Goal: Information Seeking & Learning: Compare options

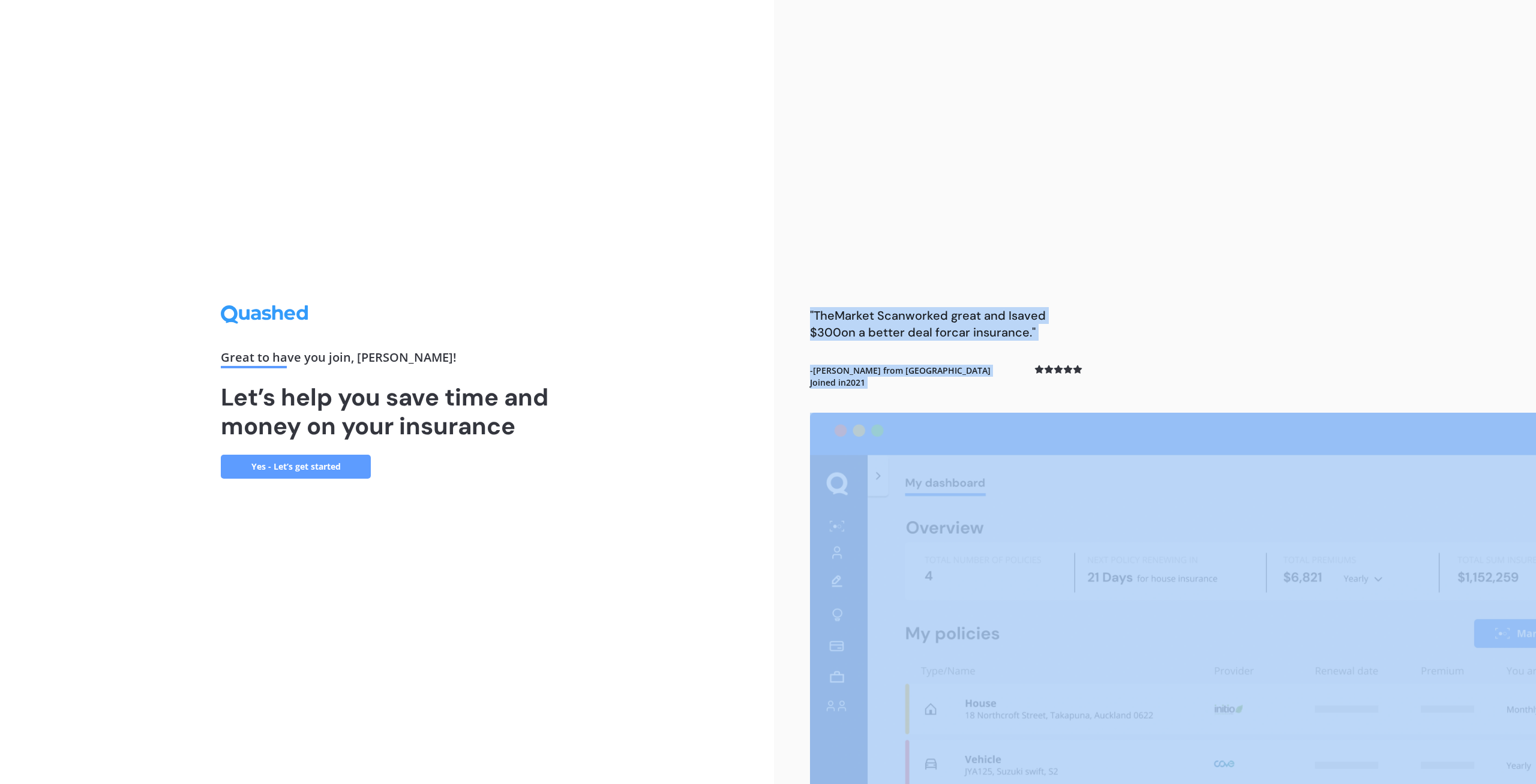
drag, startPoint x: 1192, startPoint y: 275, endPoint x: 1147, endPoint y: 234, distance: 60.9
click at [1147, 234] on div ""The Market Scan worked great and I saved $300 on a better deal for car insuran…" at bounding box center [1154, 392] width 762 height 784
click at [335, 462] on link "Yes - Let’s get started" at bounding box center [296, 466] width 150 height 24
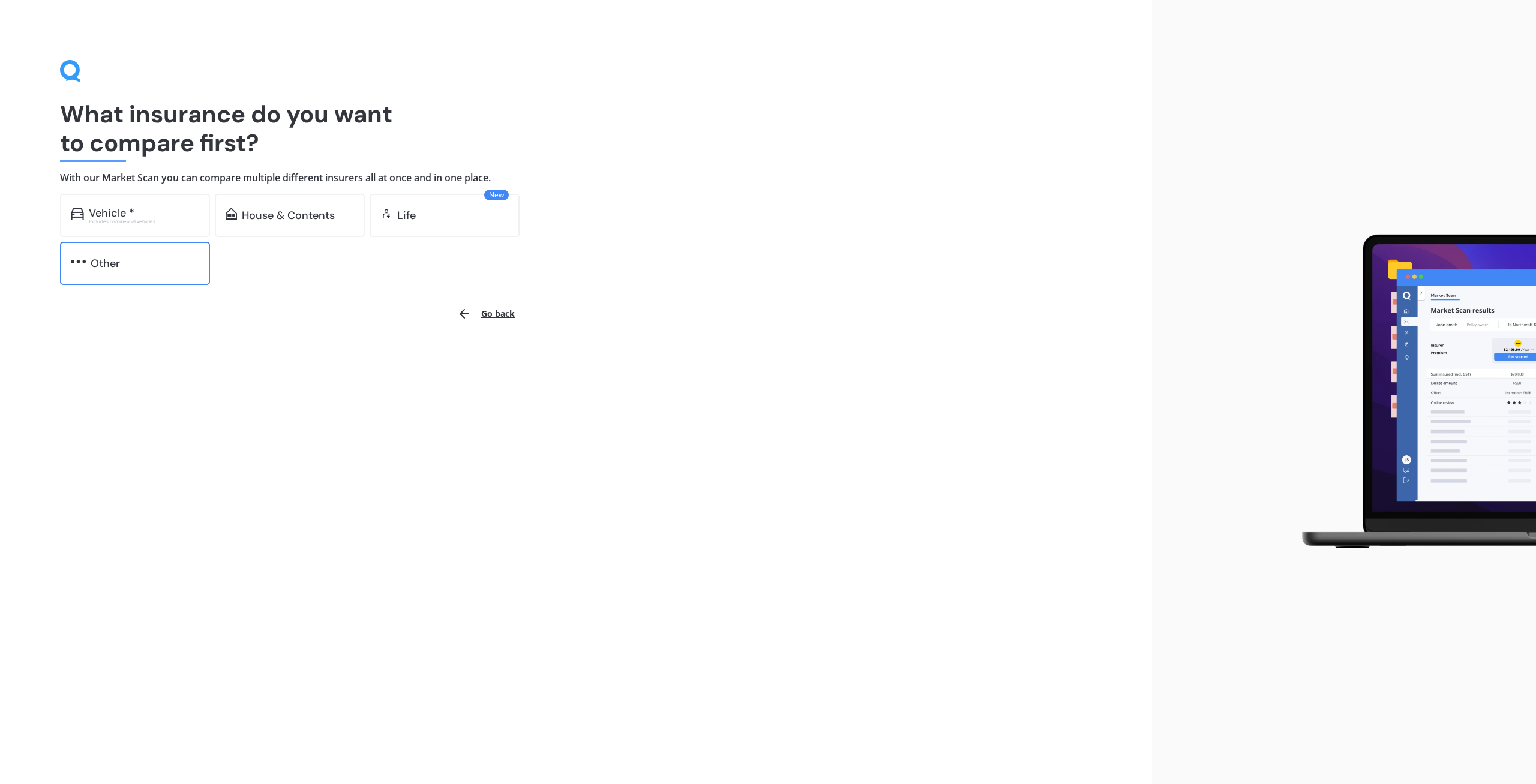
click at [86, 263] on img at bounding box center [78, 261] width 15 height 12
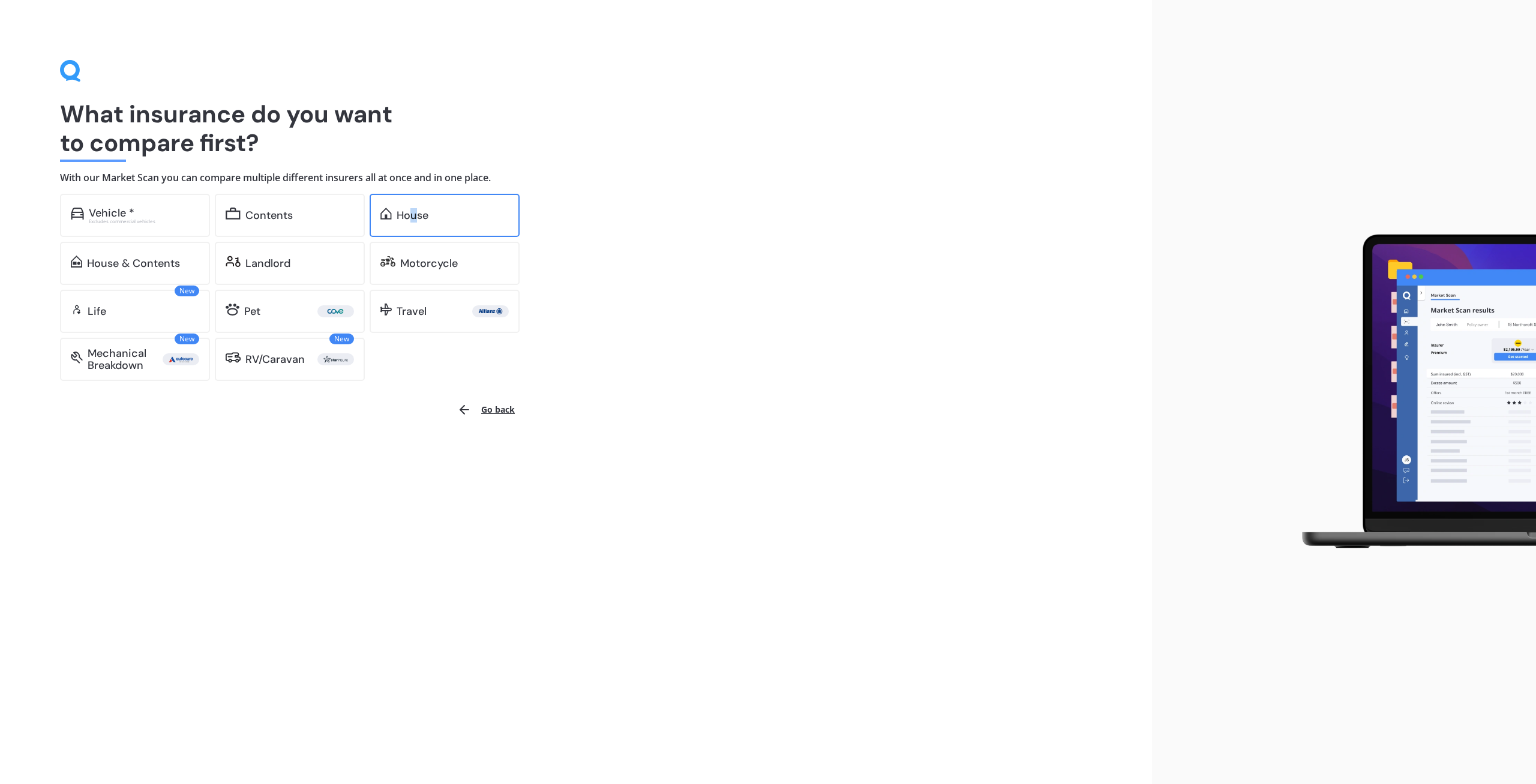
click at [414, 212] on div "House" at bounding box center [412, 215] width 32 height 12
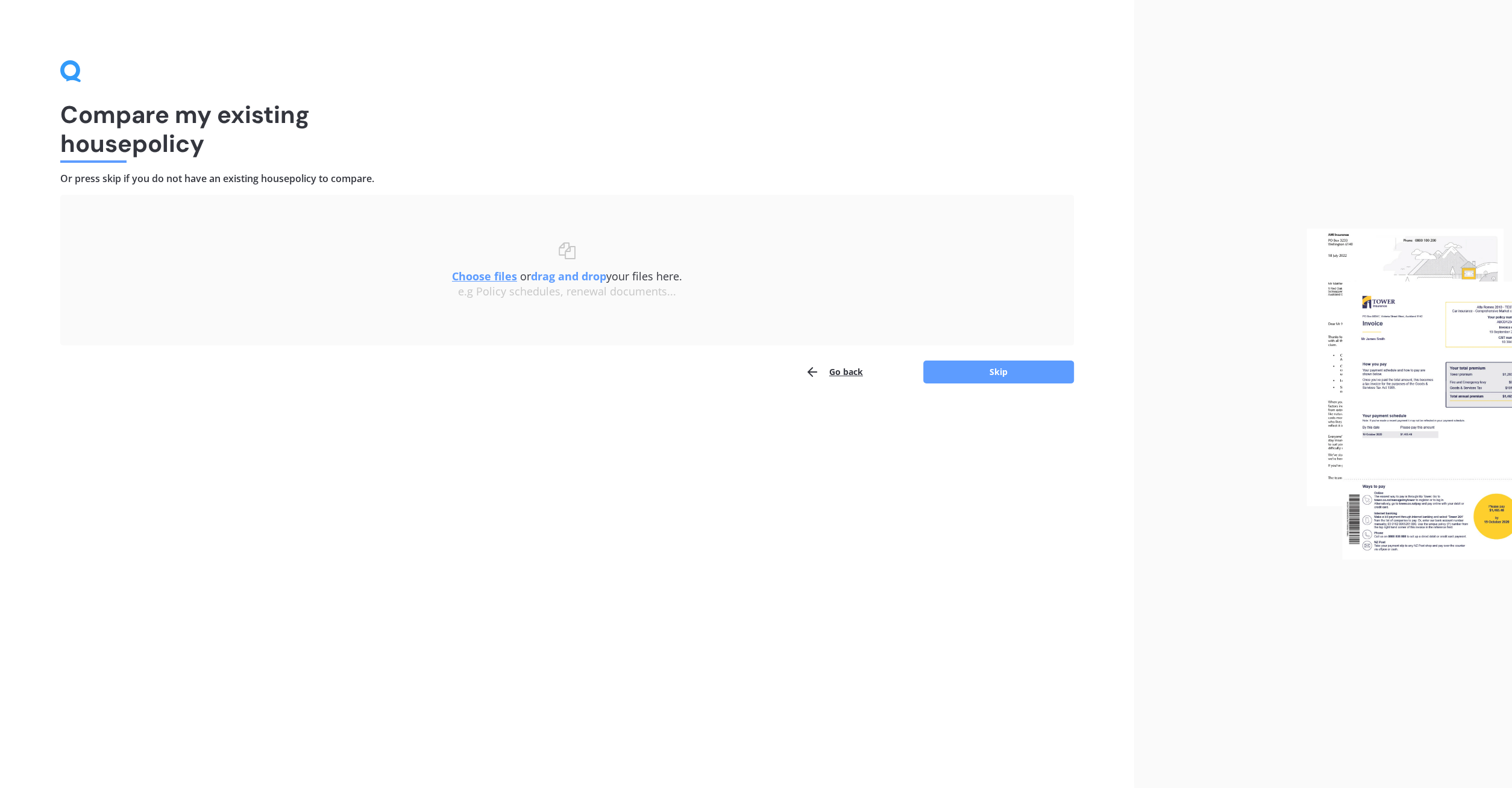
click at [487, 273] on u "Choose files" at bounding box center [485, 276] width 65 height 15
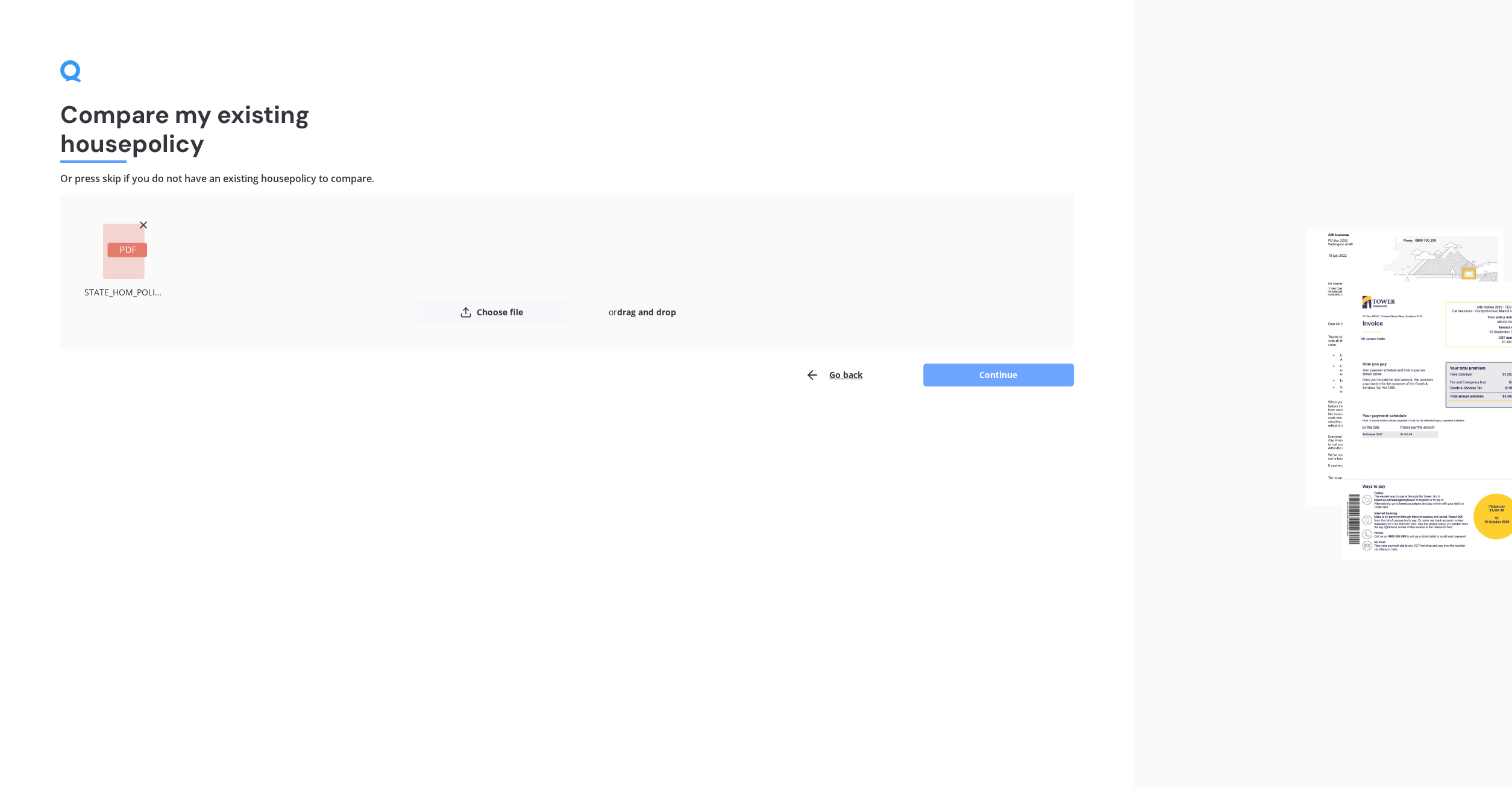
click at [999, 376] on button "Continue" at bounding box center [999, 375] width 151 height 23
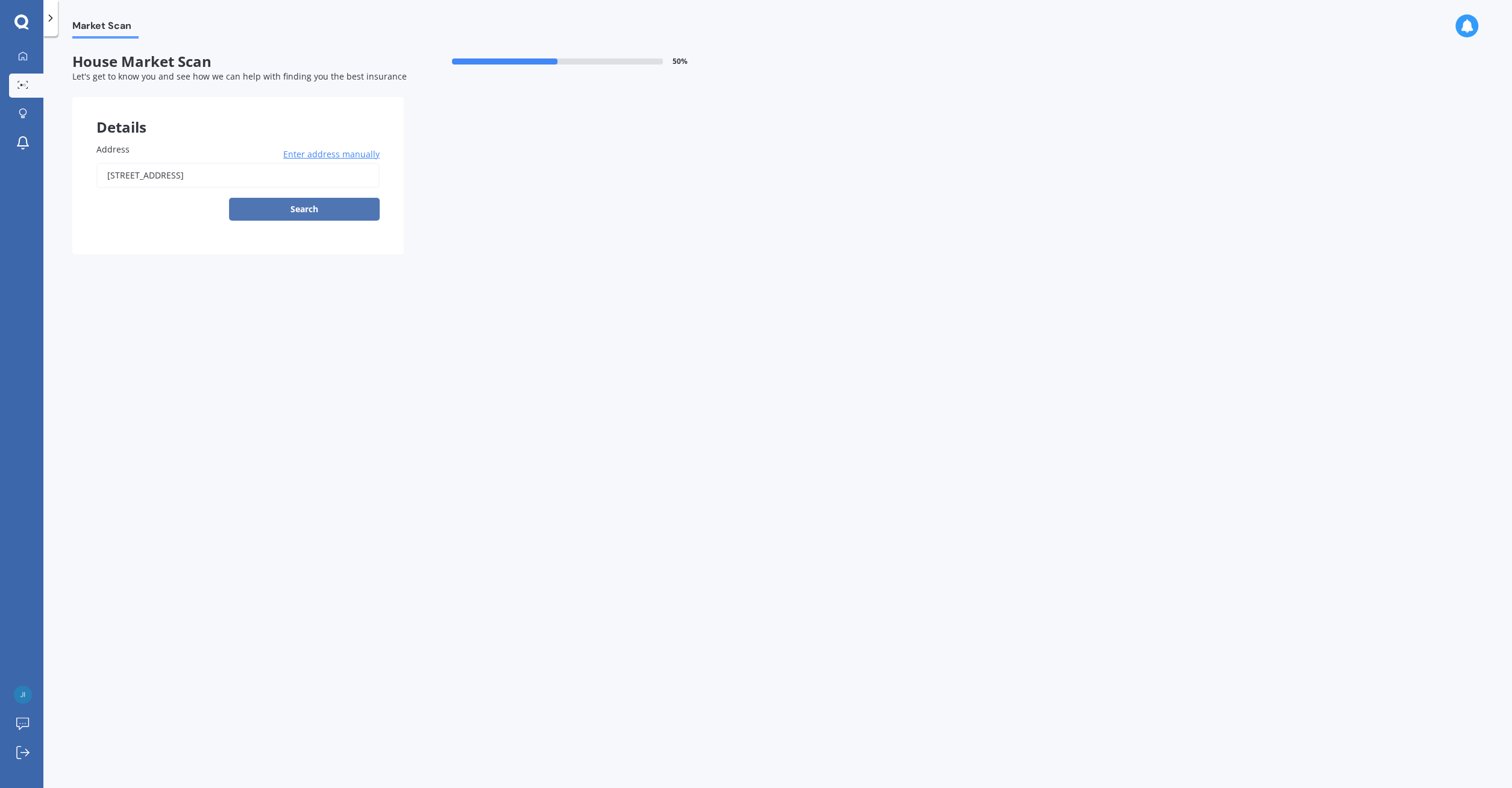
click at [309, 209] on button "Search" at bounding box center [304, 209] width 151 height 23
type input "[STREET_ADDRESS]"
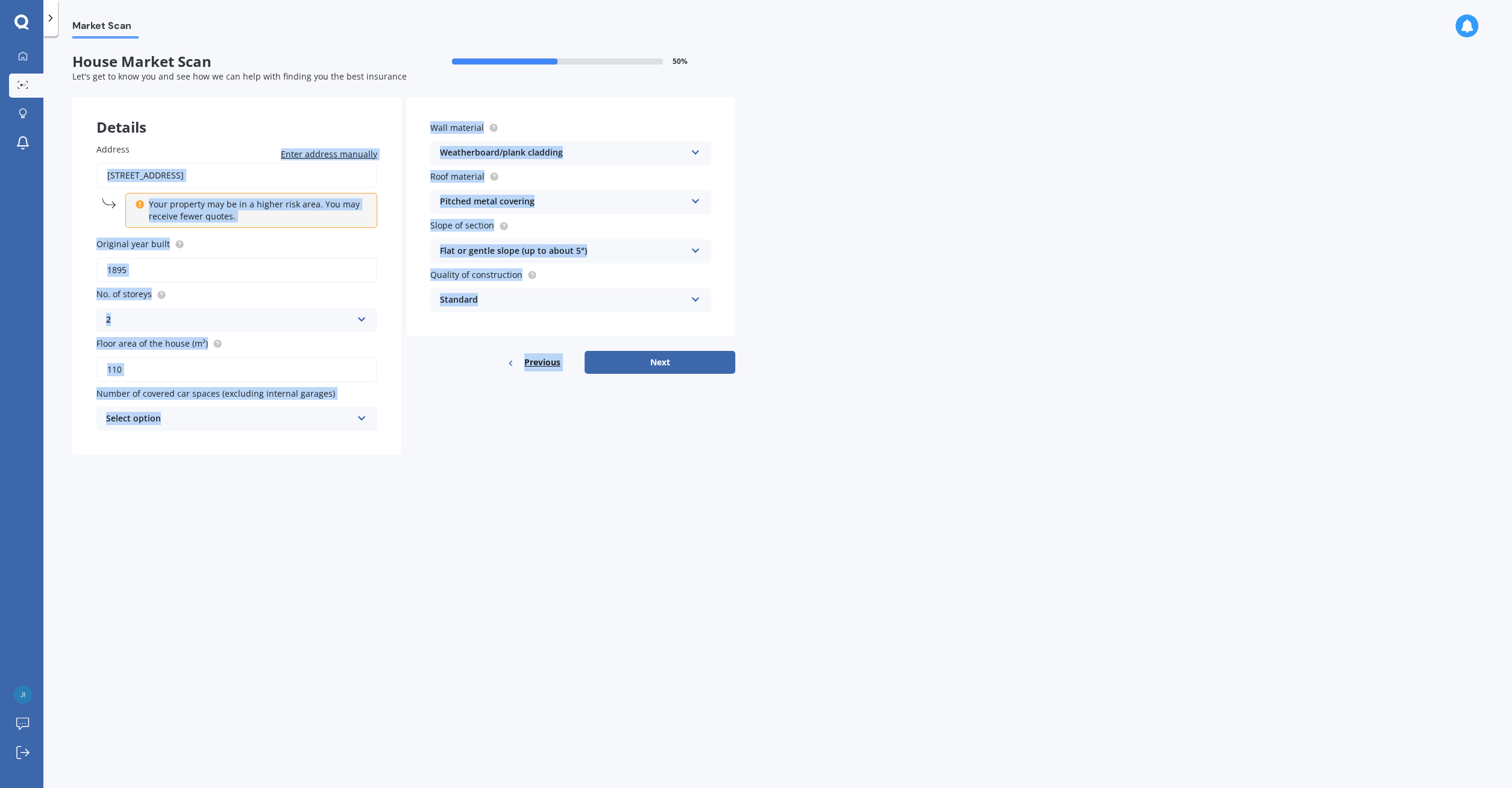
click at [363, 414] on icon at bounding box center [362, 416] width 10 height 9
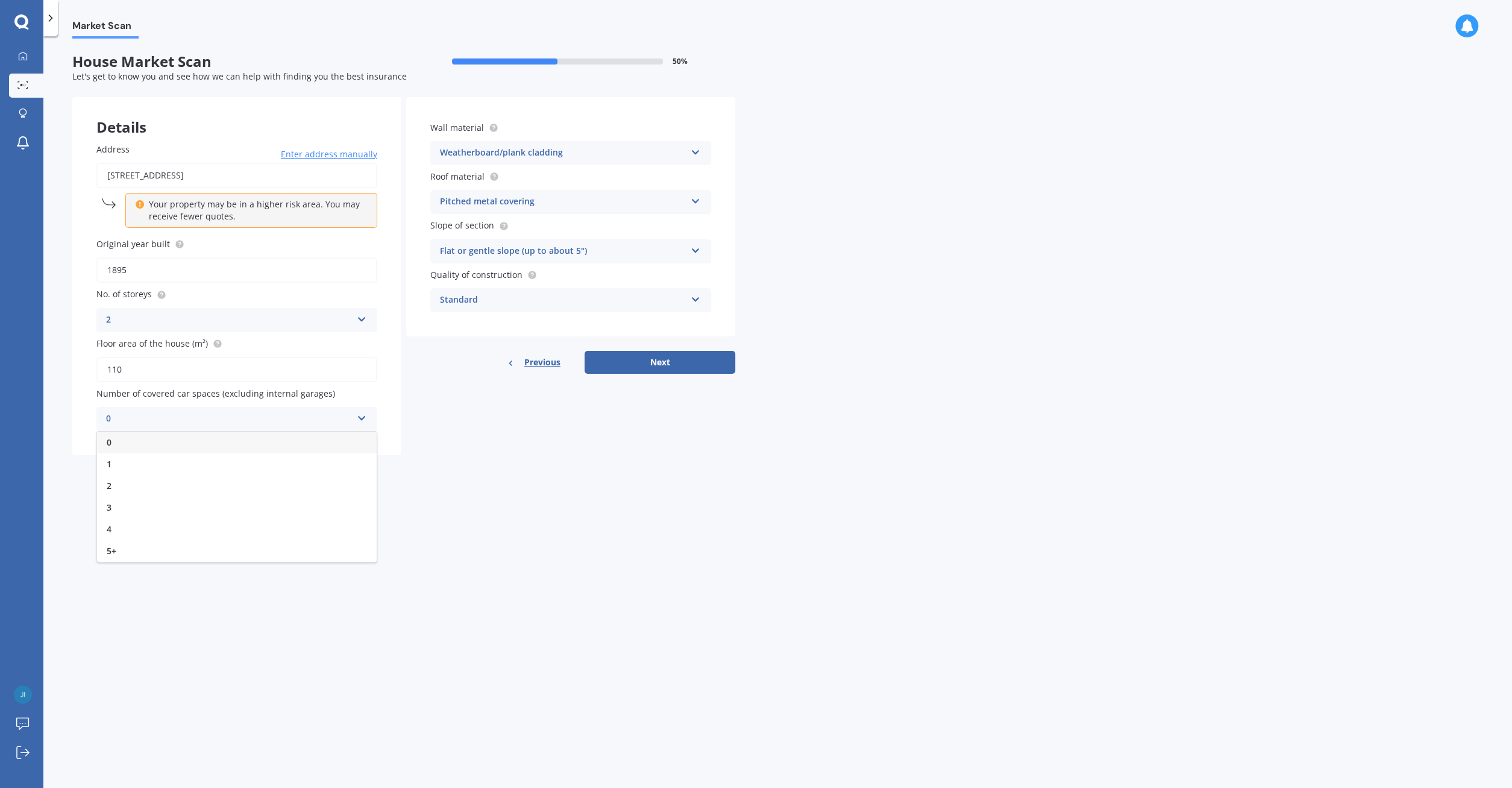
click at [219, 435] on div "0" at bounding box center [237, 442] width 280 height 22
click at [701, 297] on div "Standard Standard High Prestige" at bounding box center [570, 300] width 281 height 24
click at [668, 365] on button "Next" at bounding box center [660, 362] width 151 height 23
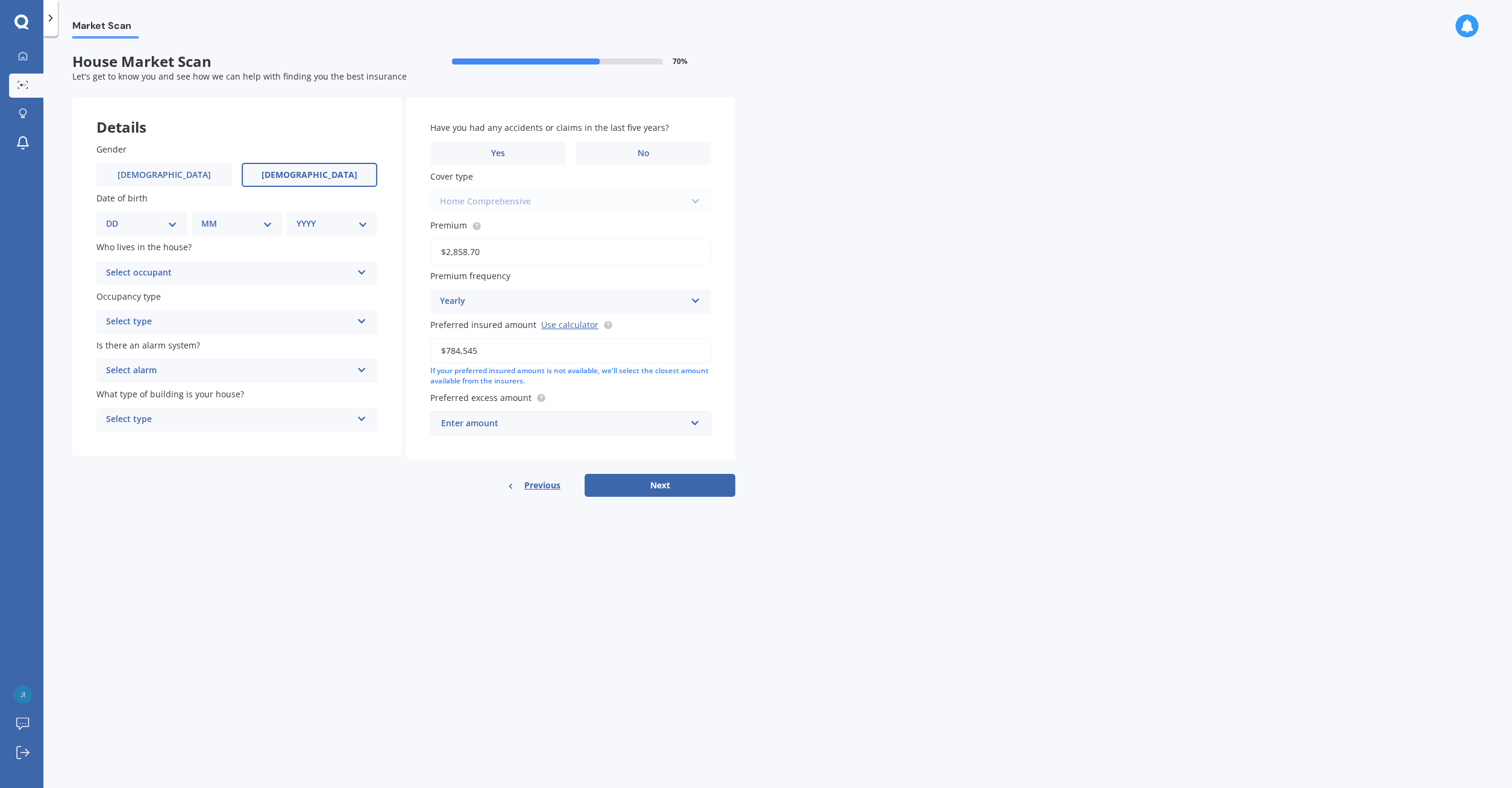
click at [360, 171] on label "[DEMOGRAPHIC_DATA]" at bounding box center [309, 175] width 136 height 24
click at [0, 0] on input "[DEMOGRAPHIC_DATA]" at bounding box center [0, 0] width 0 height 0
select select "26"
click option "26" at bounding box center [0, 0] width 0 height 0
click at [206, 217] on select "MM 01 02 03 04 05 06 07 08 09 10 11 12" at bounding box center [239, 223] width 66 height 13
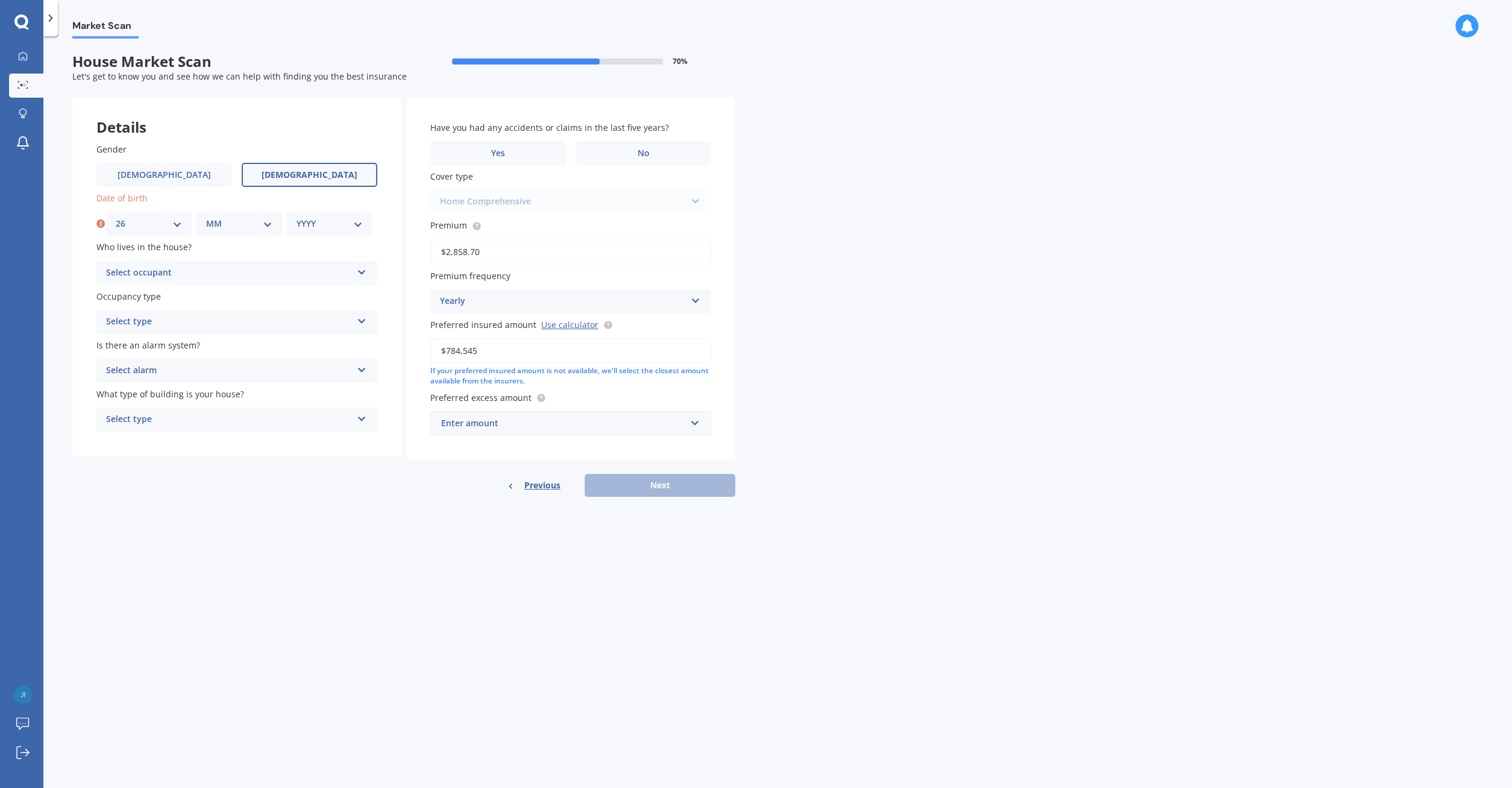
select select "04"
click option "04" at bounding box center [0, 0] width 0 height 0
click at [364, 223] on div "YYYY 2009 2008 2007 2006 2005 2004 2003 2002 2001 2000 1999 1998 1997 1996 1995…" at bounding box center [329, 223] width 86 height 24
click at [297, 217] on select "YYYY 2009 2008 2007 2006 2005 2004 2003 2002 2001 2000 1999 1998 1997 1996 1995…" at bounding box center [330, 223] width 66 height 13
select select "1970"
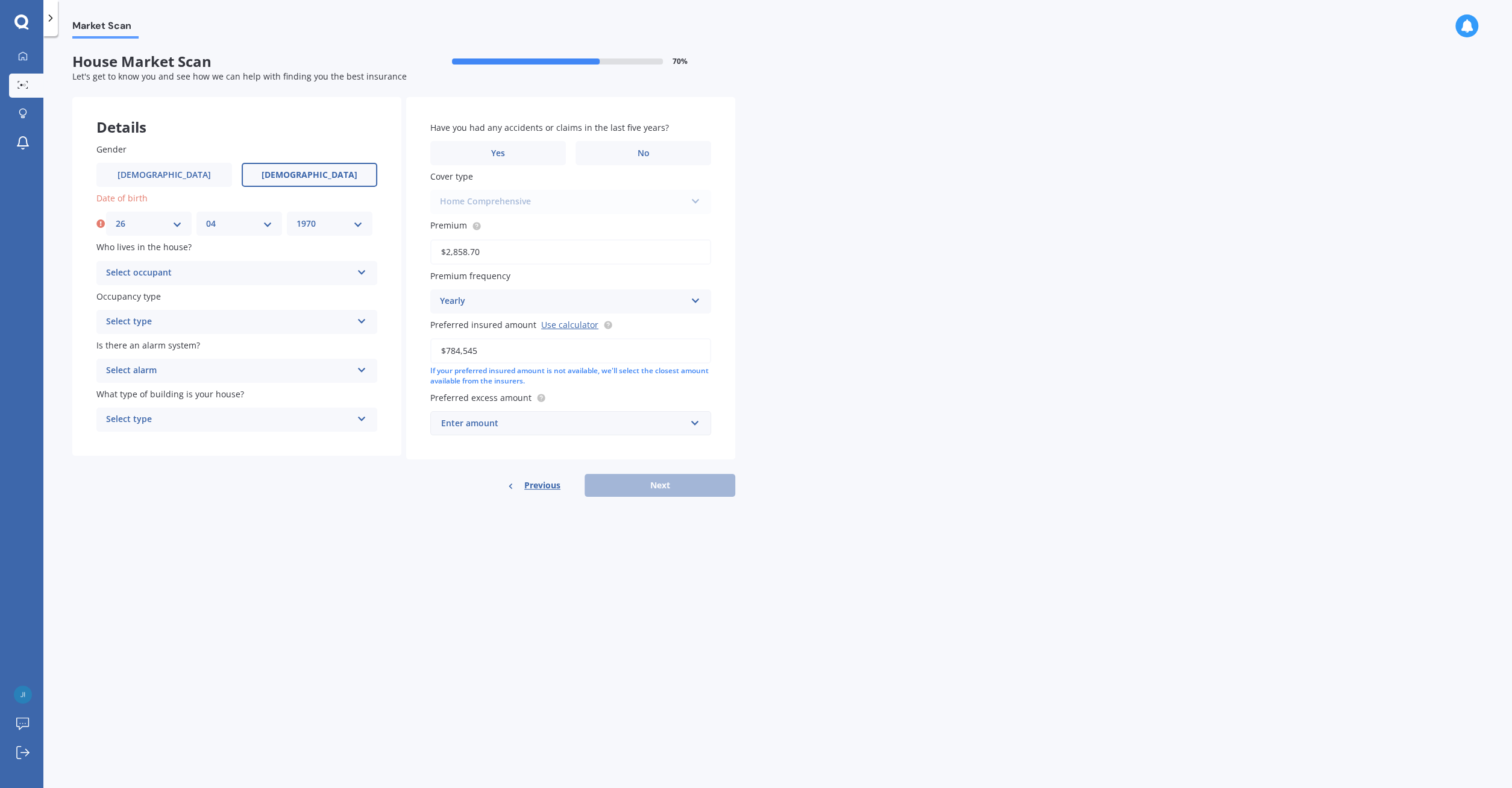
click option "1970" at bounding box center [0, 0] width 0 height 0
click at [365, 271] on icon at bounding box center [362, 270] width 10 height 9
click at [198, 295] on div "Owner" at bounding box center [237, 297] width 280 height 22
click at [366, 321] on icon at bounding box center [362, 319] width 10 height 9
click at [241, 346] on div "Permanent" at bounding box center [237, 345] width 280 height 22
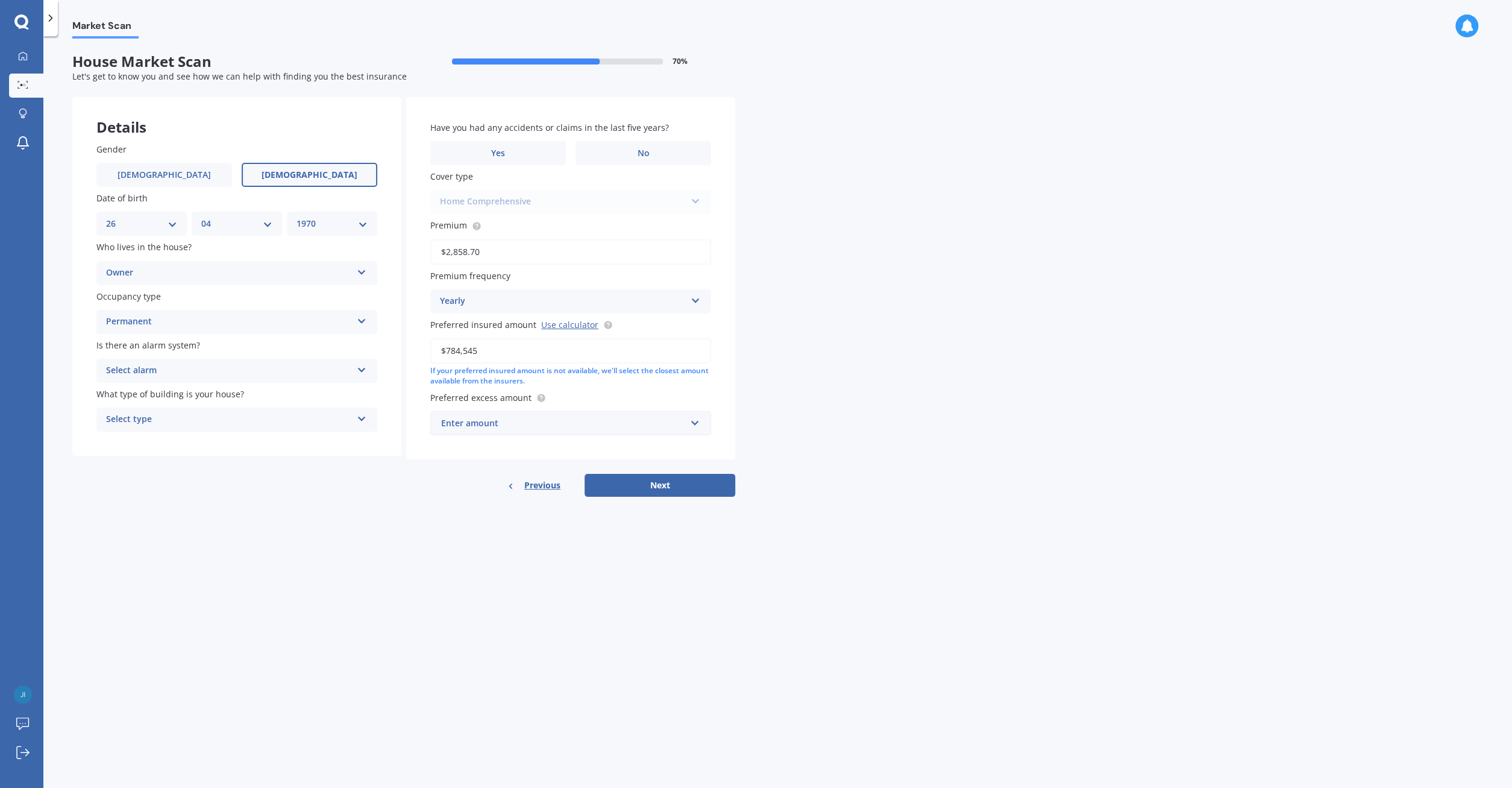
click at [364, 372] on icon at bounding box center [362, 368] width 10 height 9
click at [188, 440] on div "No" at bounding box center [237, 438] width 280 height 22
click at [363, 416] on icon at bounding box center [362, 416] width 10 height 9
click at [268, 443] on div "Freestanding" at bounding box center [237, 443] width 280 height 22
click at [674, 158] on label "No" at bounding box center [644, 153] width 136 height 24
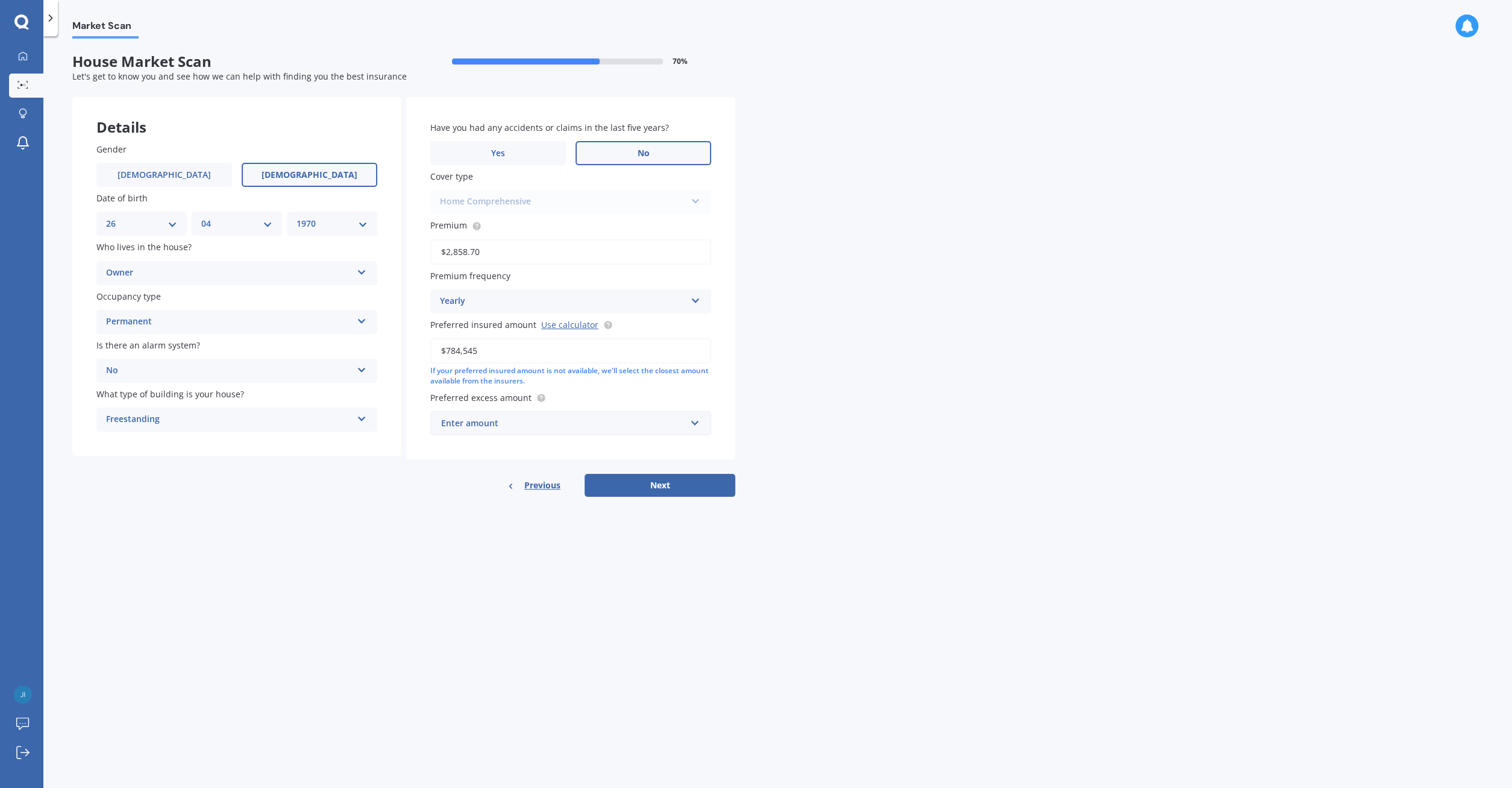
click at [0, 0] on input "No" at bounding box center [0, 0] width 0 height 0
click at [702, 303] on div "Yearly Yearly Six-Monthly Quarterly Monthly Fortnightly Weekly" at bounding box center [570, 301] width 281 height 24
click at [592, 412] on div "Fortnightly" at bounding box center [570, 412] width 280 height 22
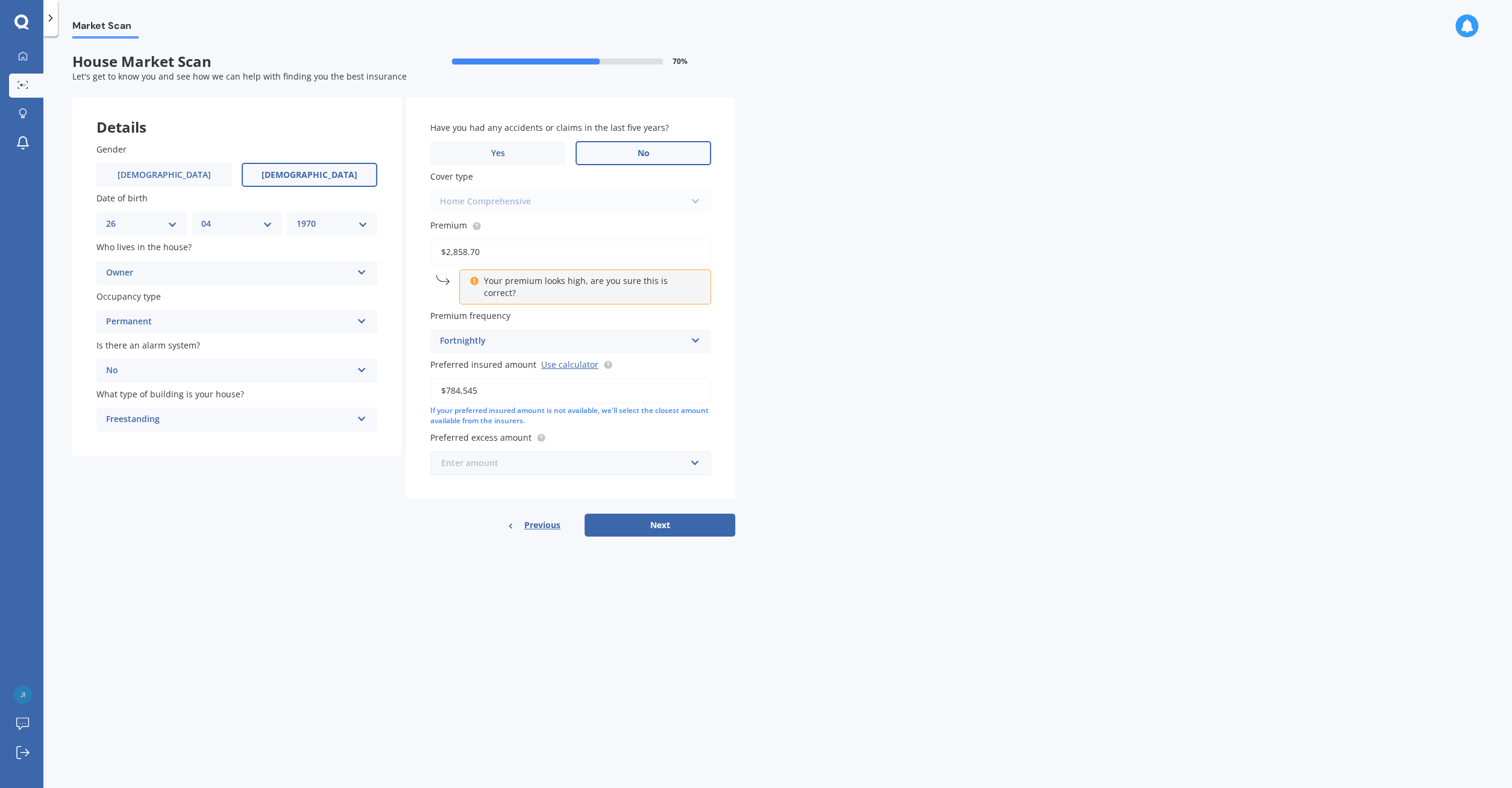
click at [696, 452] on input "text" at bounding box center [567, 463] width 270 height 23
drag, startPoint x: 489, startPoint y: 539, endPoint x: 564, endPoint y: 531, distance: 75.4
click at [489, 541] on div "$750" at bounding box center [570, 553] width 280 height 23
click at [656, 514] on button "Next" at bounding box center [660, 525] width 151 height 23
select select "26"
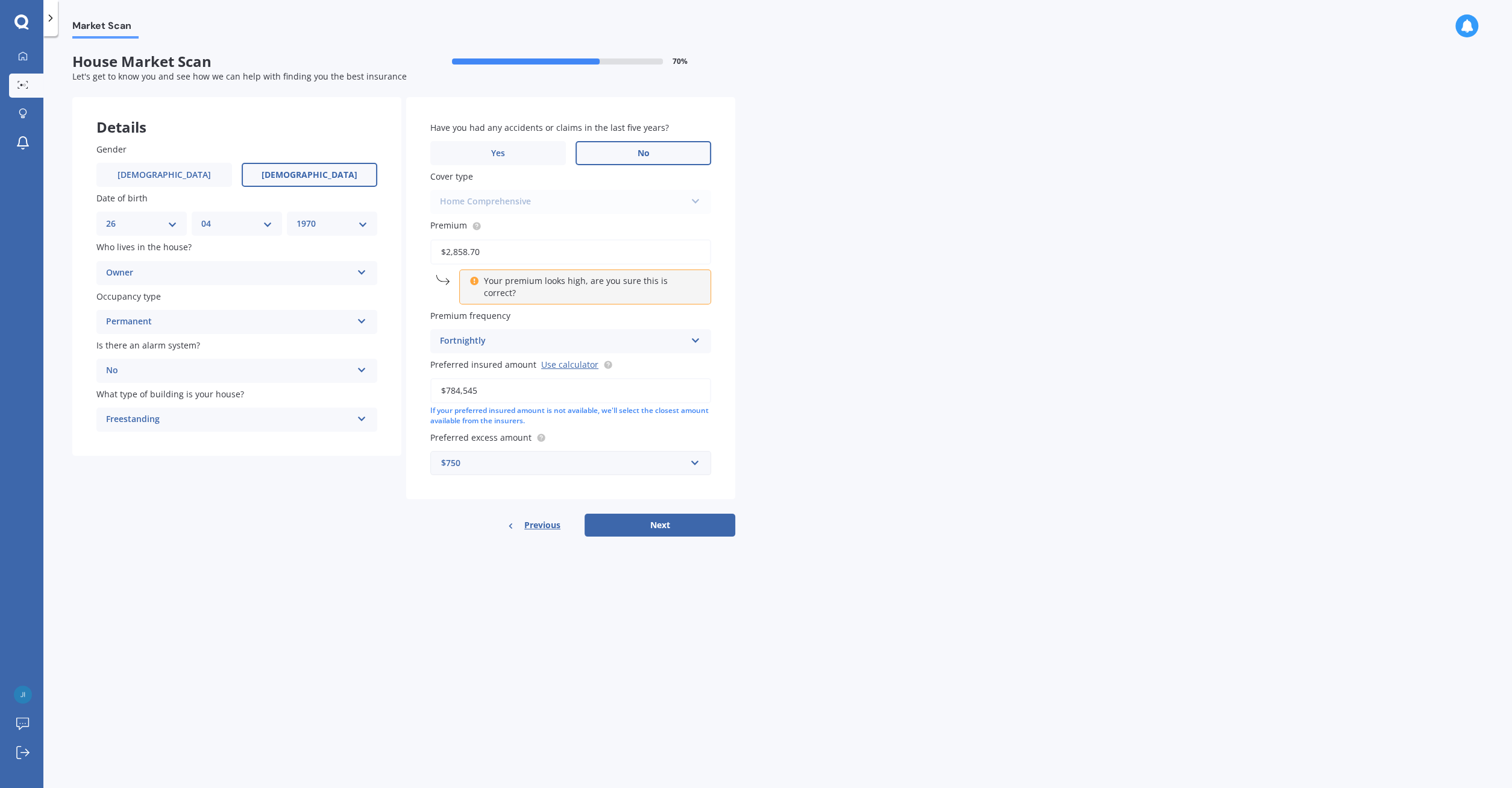
select select "04"
select select "1970"
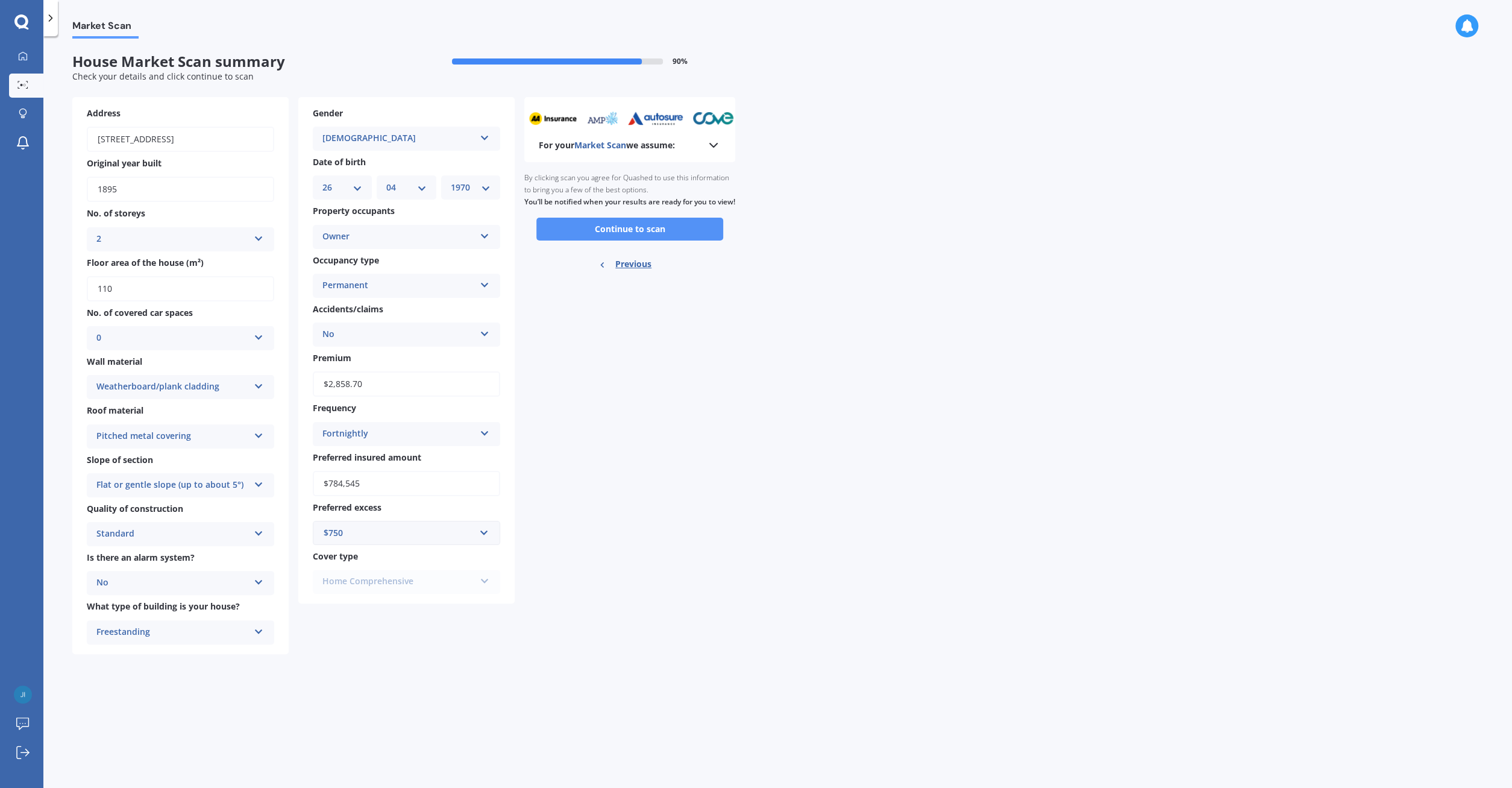
click at [625, 241] on button "Continue to scan" at bounding box center [630, 229] width 187 height 23
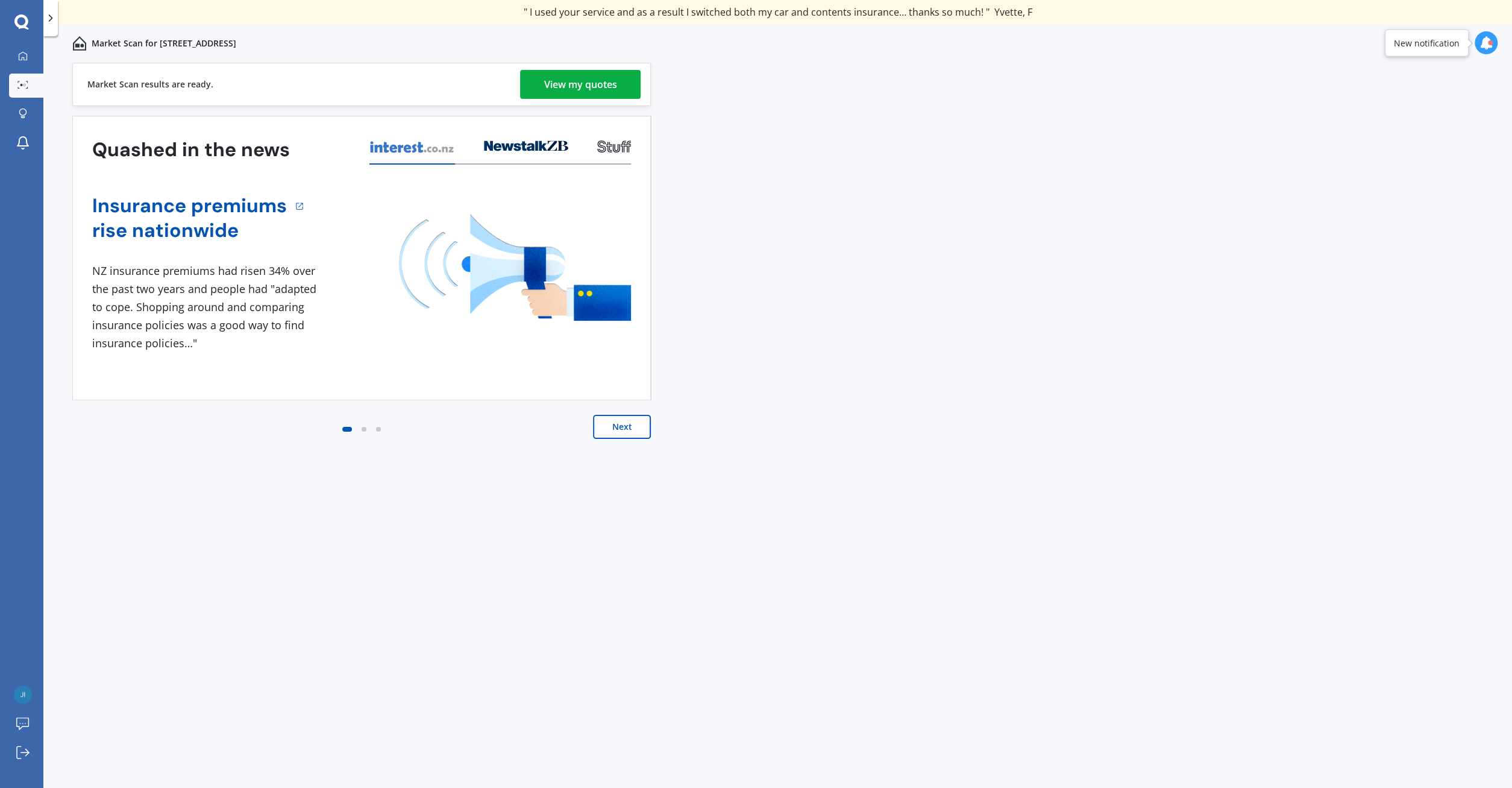
click at [616, 87] on div "View my quotes" at bounding box center [581, 84] width 73 height 29
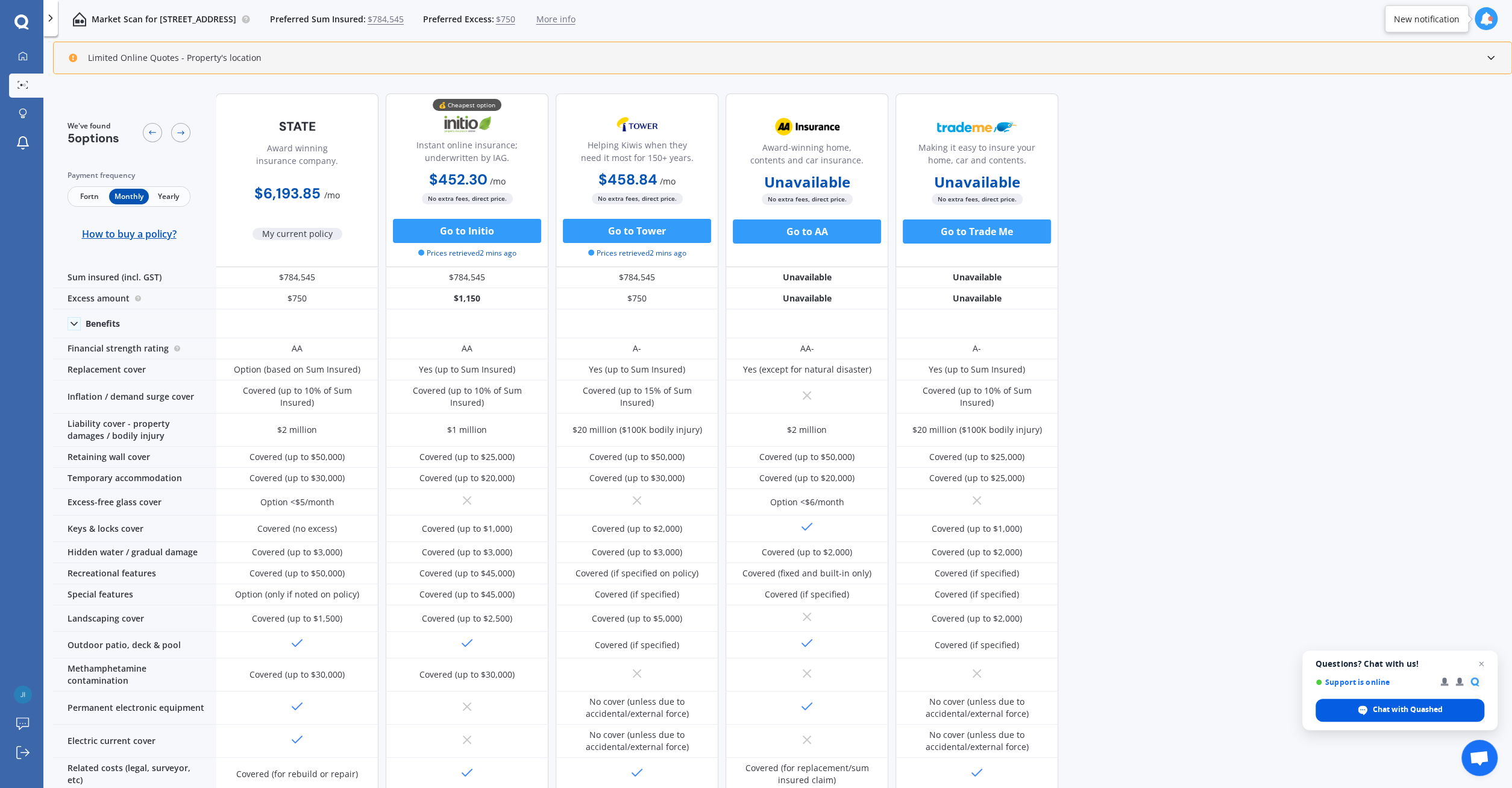
click at [1375, 701] on div "Chat with Quashed" at bounding box center [1400, 710] width 169 height 23
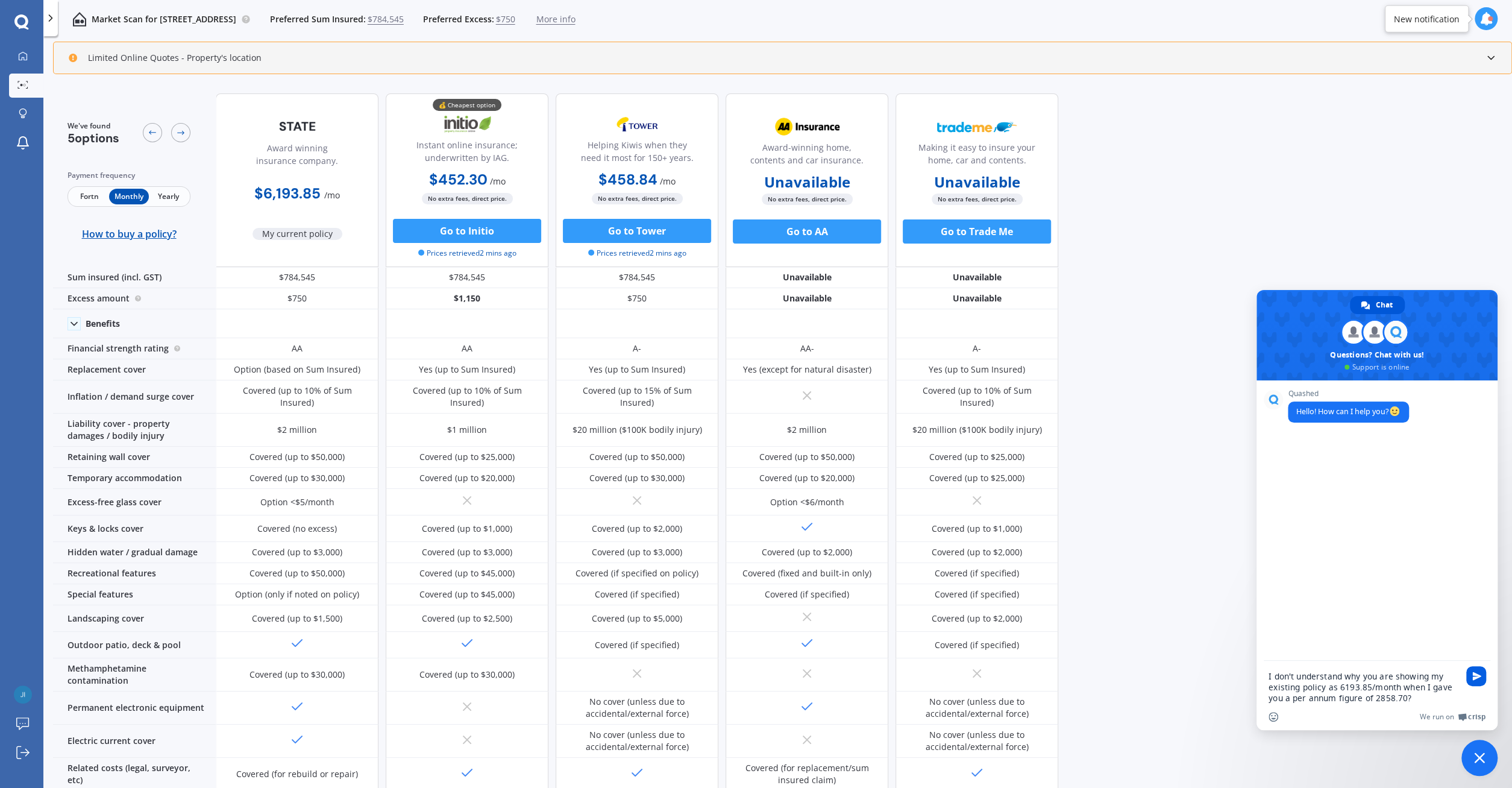
type textarea "I don't understand why you are showing my existing policy as 6193.85/month when…"
click at [1483, 674] on span "Send" at bounding box center [1476, 676] width 20 height 20
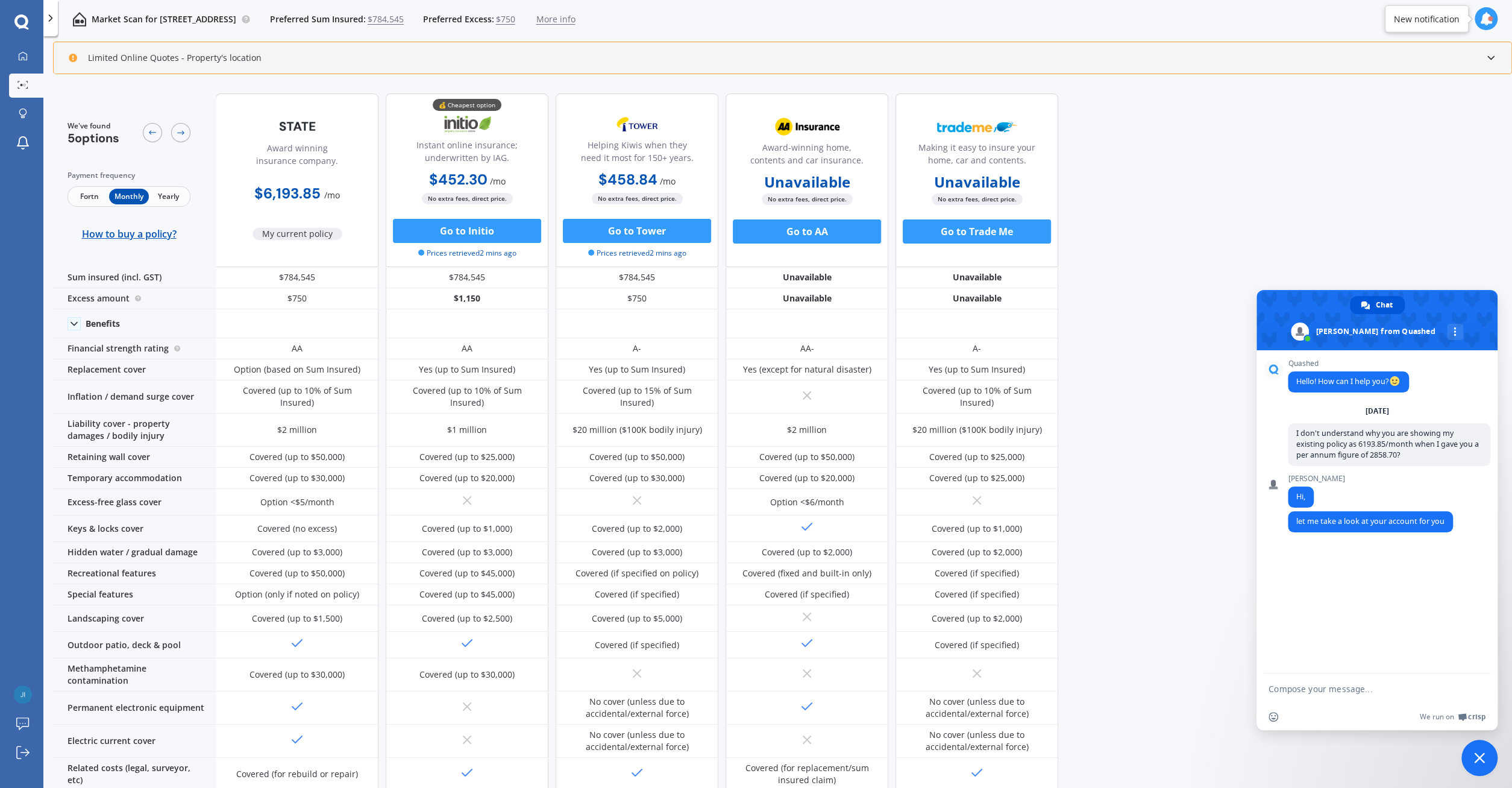
scroll to position [68, 0]
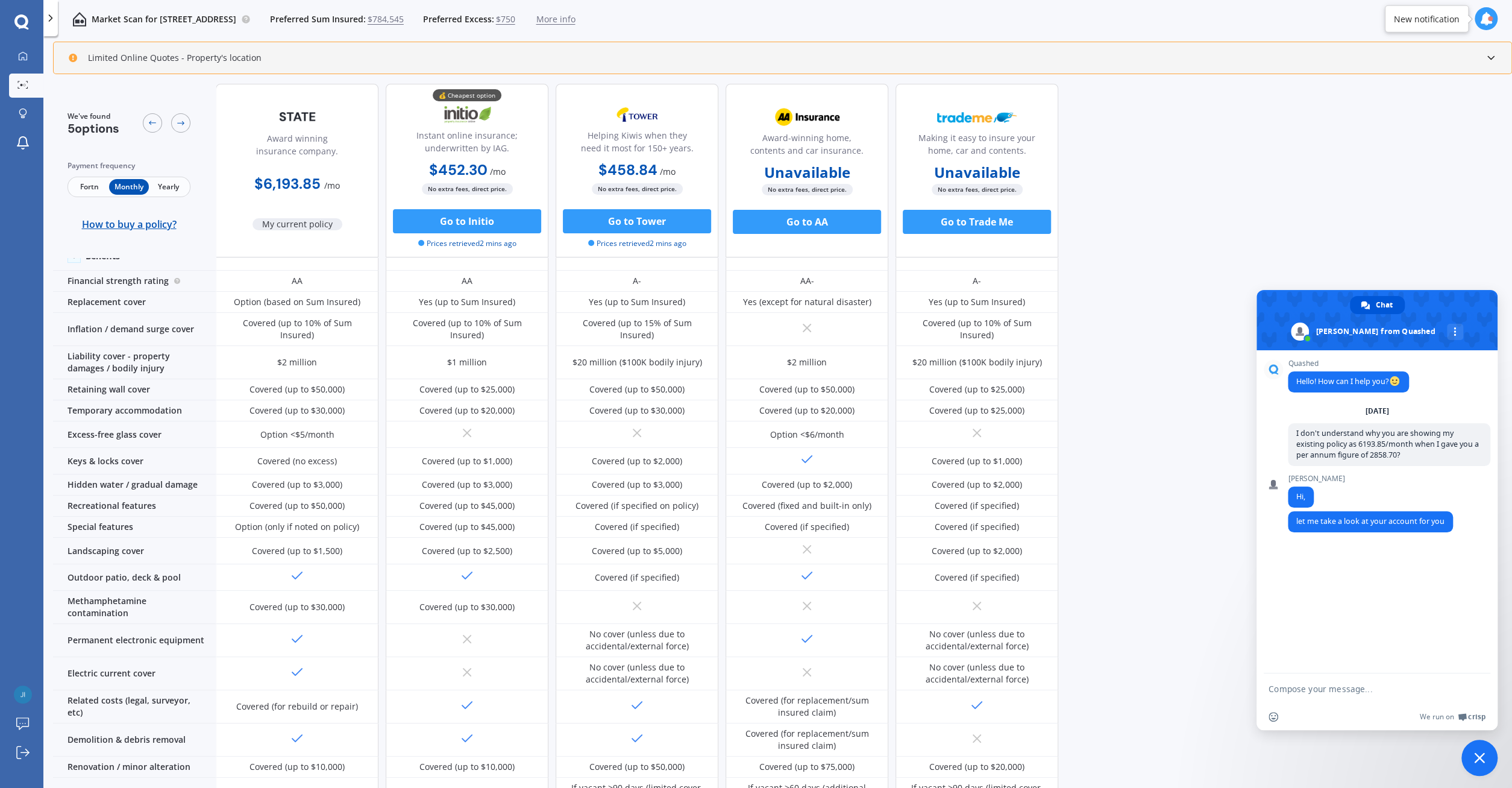
click at [1169, 419] on div "We've found 5 options Payment frequency Fortn Monthly Yearly How to buy a polic…" at bounding box center [783, 369] width 1459 height 706
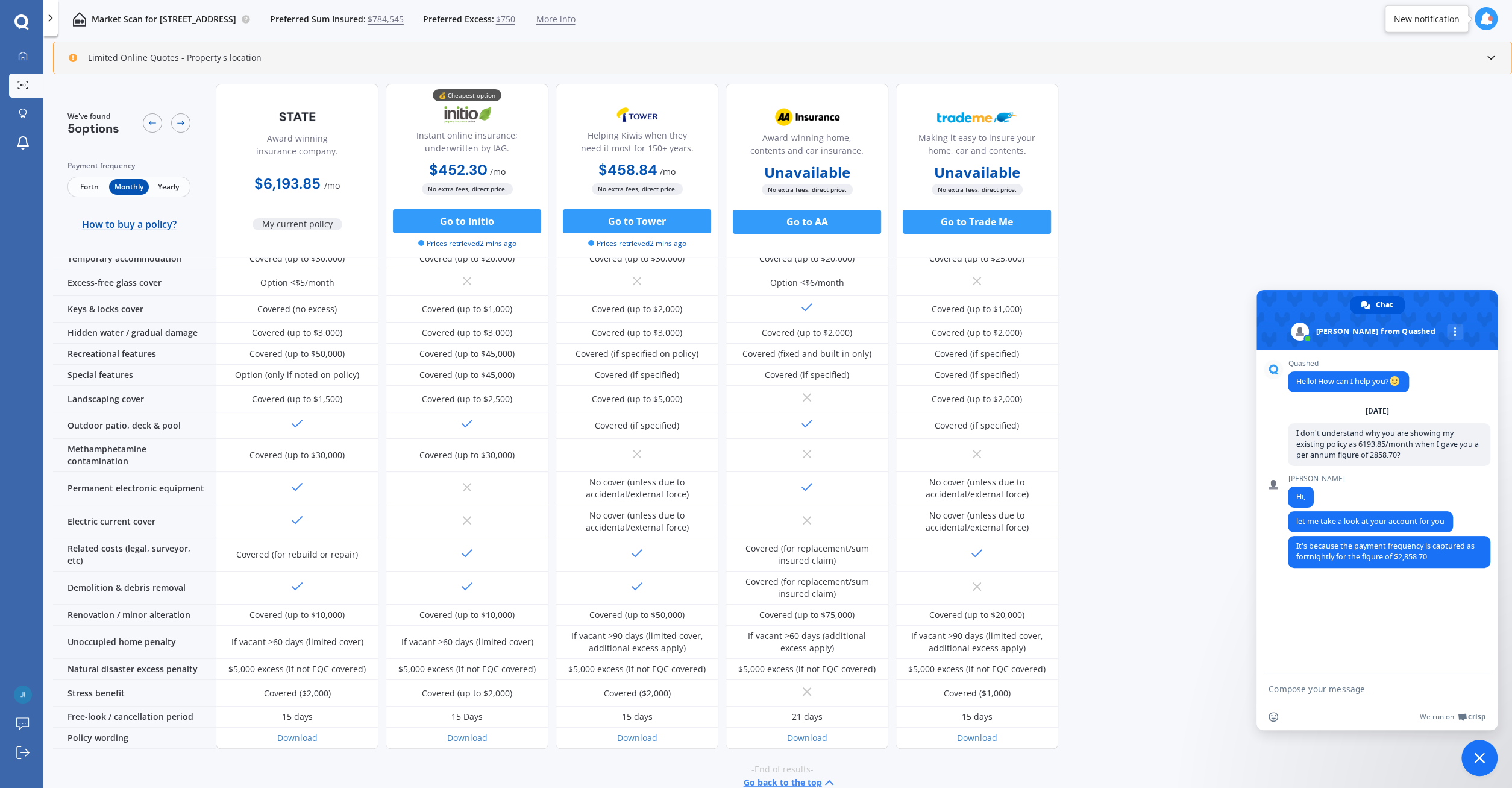
click at [90, 189] on span "Fortn" at bounding box center [89, 187] width 39 height 16
click at [1298, 688] on textarea "Compose your message..." at bounding box center [1364, 689] width 190 height 11
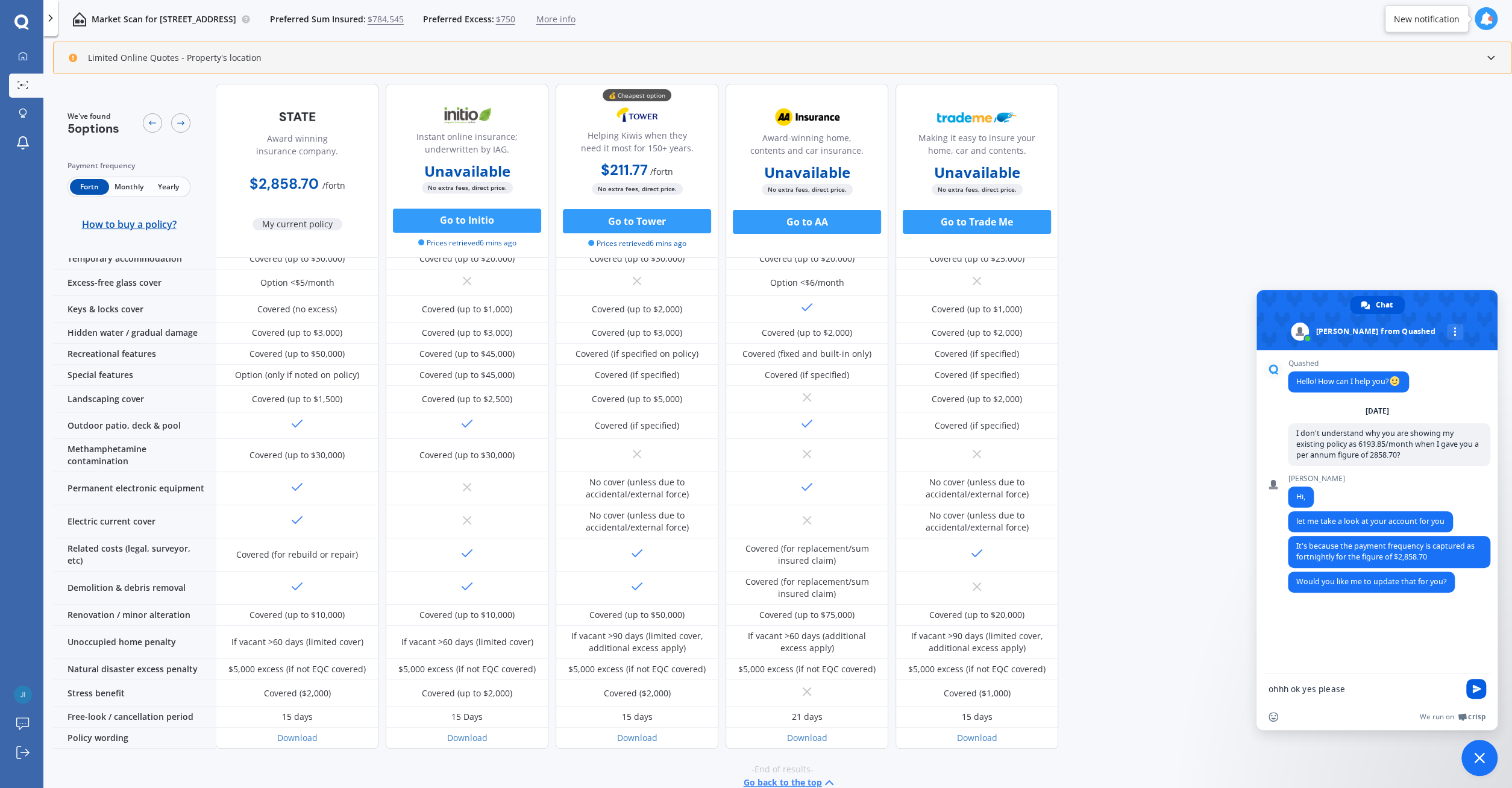
type textarea "ohhh ok yes please"
click at [1483, 691] on span "Send" at bounding box center [1476, 689] width 20 height 20
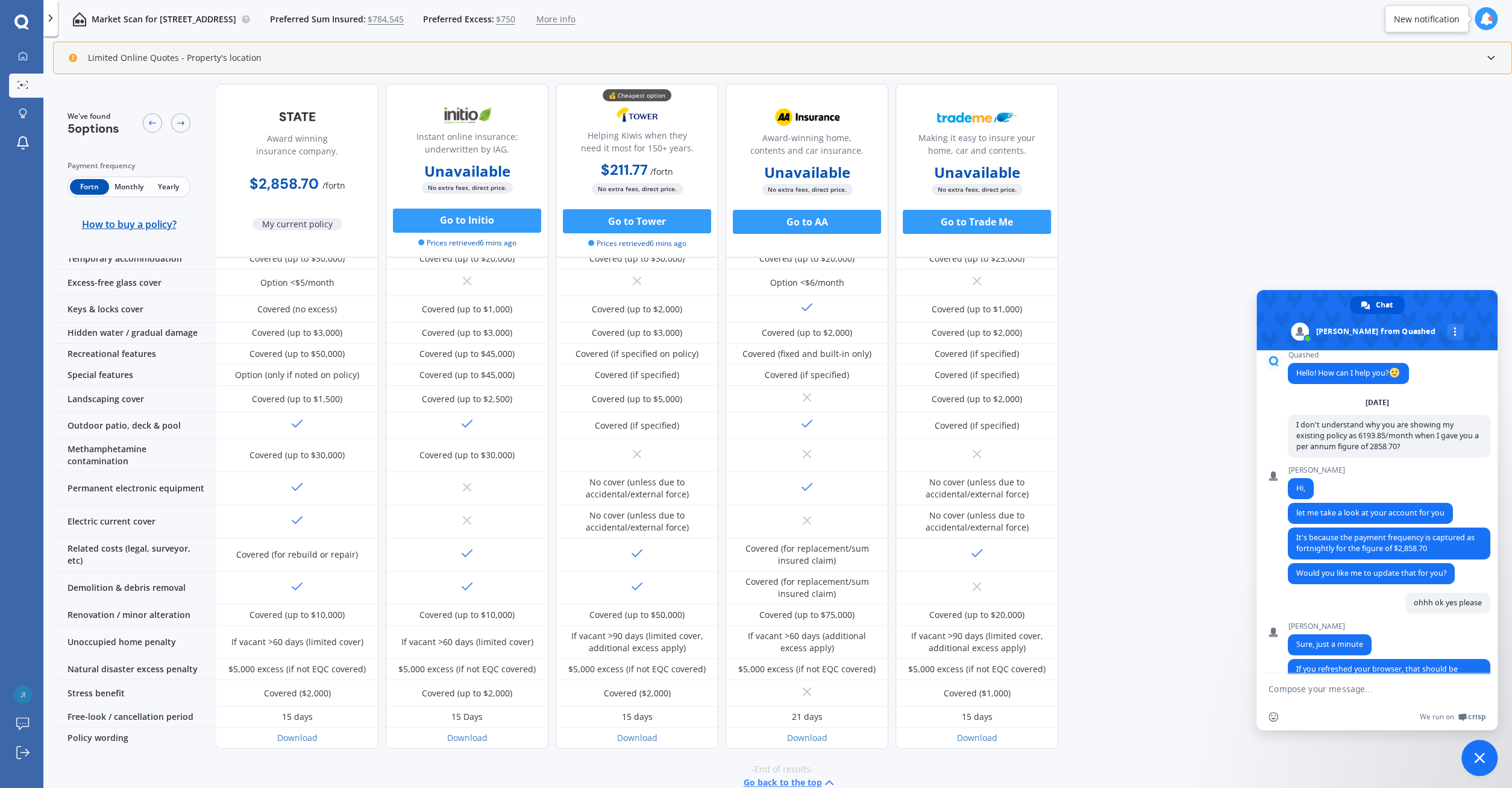
scroll to position [45, 0]
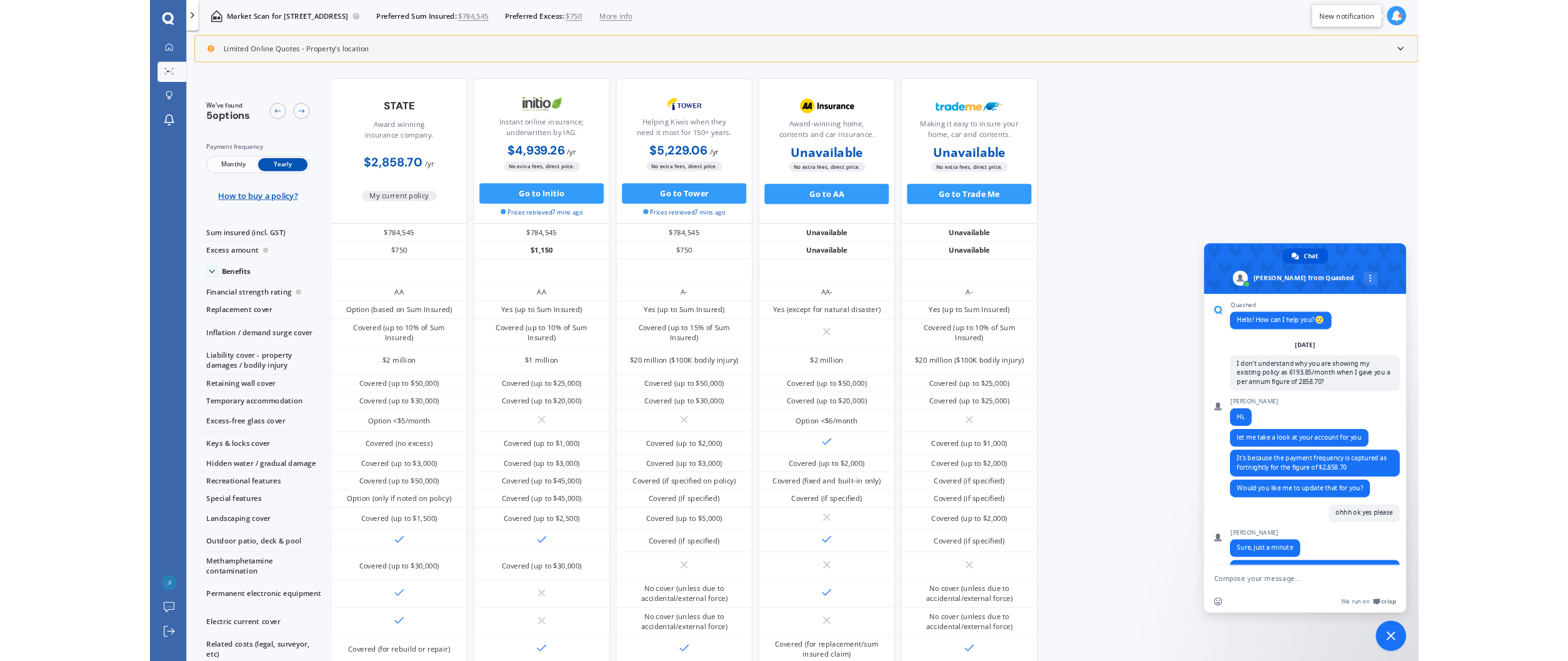
scroll to position [46, 0]
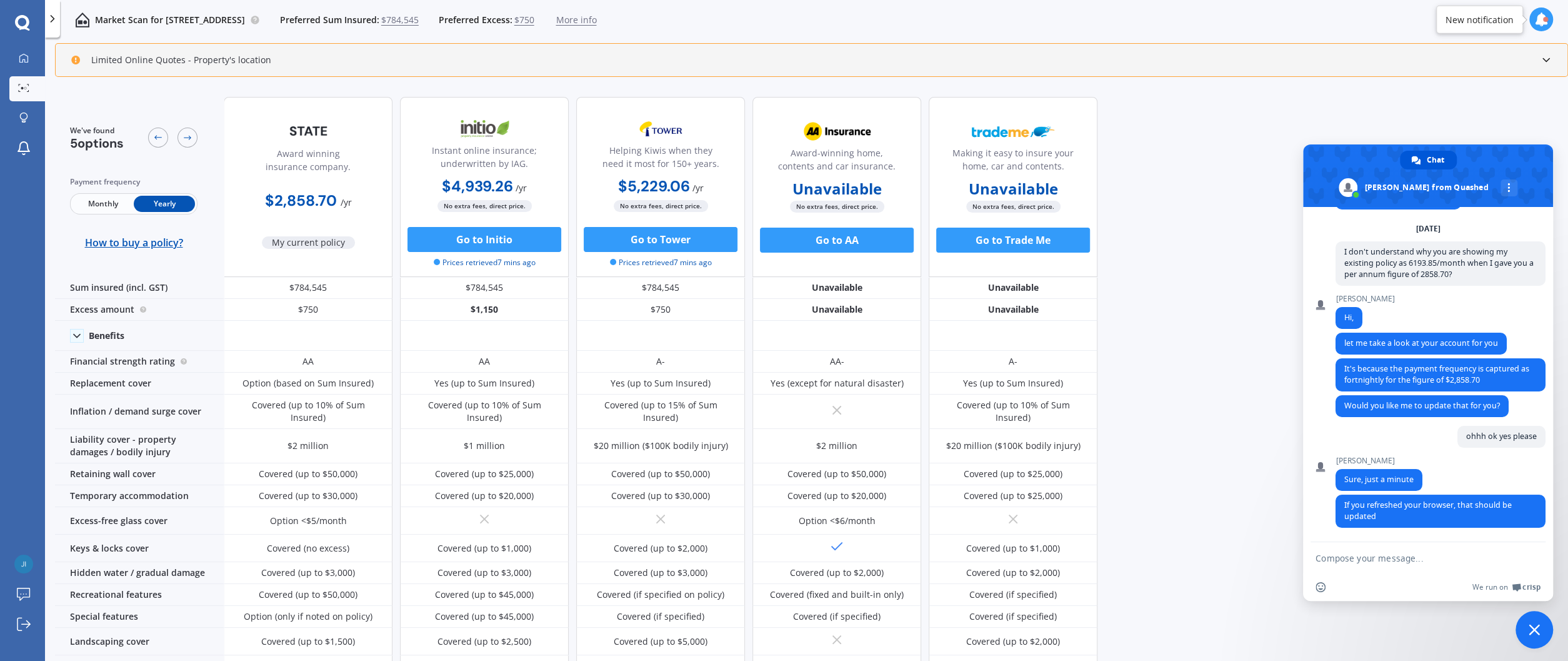
click at [1352, 556] on textarea "Compose your message..." at bounding box center [1414, 558] width 197 height 11
type textarea "thanks"
click at [1533, 559] on span "Send" at bounding box center [1532, 558] width 10 height 10
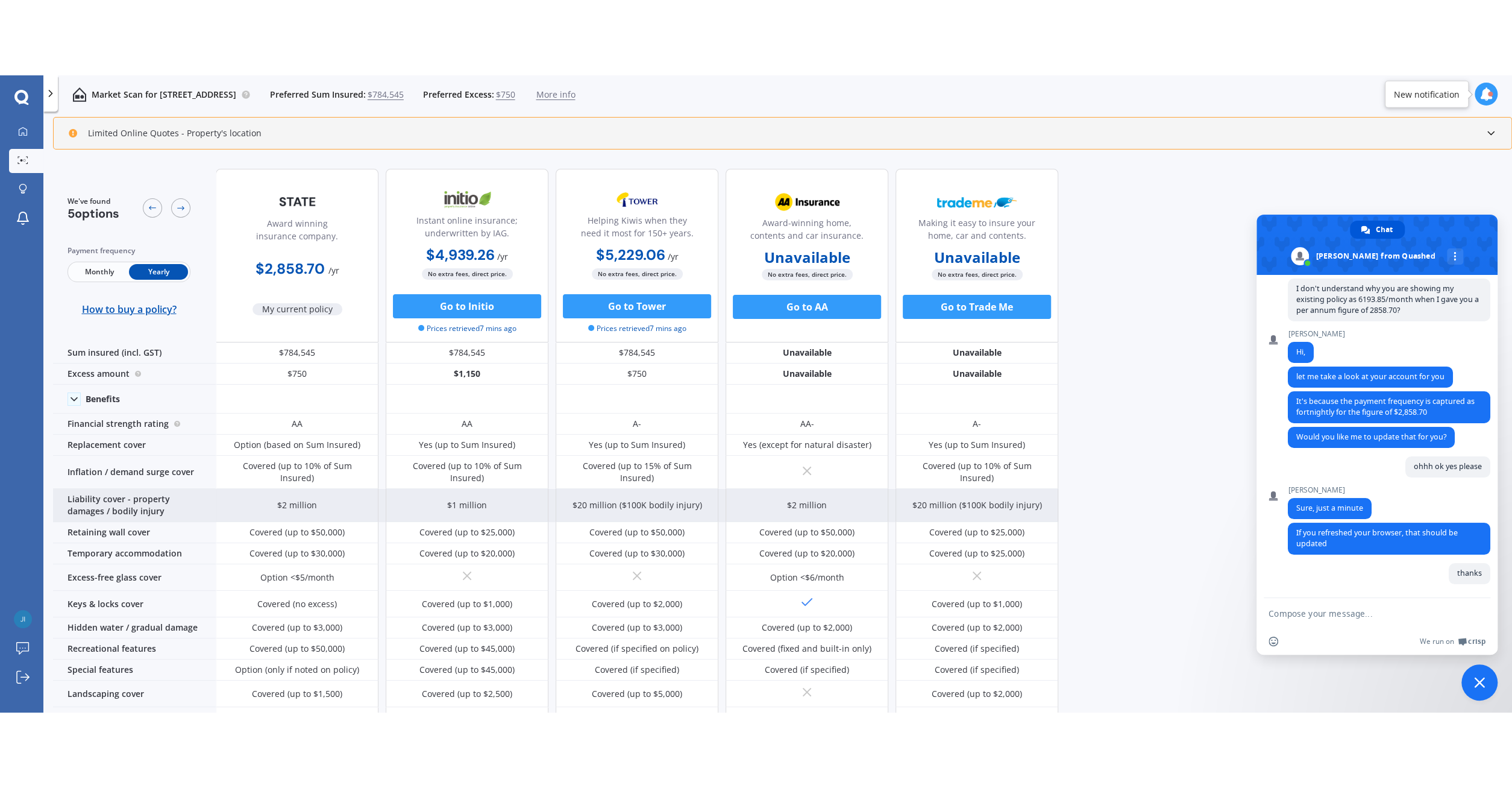
scroll to position [74, 0]
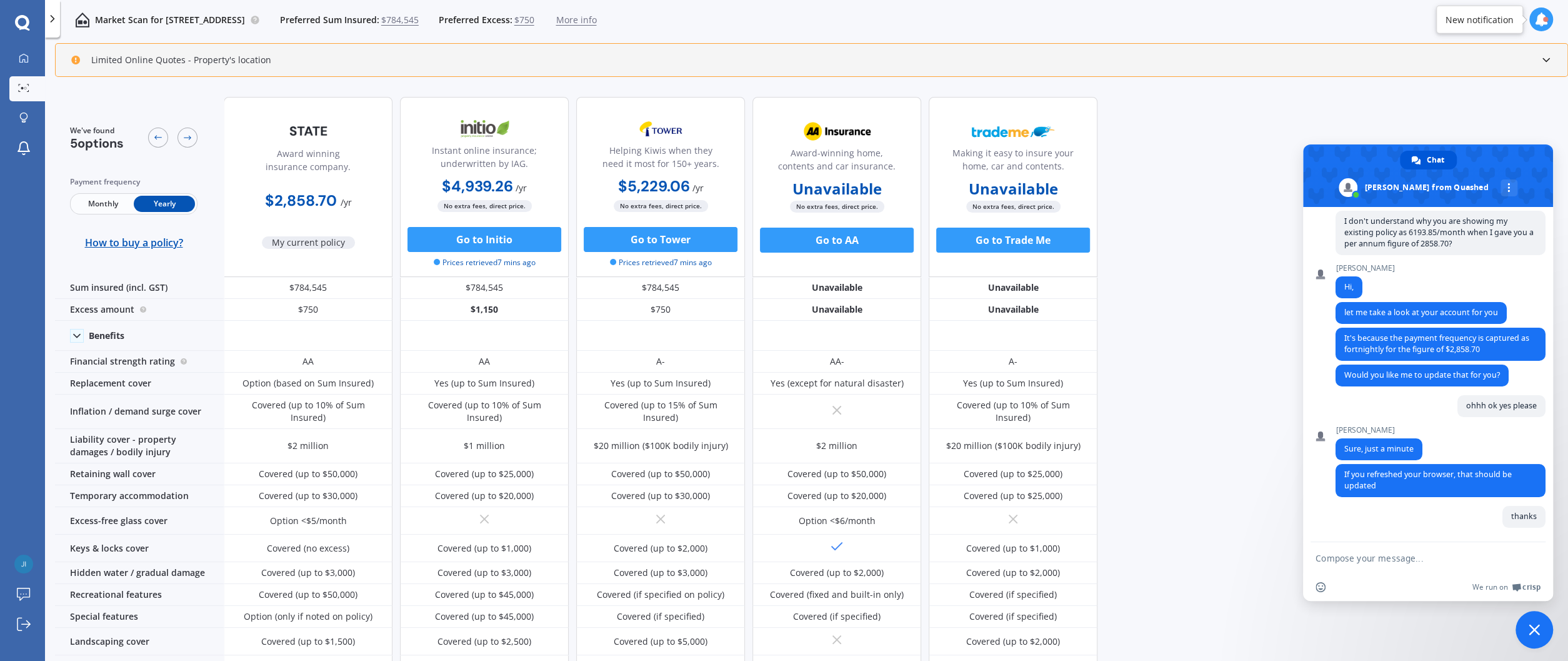
click at [108, 206] on span "Monthly" at bounding box center [103, 204] width 61 height 17
click at [172, 204] on span "Yearly" at bounding box center [164, 204] width 61 height 17
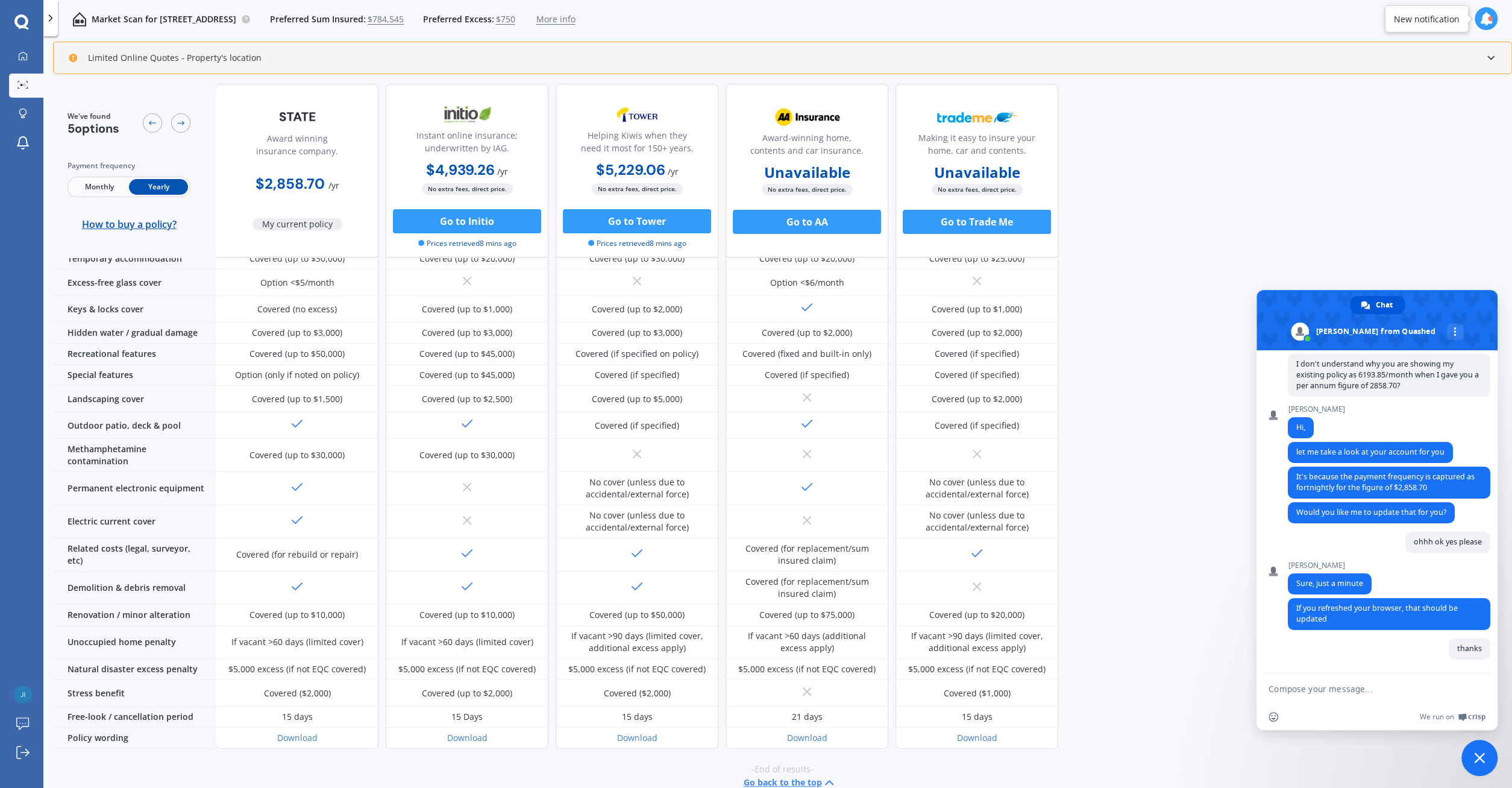
scroll to position [0, 0]
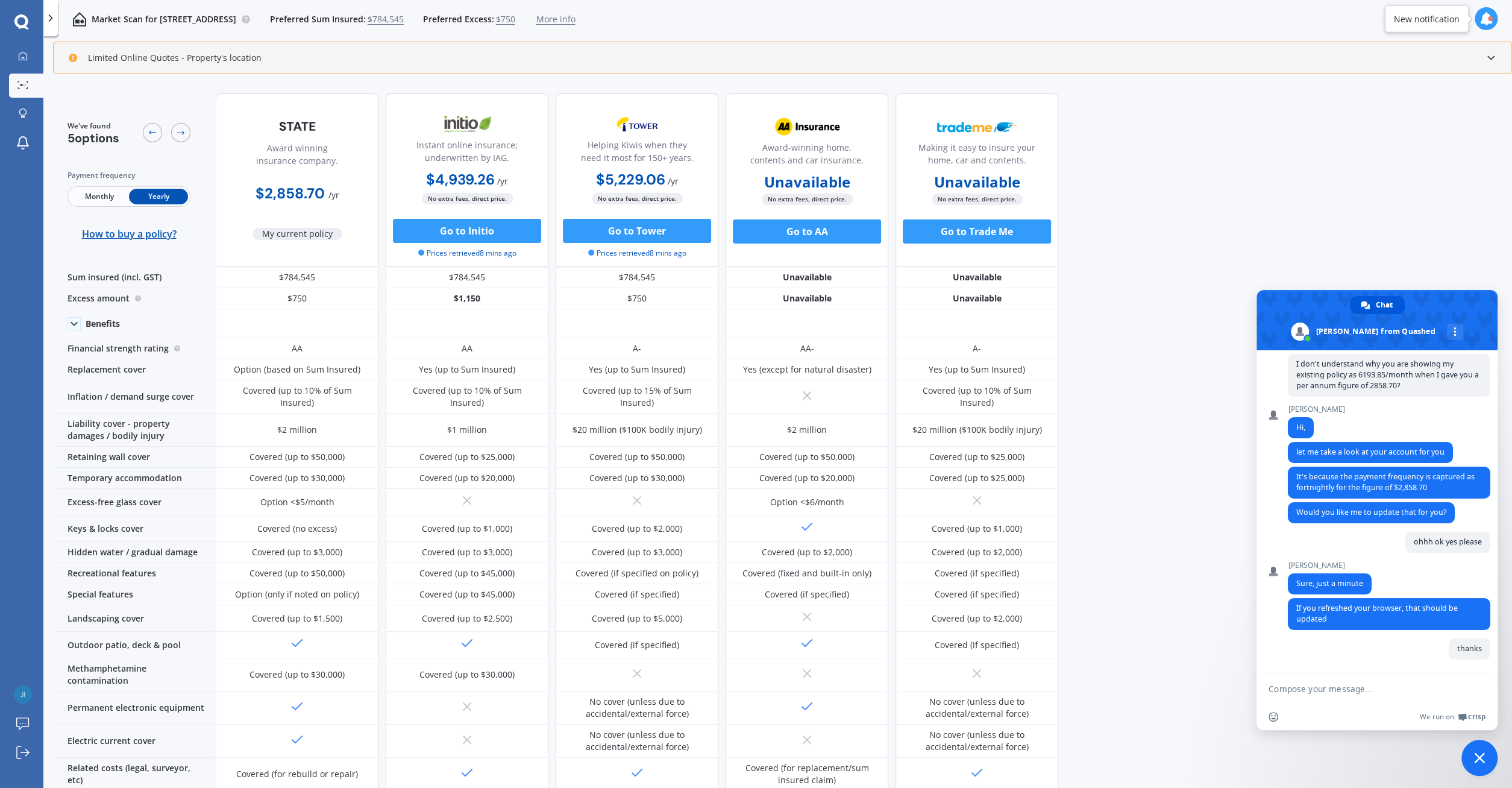
click at [575, 21] on span "More info" at bounding box center [555, 19] width 39 height 12
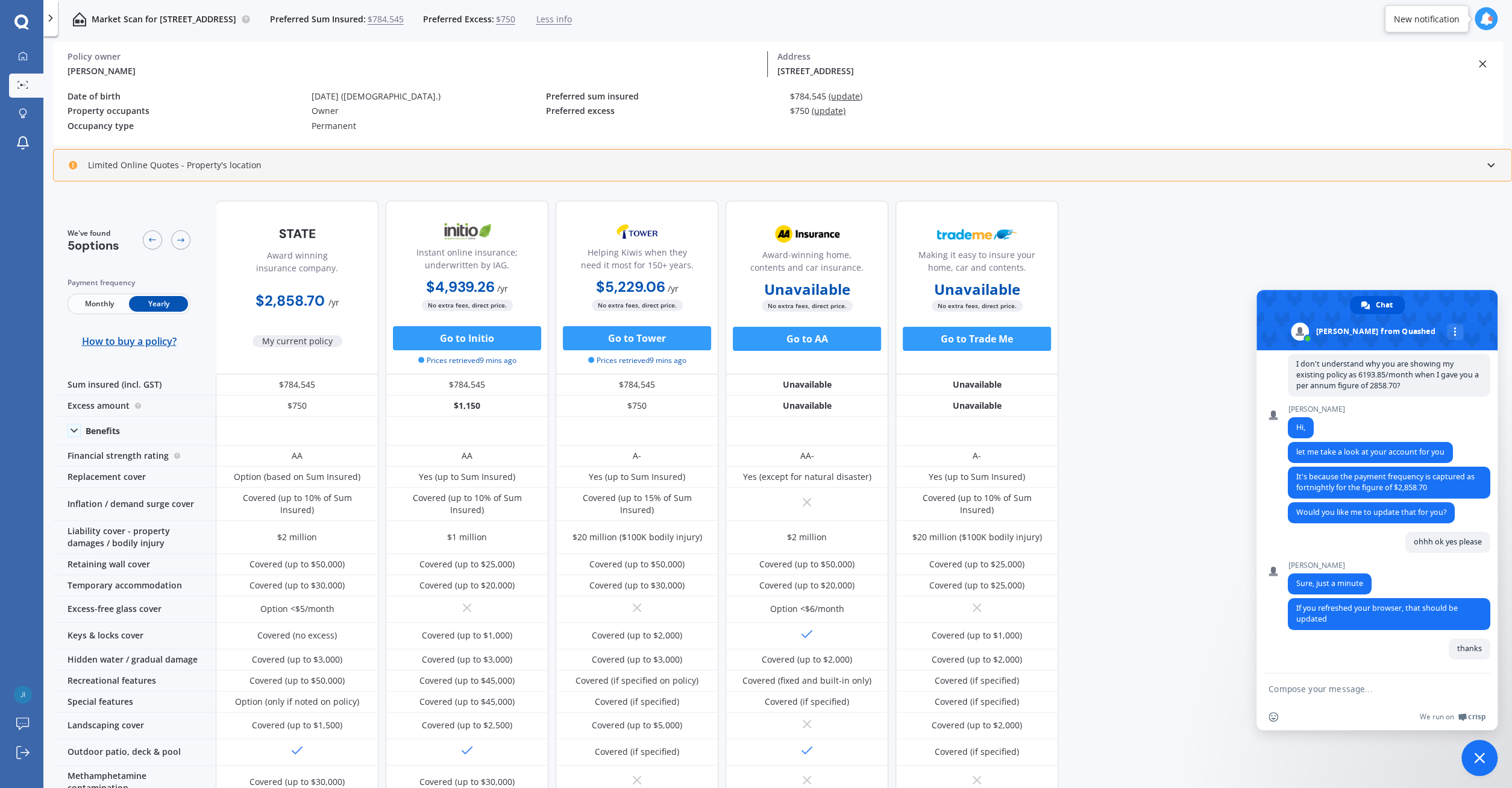
click at [571, 21] on span "Less info" at bounding box center [553, 19] width 35 height 12
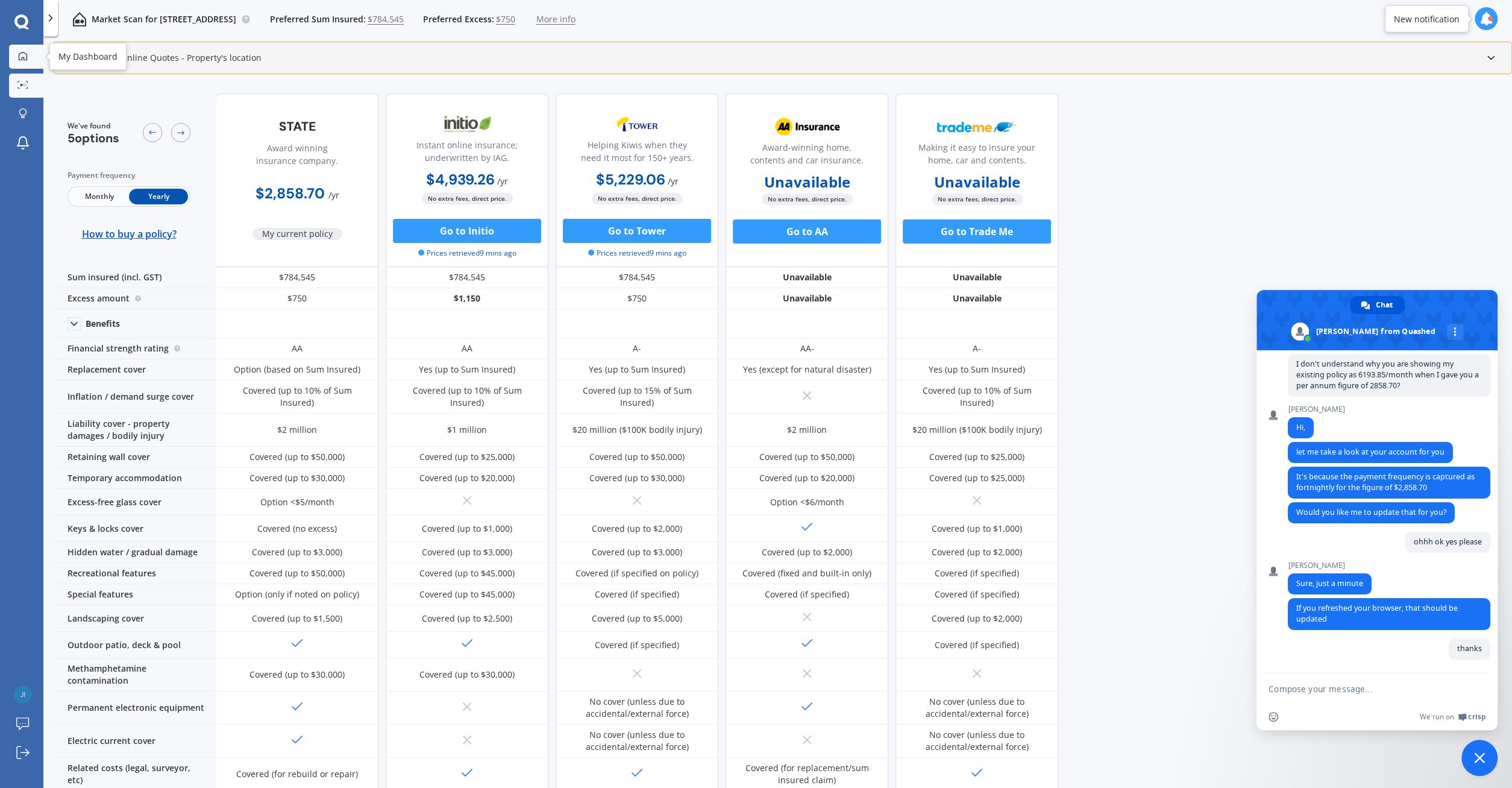
click at [26, 56] on icon at bounding box center [23, 56] width 10 height 10
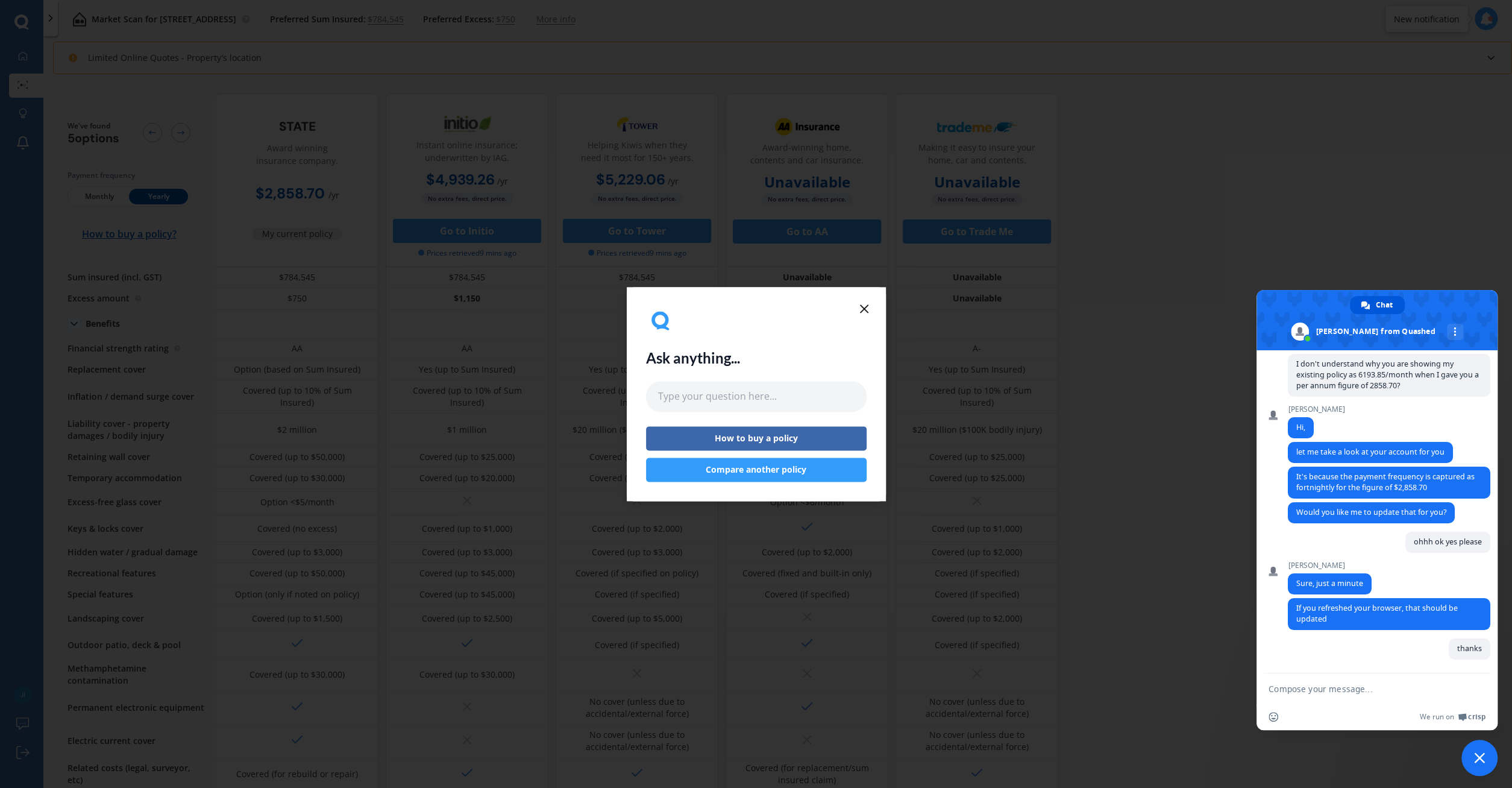
click at [761, 473] on button "Compare another policy" at bounding box center [757, 469] width 221 height 24
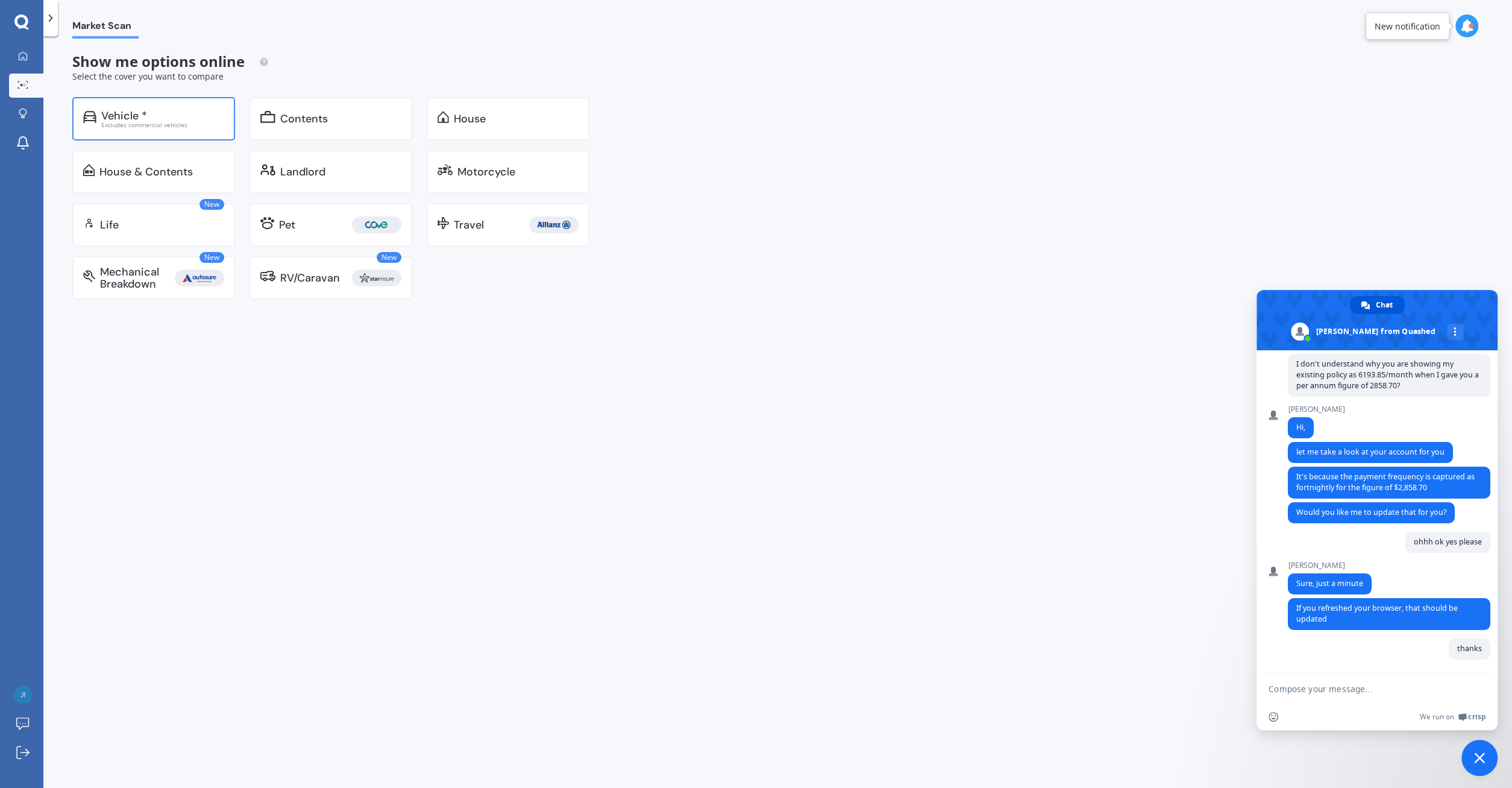
click at [149, 114] on div "Vehicle *" at bounding box center [162, 116] width 123 height 12
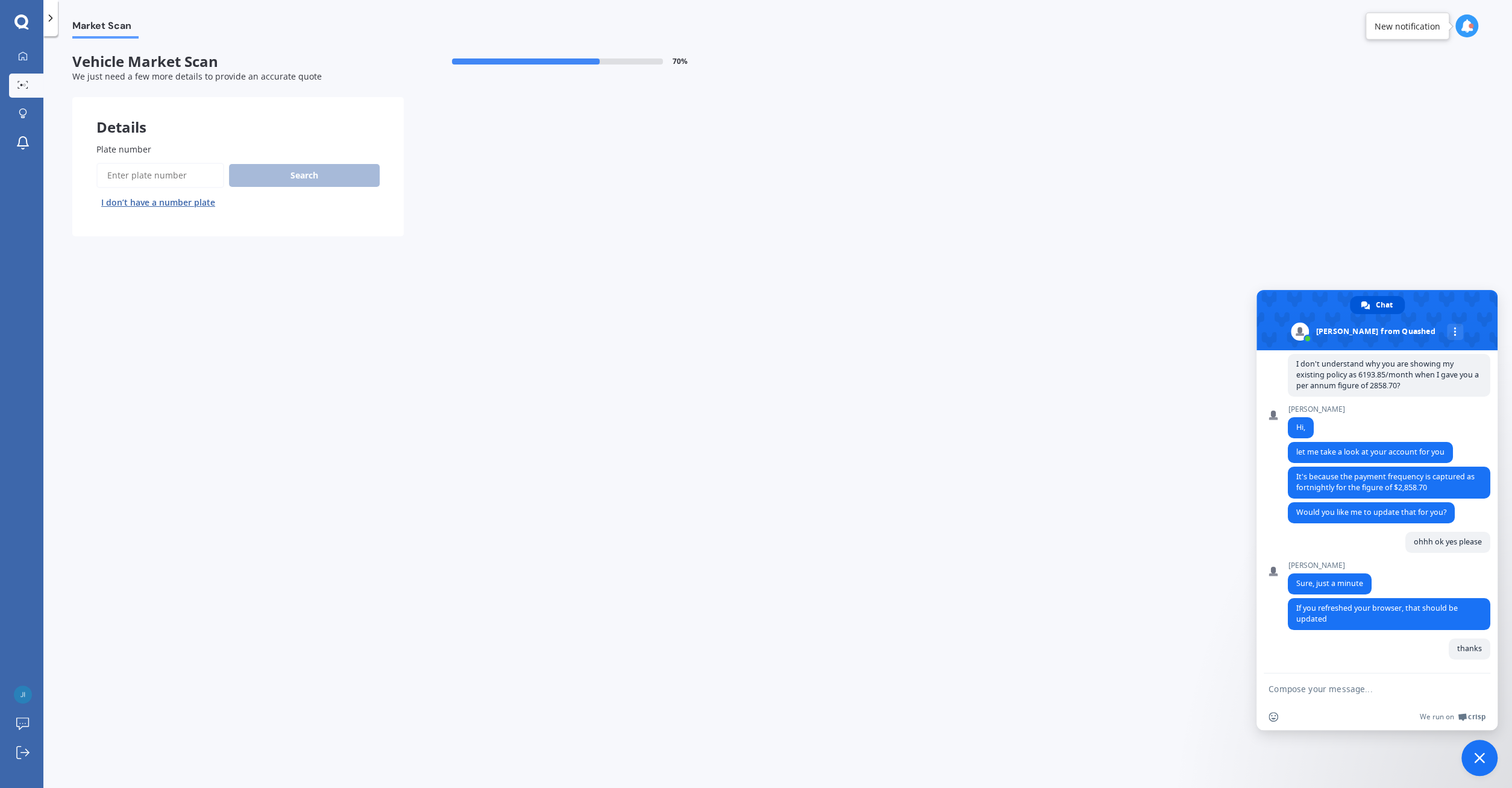
click at [145, 177] on input "Plate number" at bounding box center [160, 176] width 128 height 25
type input "ndm263"
click at [309, 172] on button "Search" at bounding box center [304, 176] width 151 height 23
select select "NISSAN"
select select "X-TRAIL"
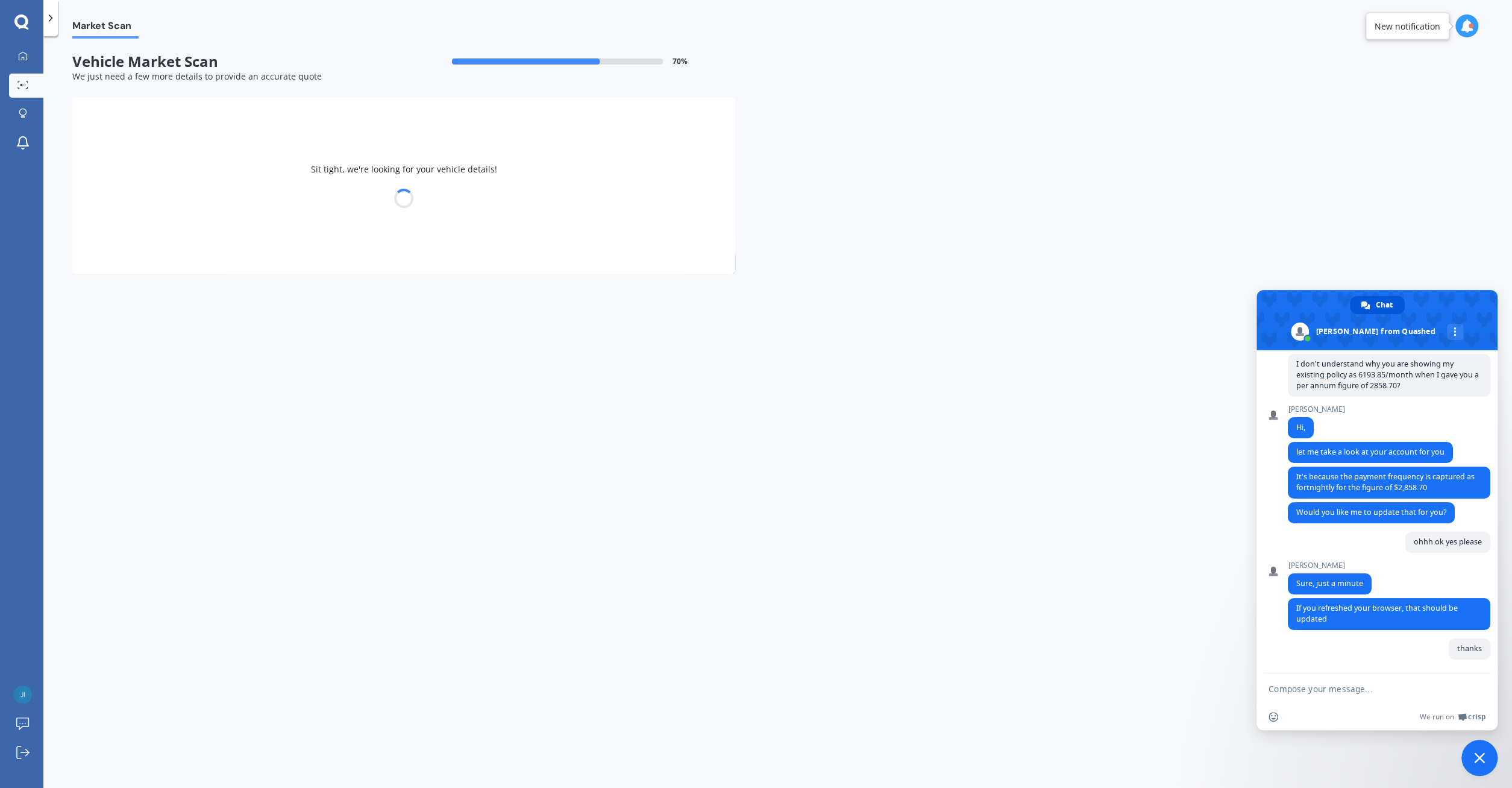
select select "26"
select select "04"
select select "1970"
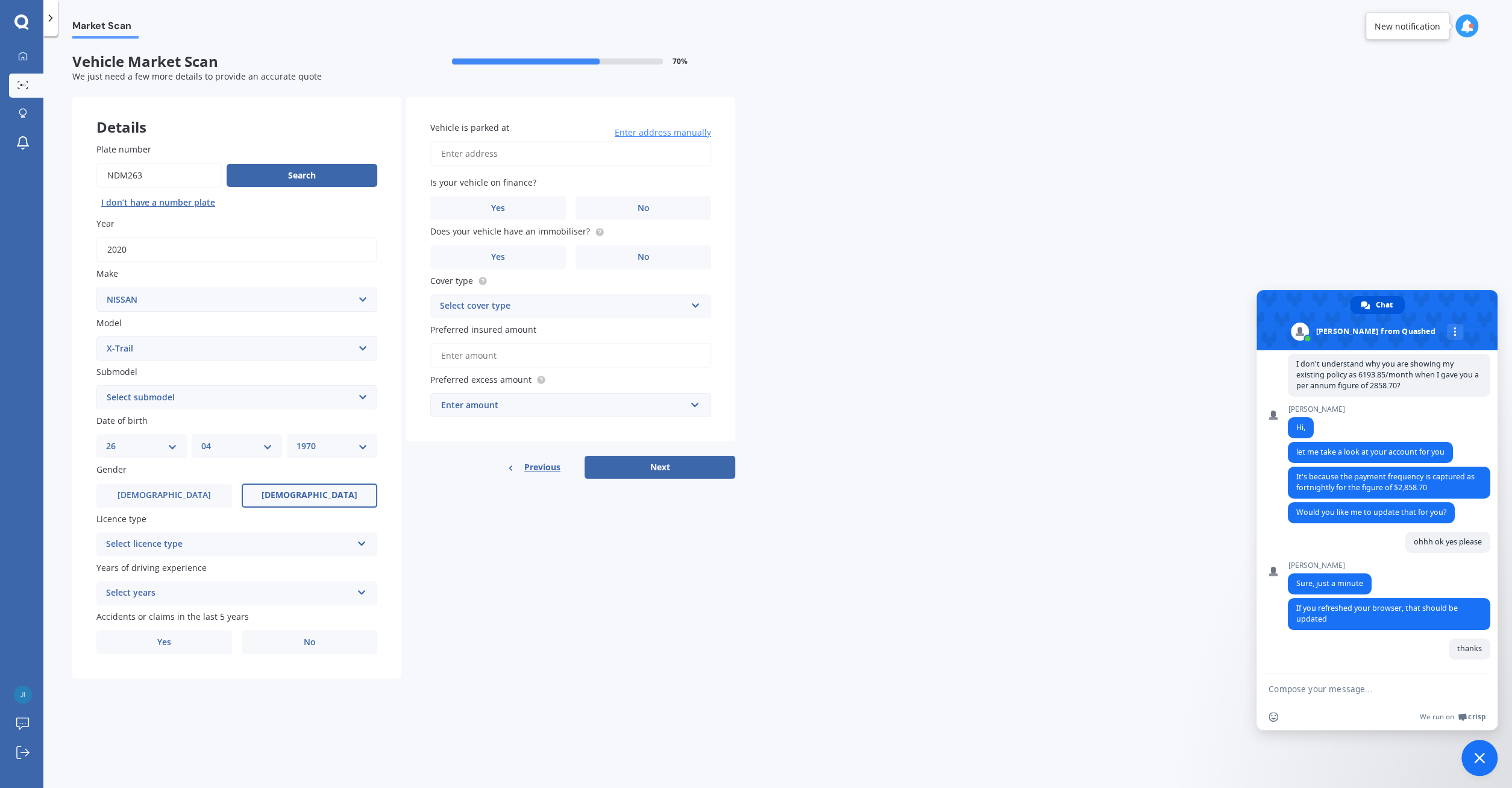
click at [96, 385] on select "Select submodel (All Other) 2000cc Hybrid 2WD non-turbo 4WD 20X Petrol ST ST 4W…" at bounding box center [237, 397] width 281 height 24
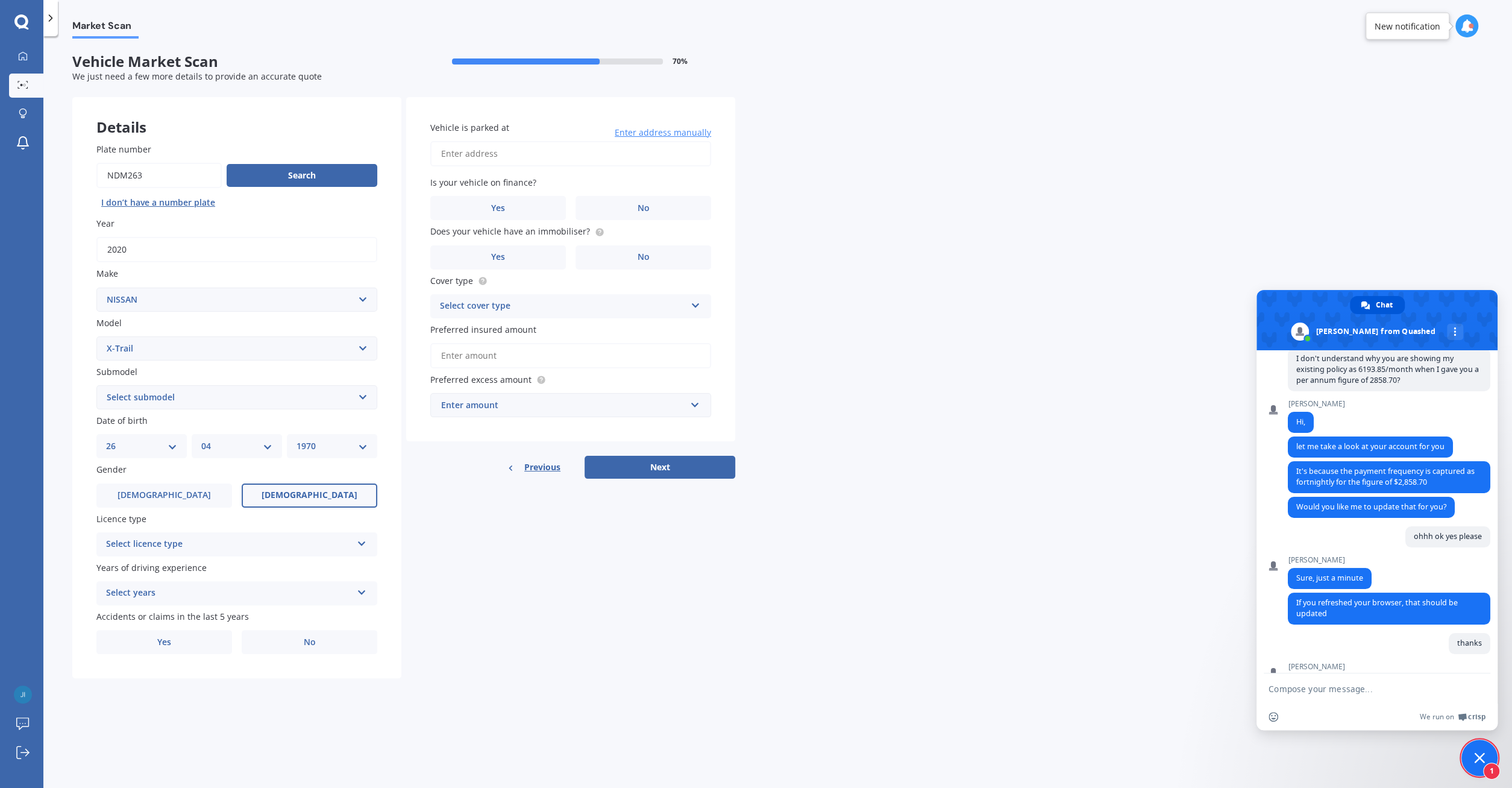
scroll to position [117, 0]
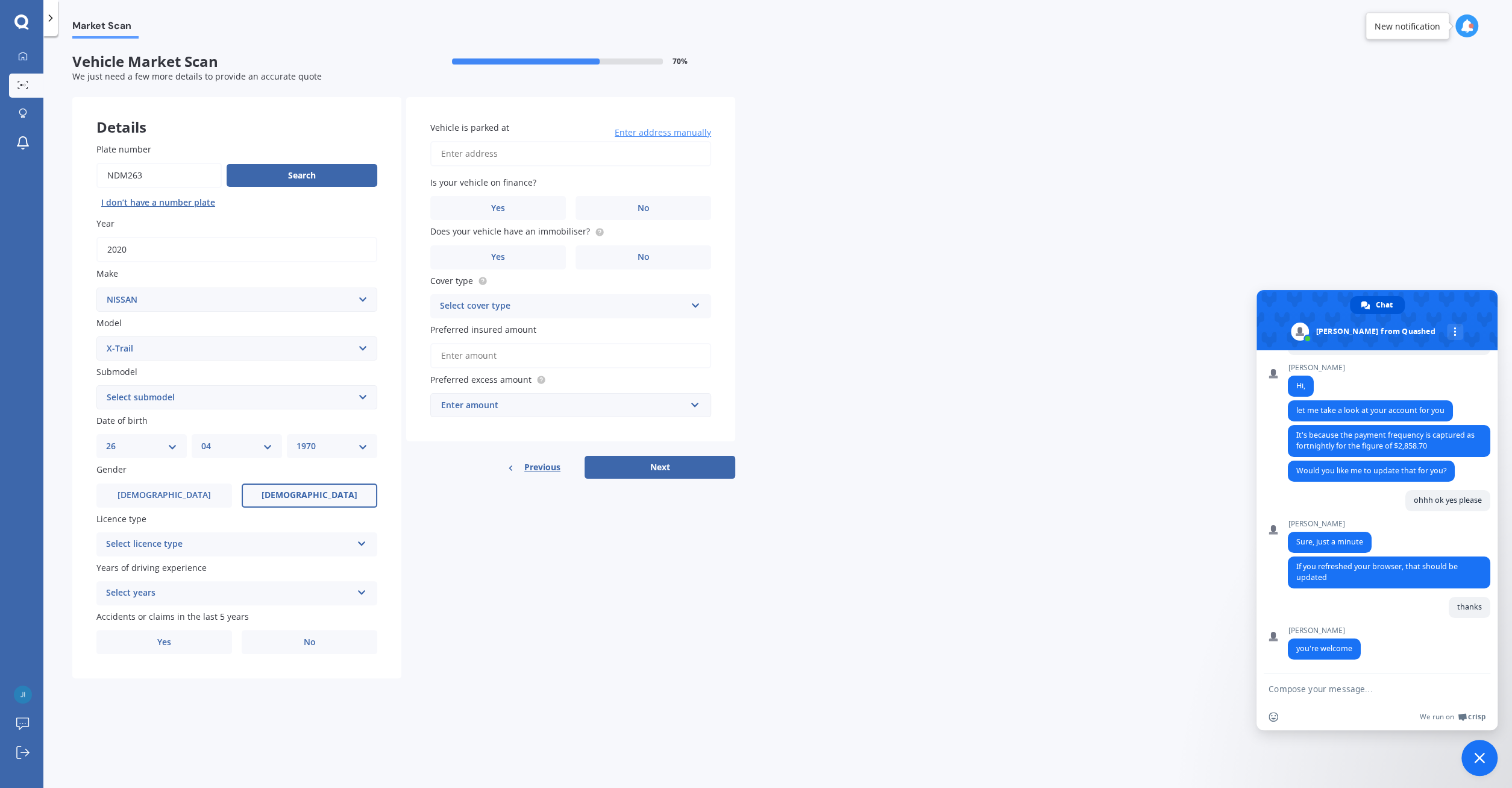
click at [96, 385] on select "Select submodel (All Other) 2000cc Hybrid 2WD non-turbo 4WD 20X Petrol ST ST 4W…" at bounding box center [237, 397] width 281 height 24
select select "ST-L"
click option "ST-L" at bounding box center [0, 0] width 0 height 0
click at [96, 385] on select "Select submodel (All Other) 2000cc Hybrid 2WD non-turbo 4WD 20X Petrol ST ST 4W…" at bounding box center [237, 397] width 281 height 24
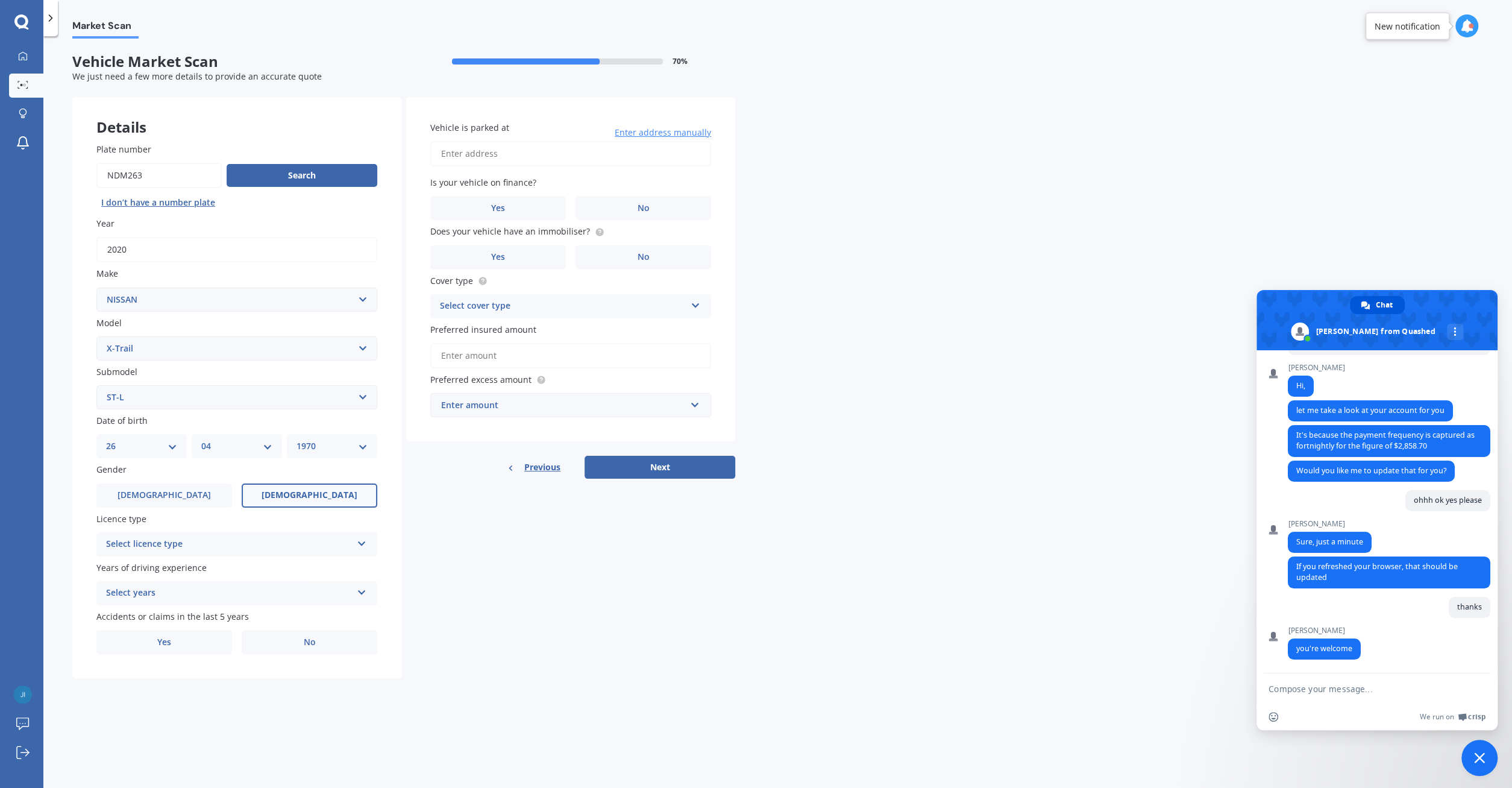
click at [364, 397] on select "Select submodel (All Other) 2000cc Hybrid 2WD non-turbo 4WD 20X Petrol ST ST 4W…" at bounding box center [237, 397] width 281 height 24
click at [364, 544] on icon at bounding box center [362, 541] width 10 height 9
click at [301, 569] on div "NZ Full" at bounding box center [237, 568] width 280 height 22
click at [363, 591] on icon at bounding box center [362, 590] width 10 height 9
click at [308, 613] on div "5 or more years" at bounding box center [237, 616] width 280 height 22
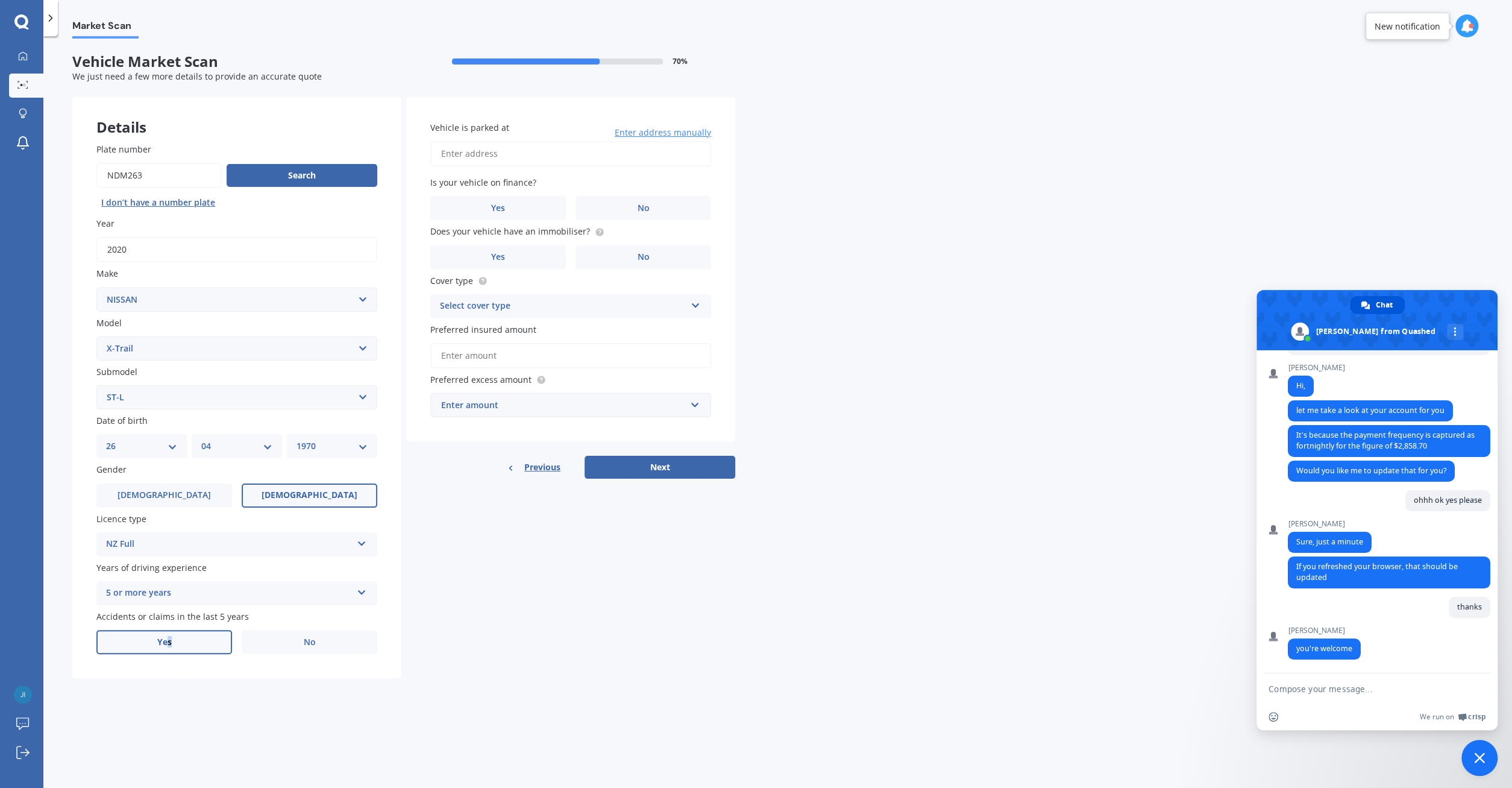
click at [170, 648] on span "Yes" at bounding box center [165, 642] width 15 height 10
drag, startPoint x: 144, startPoint y: 641, endPoint x: 151, endPoint y: 644, distance: 7.6
click at [145, 641] on label "Yes" at bounding box center [164, 642] width 136 height 24
click at [178, 641] on label "Yes" at bounding box center [164, 642] width 136 height 24
click at [0, 0] on input "Yes" at bounding box center [0, 0] width 0 height 0
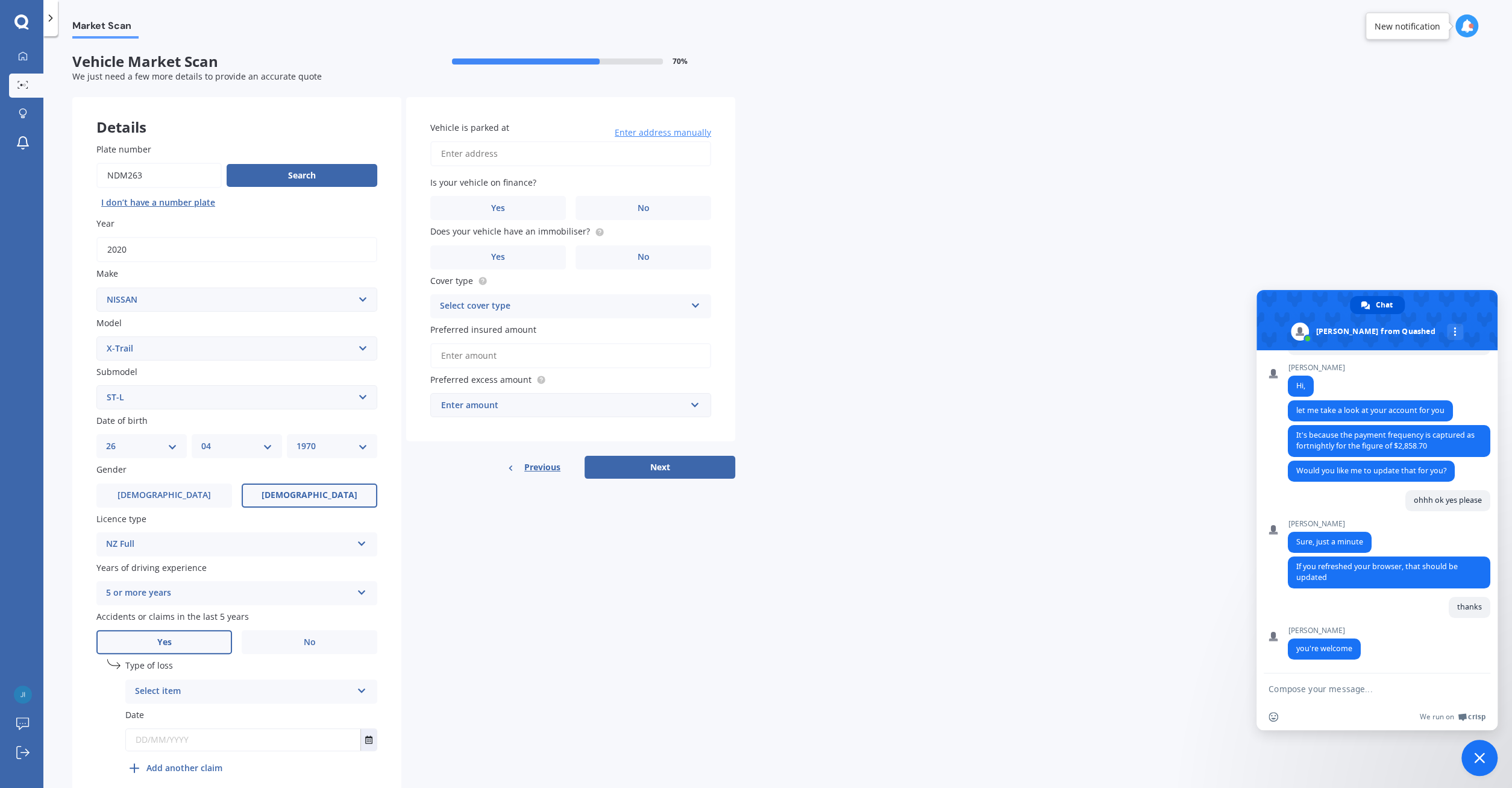
scroll to position [55, 0]
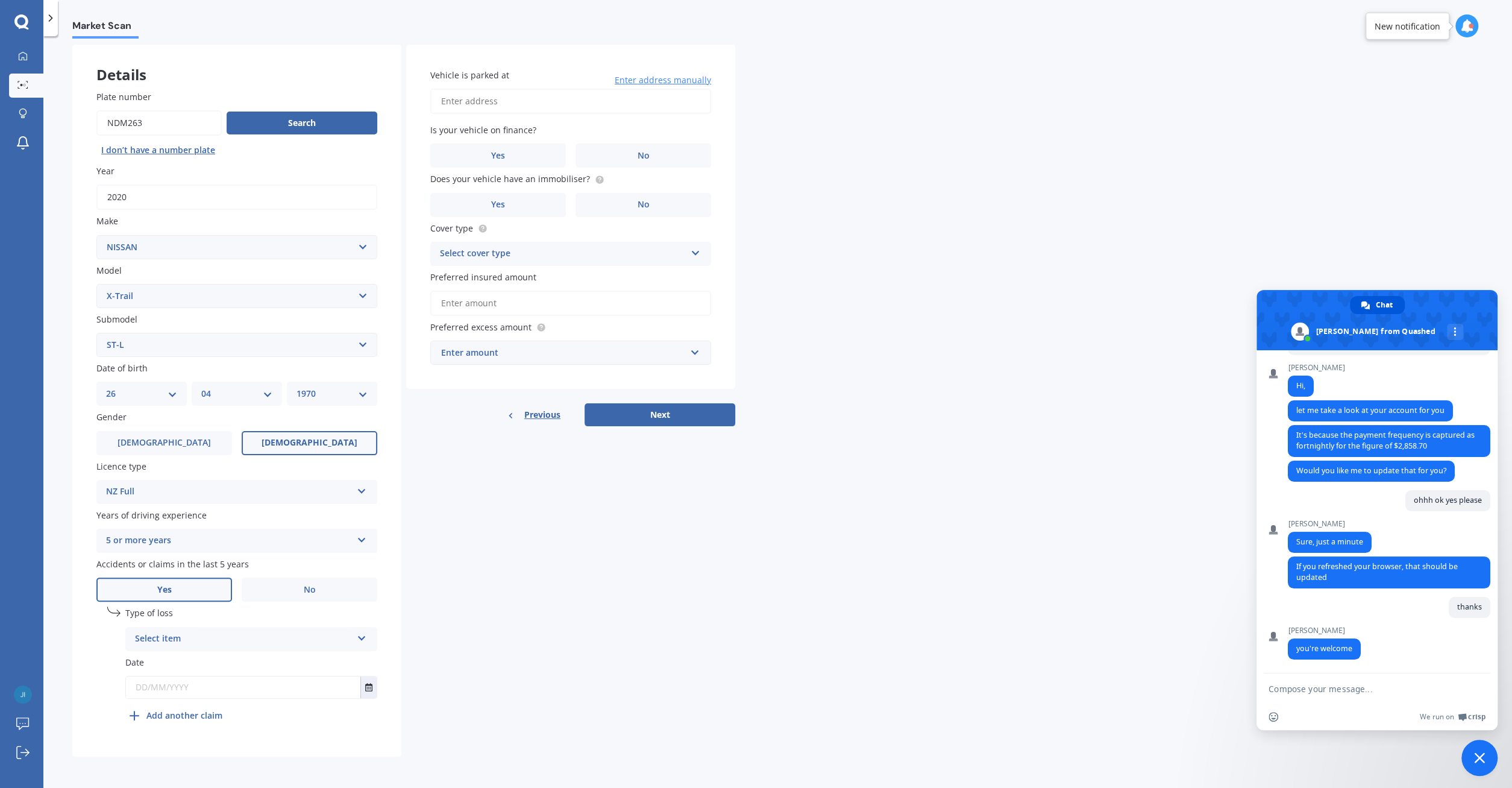
click at [367, 635] on div "Select item At fault accident Not at fault accident" at bounding box center [251, 639] width 252 height 24
click at [212, 688] on span "Not at fault accident" at bounding box center [178, 684] width 86 height 11
click at [207, 686] on input "text" at bounding box center [243, 687] width 235 height 22
type input "[DATE]"
click at [469, 99] on input "Vehicle is parked at" at bounding box center [570, 101] width 281 height 25
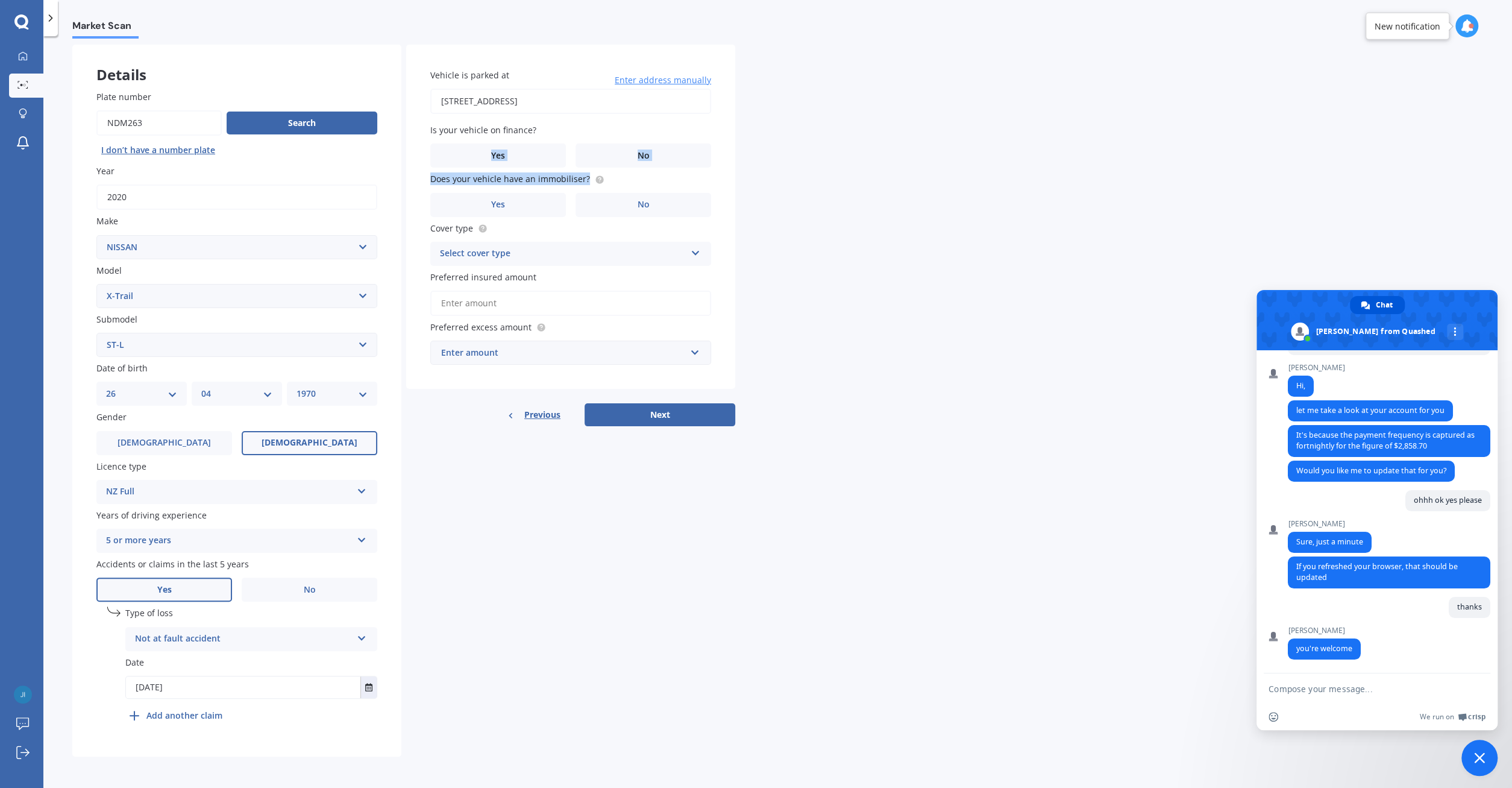
type input "[STREET_ADDRESS]"
click at [648, 151] on span "No" at bounding box center [644, 156] width 12 height 10
click at [0, 0] on input "No" at bounding box center [0, 0] width 0 height 0
click at [646, 206] on span "No" at bounding box center [644, 204] width 12 height 10
click at [0, 0] on input "No" at bounding box center [0, 0] width 0 height 0
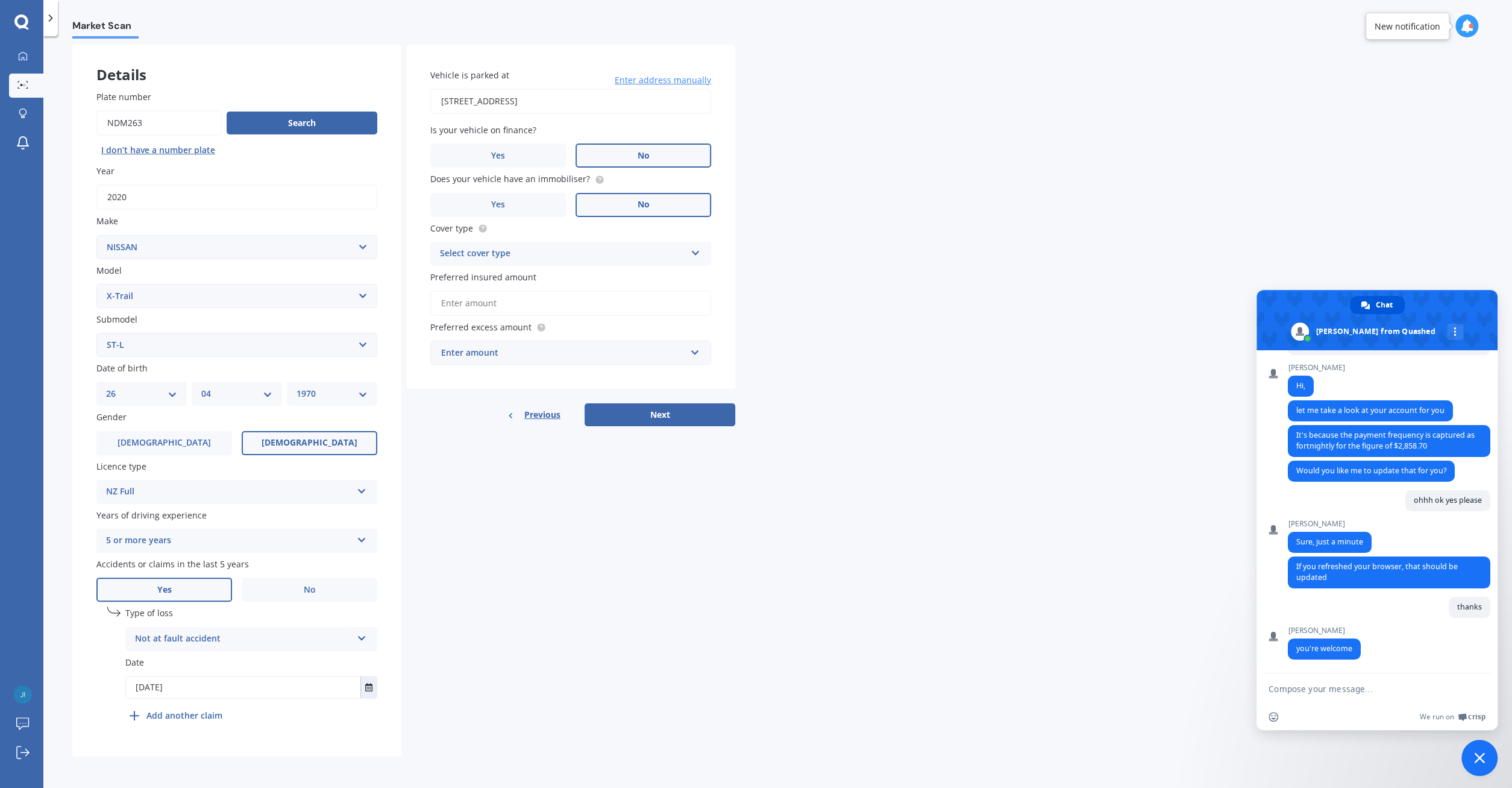
click at [697, 249] on icon at bounding box center [695, 251] width 10 height 9
click at [598, 274] on div "Comprehensive" at bounding box center [570, 277] width 280 height 22
click at [454, 299] on input "Preferred insured amount" at bounding box center [570, 303] width 281 height 25
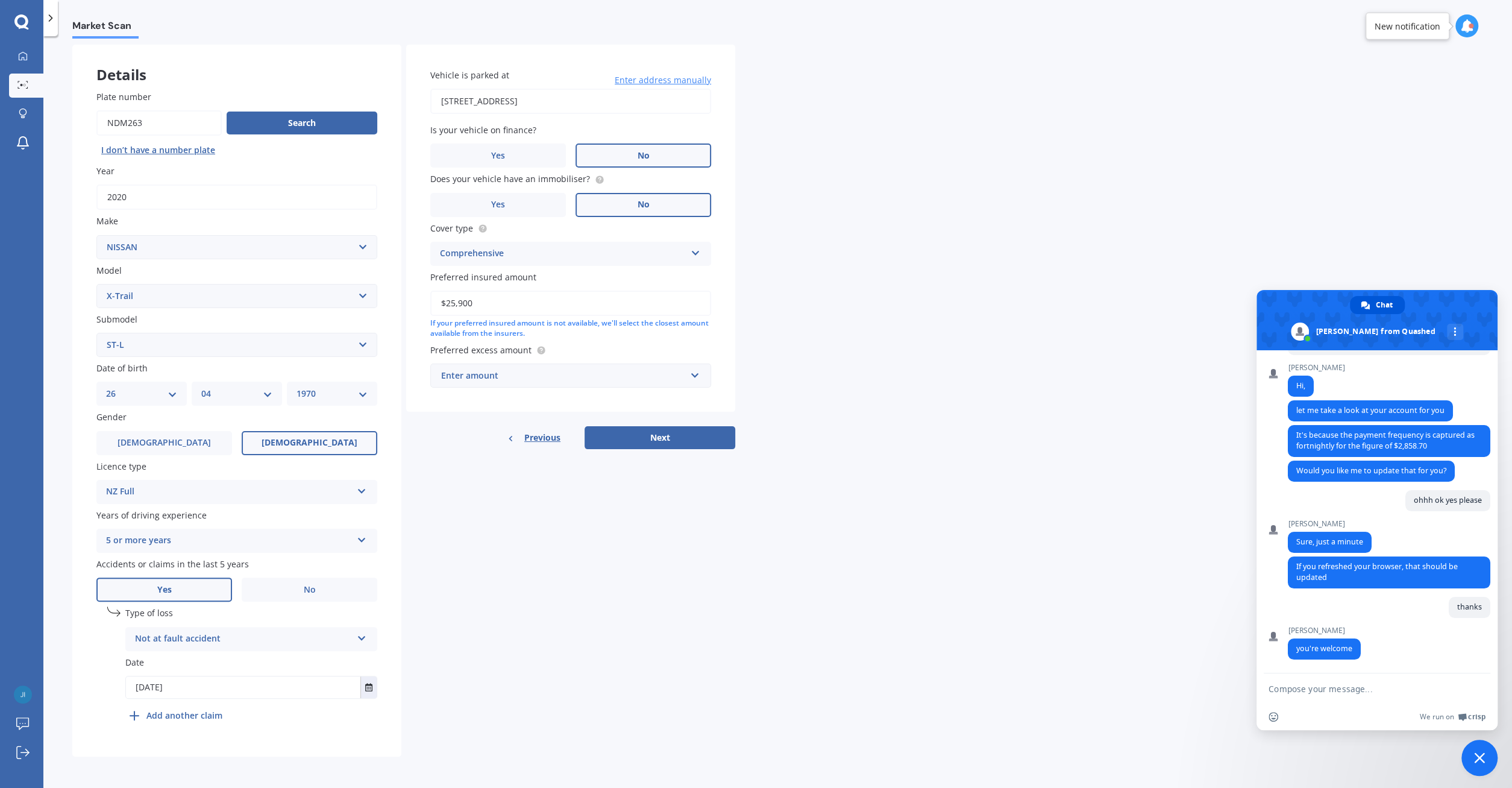
type input "$25,900"
click at [697, 377] on input "text" at bounding box center [567, 376] width 270 height 23
click at [501, 444] on div "$500" at bounding box center [570, 443] width 280 height 23
click at [672, 449] on button "Next" at bounding box center [660, 451] width 151 height 23
select select "26"
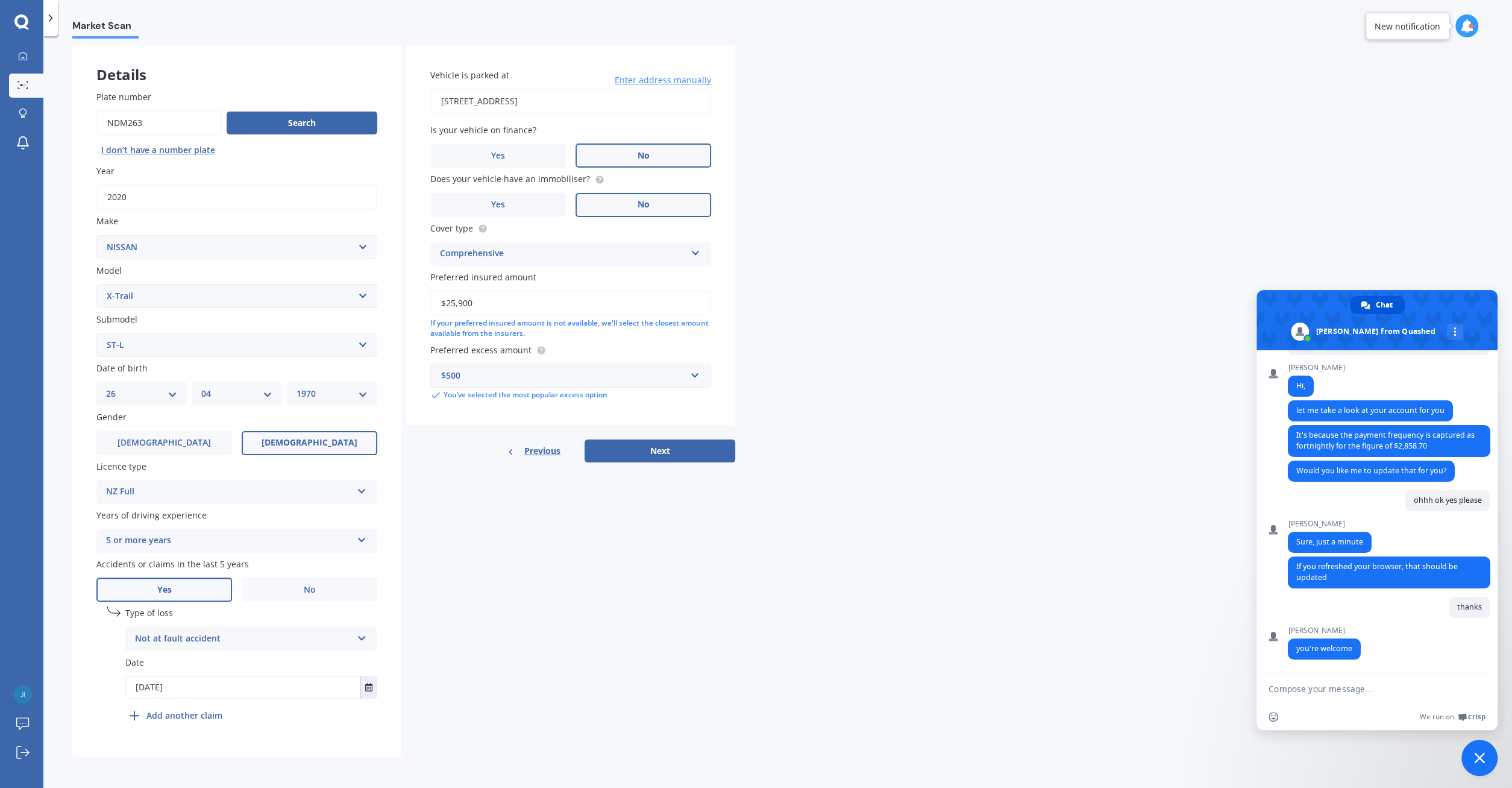
select select "04"
select select "1970"
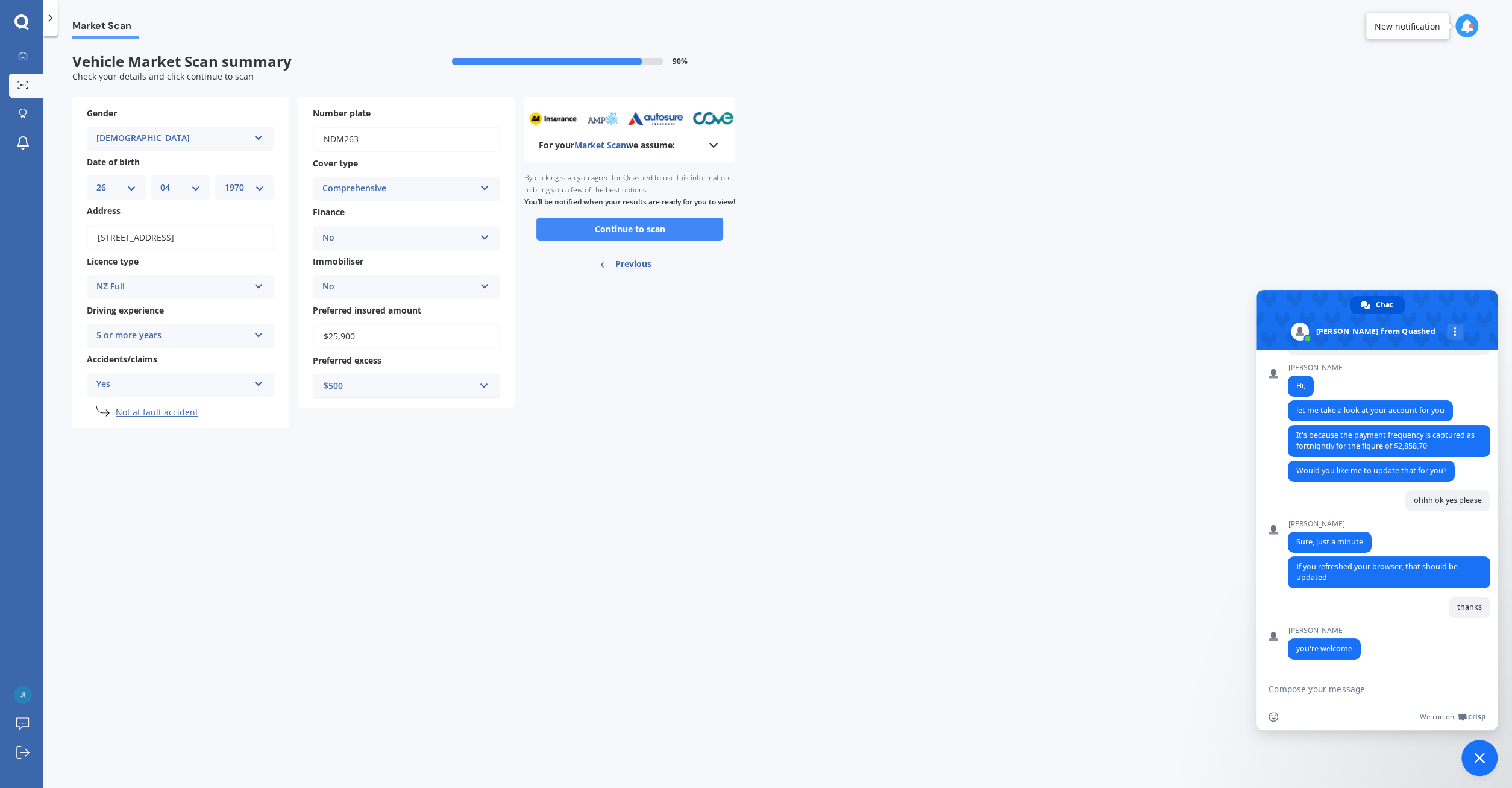
scroll to position [0, 0]
click at [631, 241] on button "Continue to scan" at bounding box center [630, 229] width 187 height 23
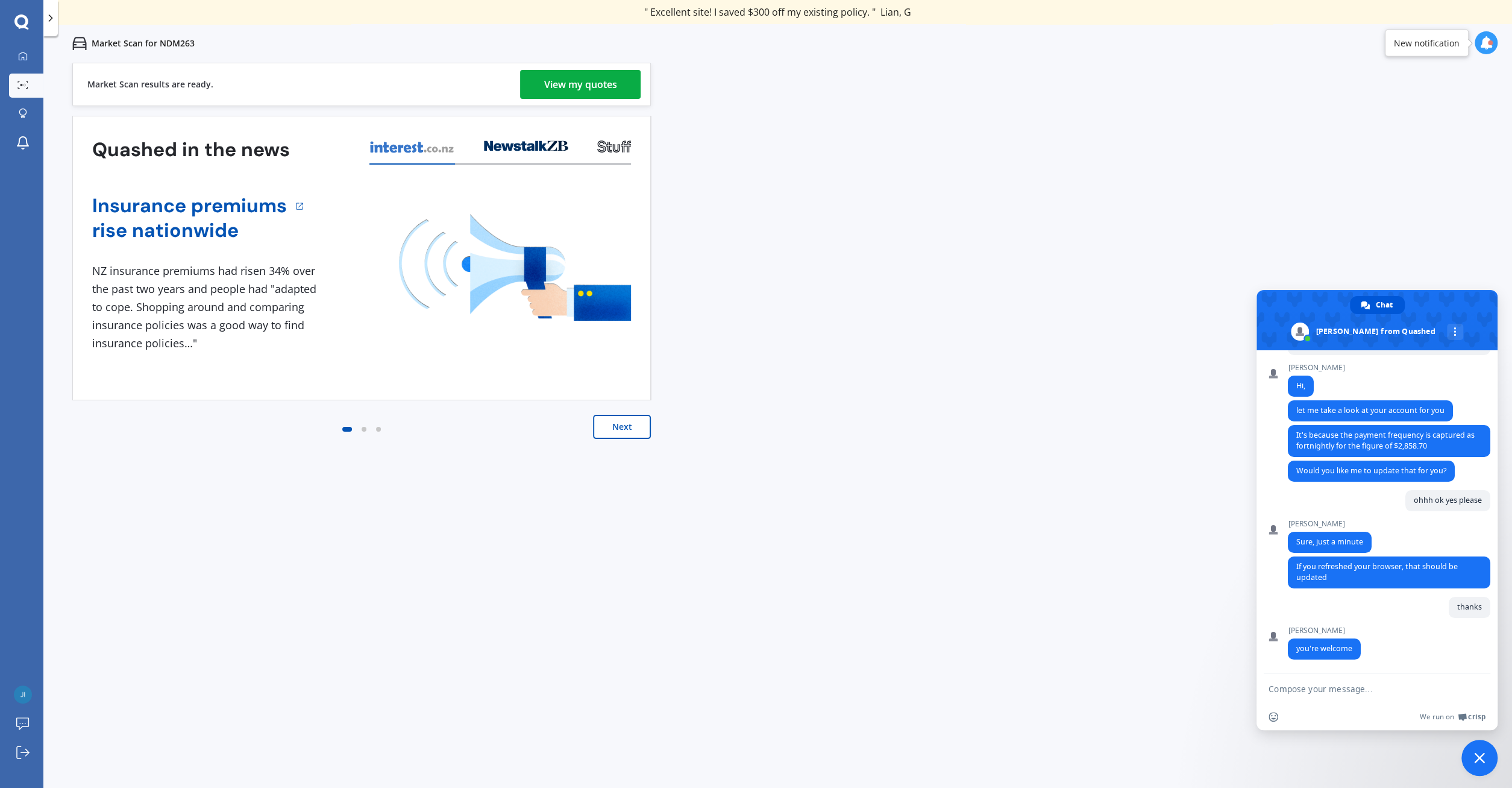
click at [571, 67] on div "Market Scan results are ready. View my quotes" at bounding box center [362, 84] width 578 height 43
click at [571, 81] on div "View my quotes" at bounding box center [581, 84] width 73 height 29
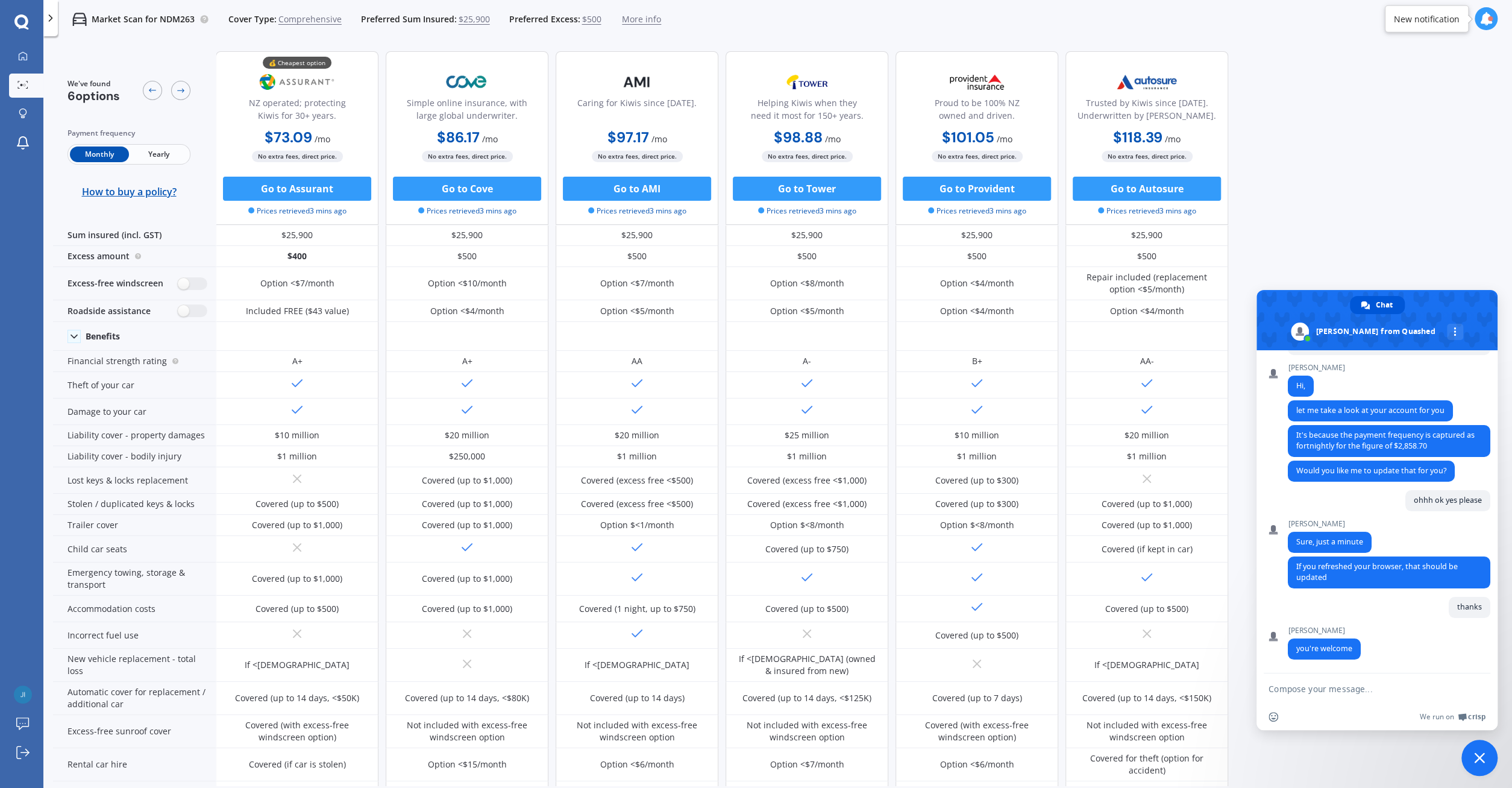
click at [1350, 170] on div "We've found 6 options Payment frequency Monthly Yearly How to buy a policy? 💰 C…" at bounding box center [783, 414] width 1459 height 744
click at [1283, 148] on div "We've found 6 options Payment frequency Monthly Yearly How to buy a policy? 💰 C…" at bounding box center [783, 414] width 1459 height 744
click at [19, 60] on icon at bounding box center [23, 55] width 9 height 9
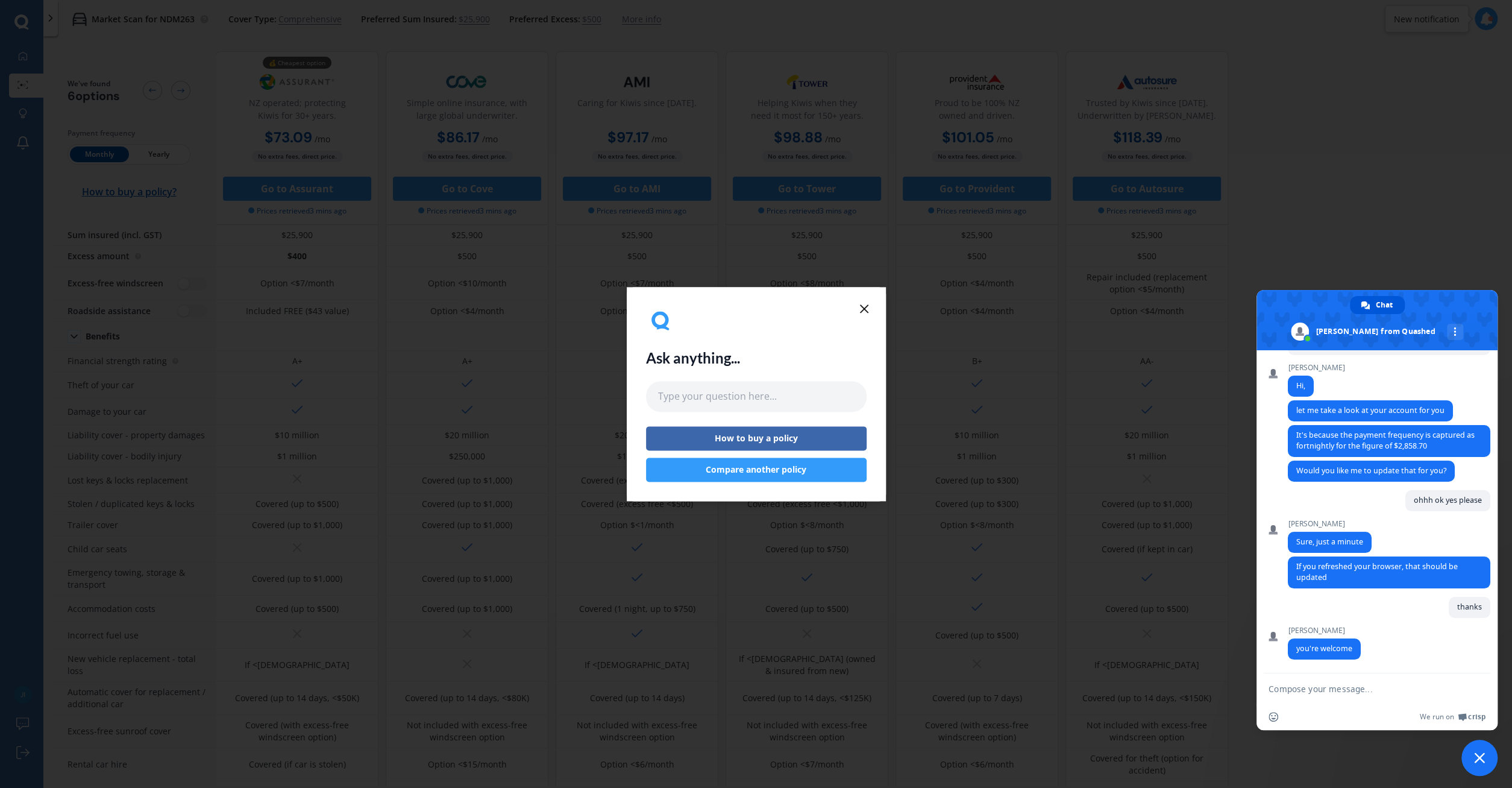
click at [775, 469] on button "Compare another policy" at bounding box center [757, 469] width 221 height 24
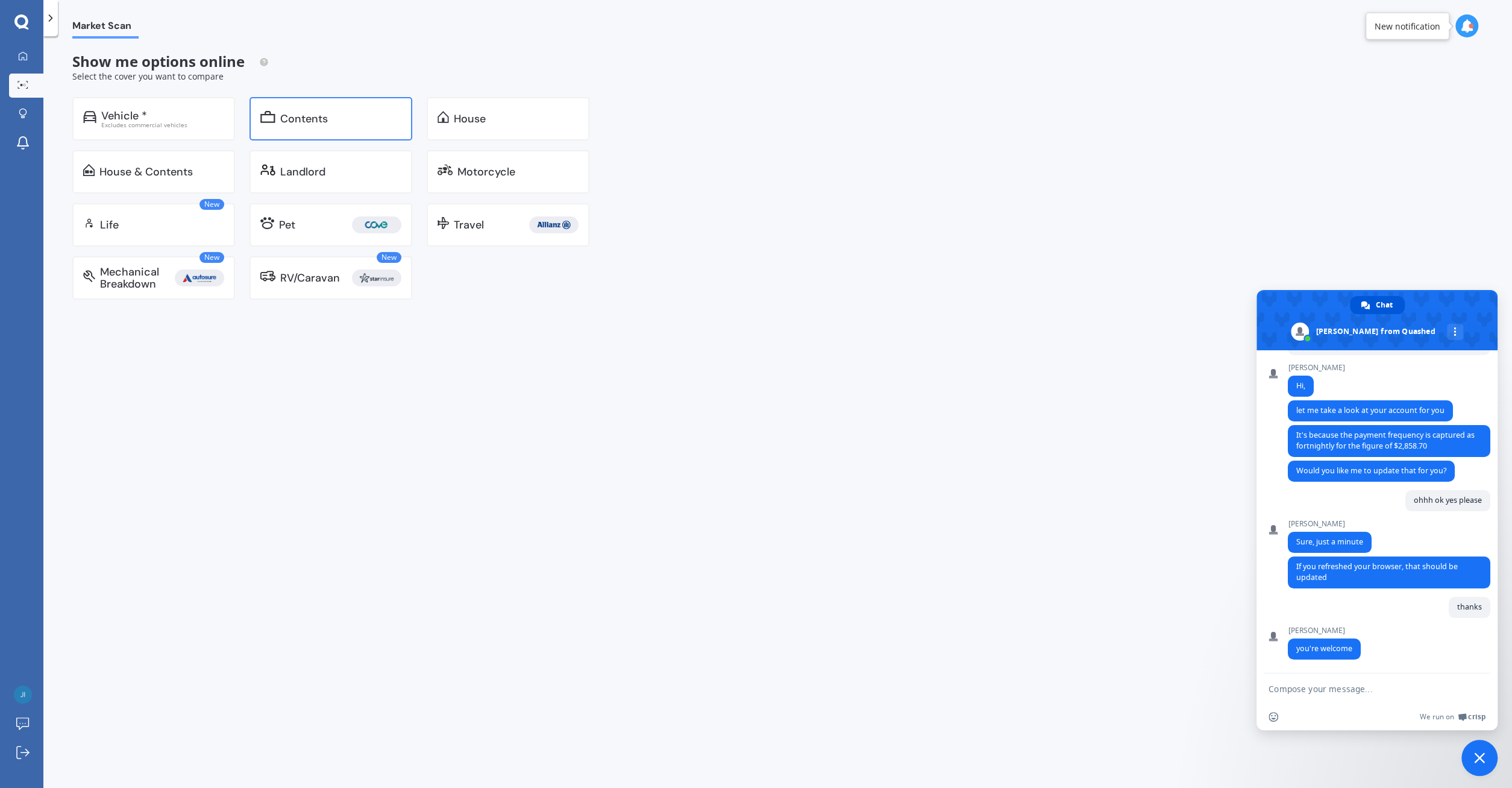
click at [284, 124] on div "Contents" at bounding box center [305, 119] width 48 height 12
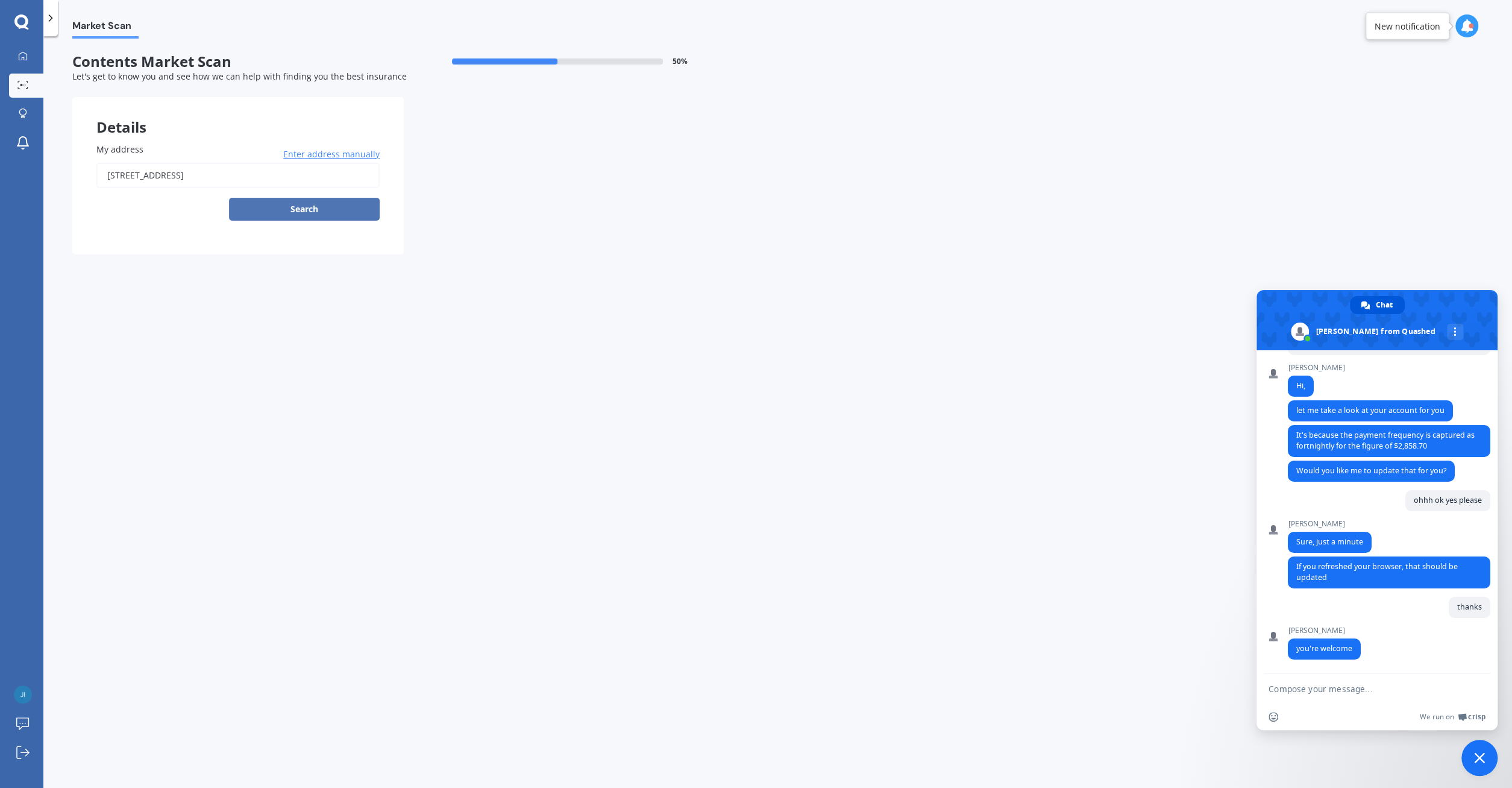
click at [307, 213] on button "Search" at bounding box center [304, 209] width 151 height 23
type input "[STREET_ADDRESS]"
select select "26"
select select "04"
select select "1970"
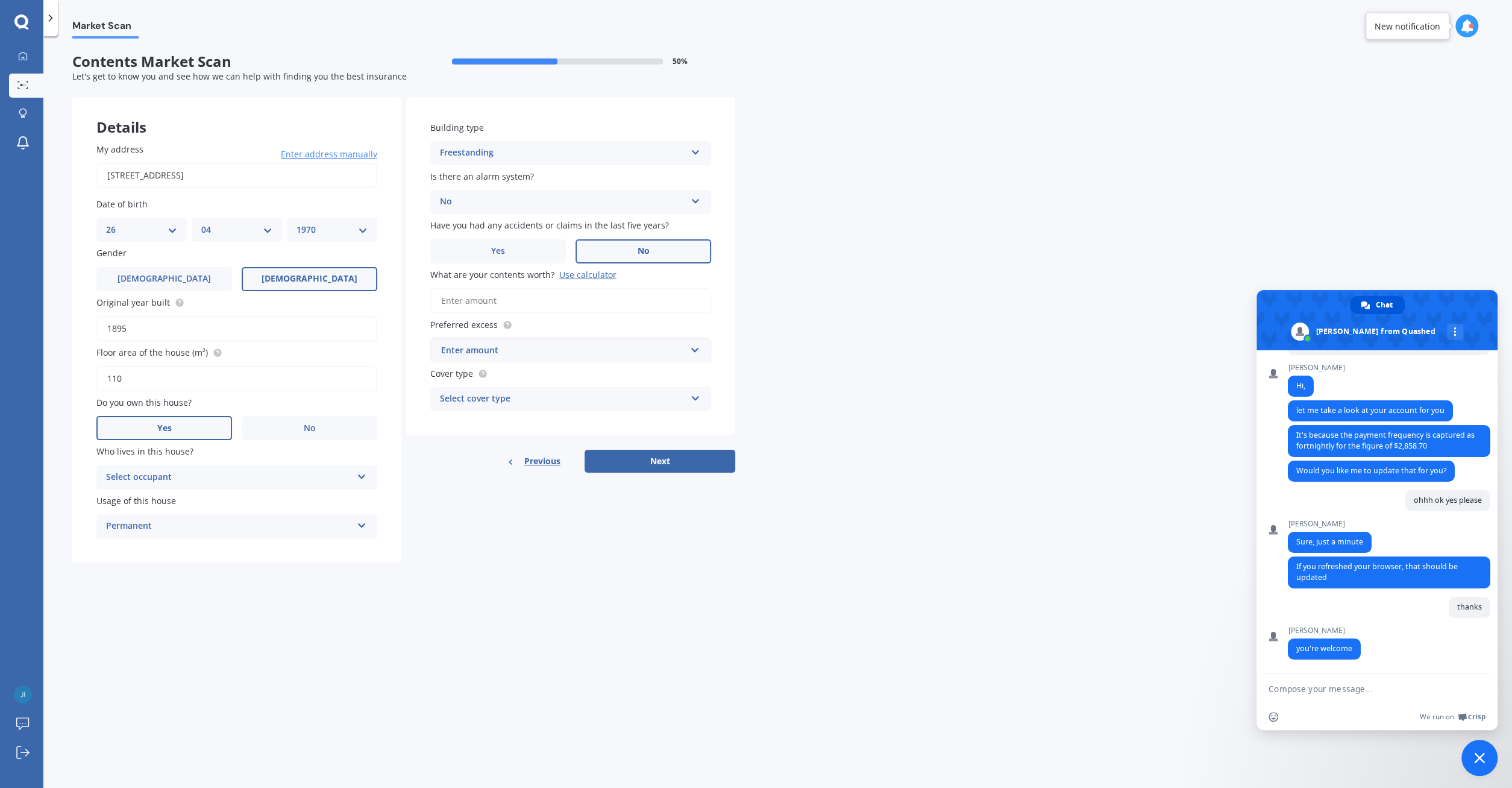
click at [480, 307] on input "What are your contents worth? Use calculator" at bounding box center [570, 301] width 281 height 25
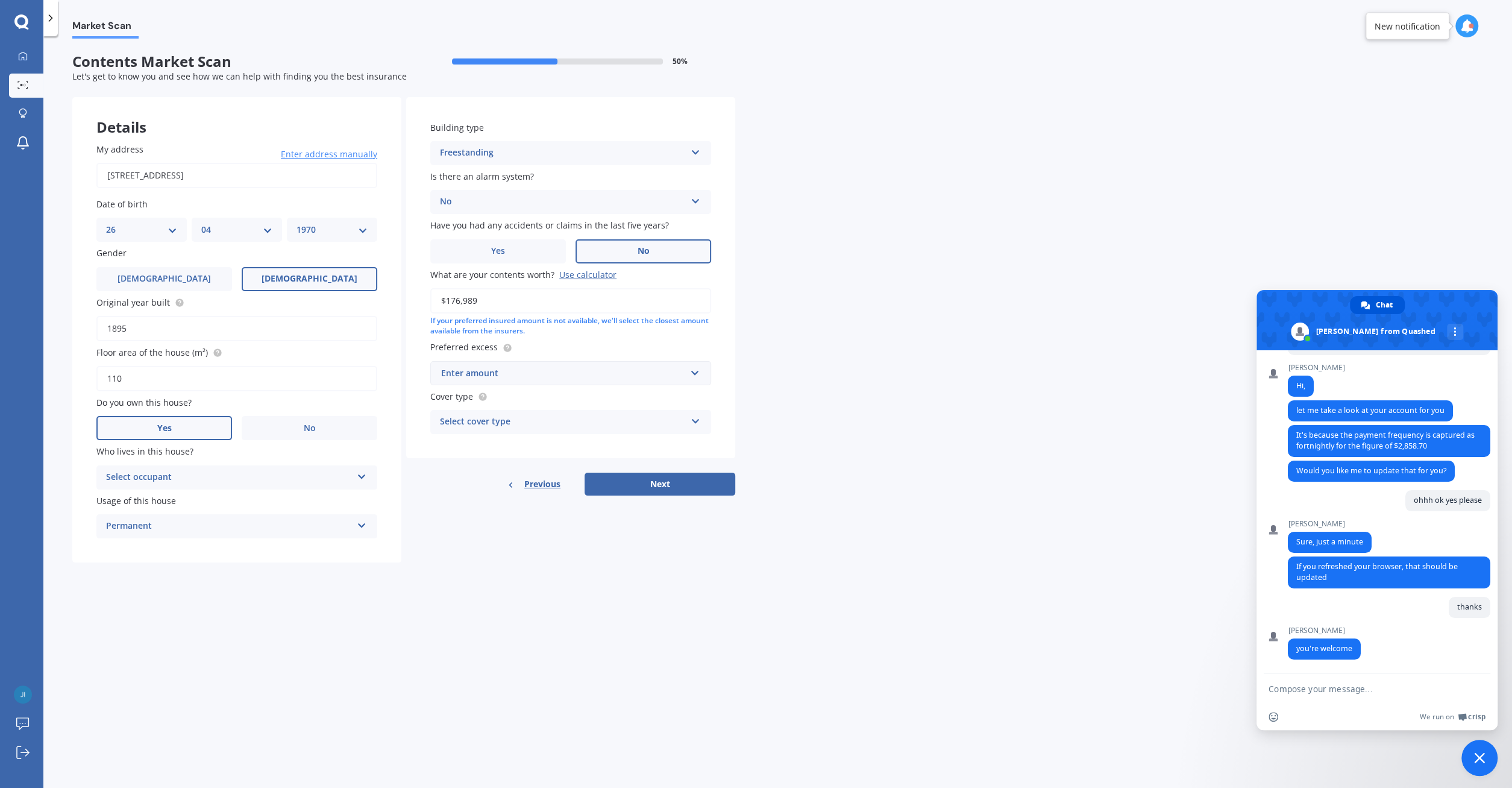
type input "$176,989"
click at [698, 373] on input "text" at bounding box center [567, 373] width 270 height 23
drag, startPoint x: 495, startPoint y: 462, endPoint x: 529, endPoint y: 458, distance: 34.2
click at [495, 462] on div "$500" at bounding box center [570, 463] width 280 height 23
click at [699, 420] on icon at bounding box center [695, 419] width 10 height 9
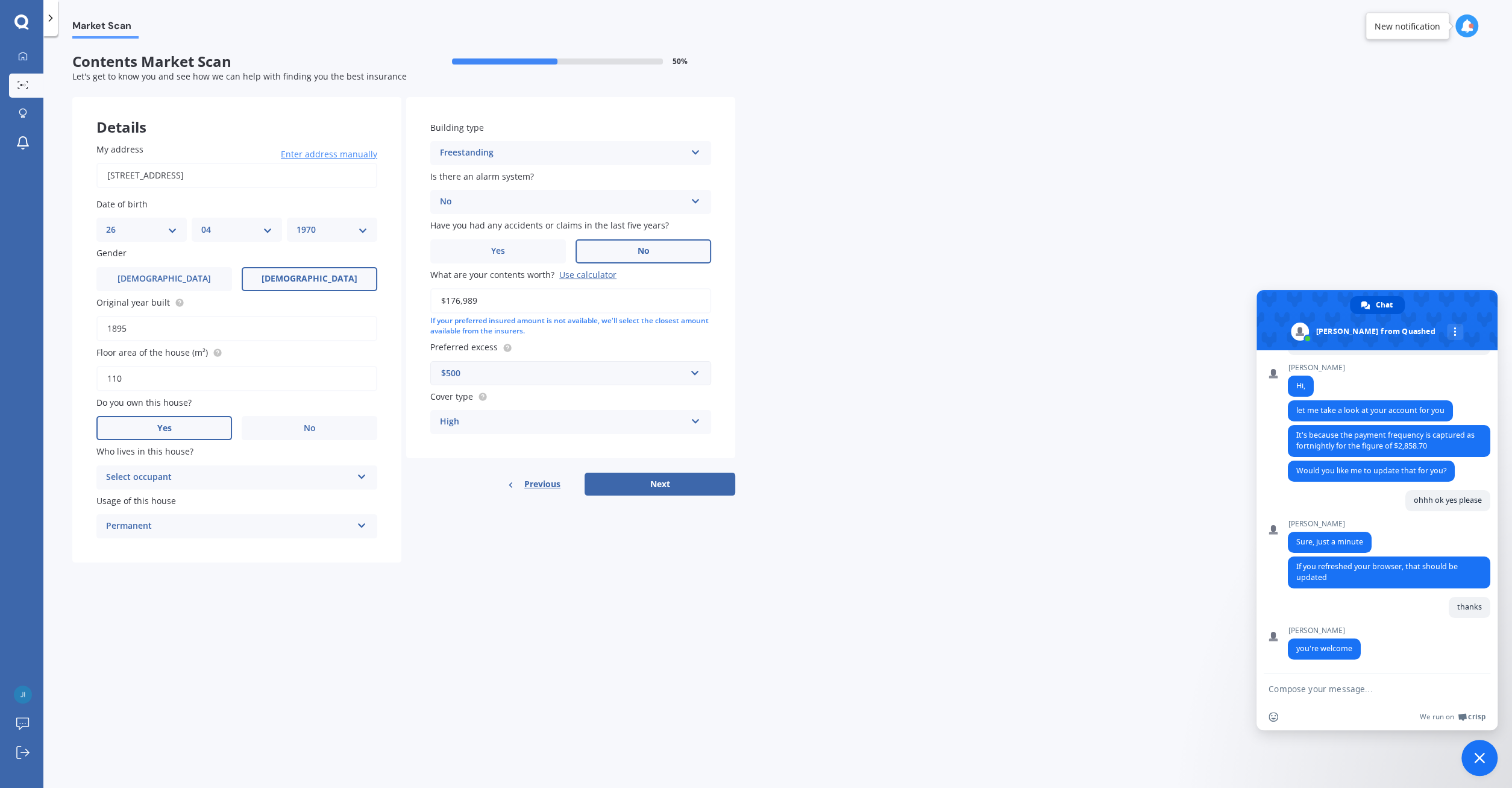
click at [791, 422] on div "Market Scan Contents Market Scan 50 % Let's get to know you and see how we can …" at bounding box center [777, 414] width 1469 height 751
click at [668, 487] on button "Next" at bounding box center [660, 484] width 151 height 23
click at [370, 474] on div "Select occupant Owner" at bounding box center [237, 477] width 281 height 24
click at [274, 498] on div "Owner" at bounding box center [237, 500] width 279 height 22
click at [664, 477] on button "Next" at bounding box center [660, 484] width 151 height 23
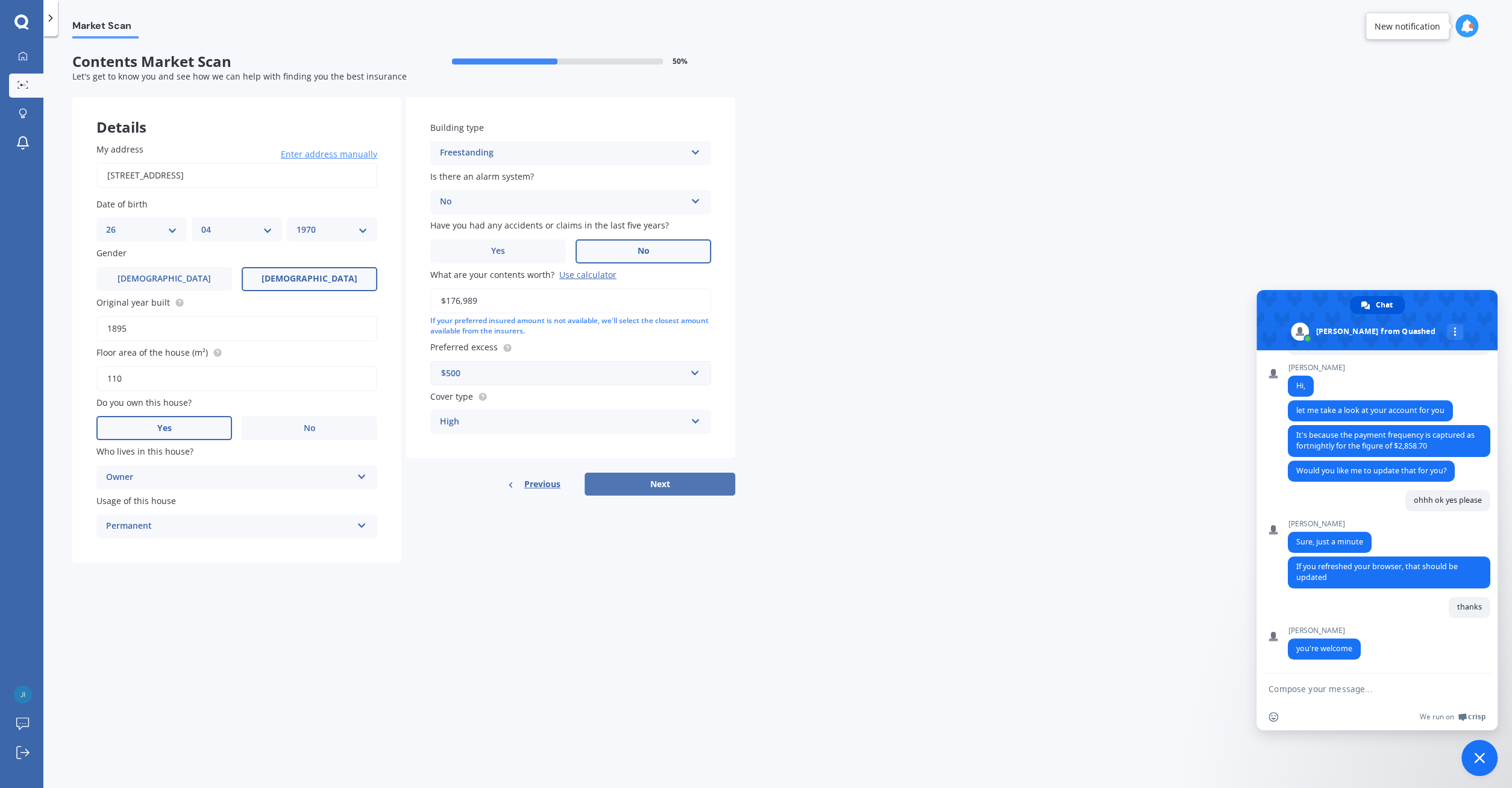
select select "26"
select select "04"
select select "1970"
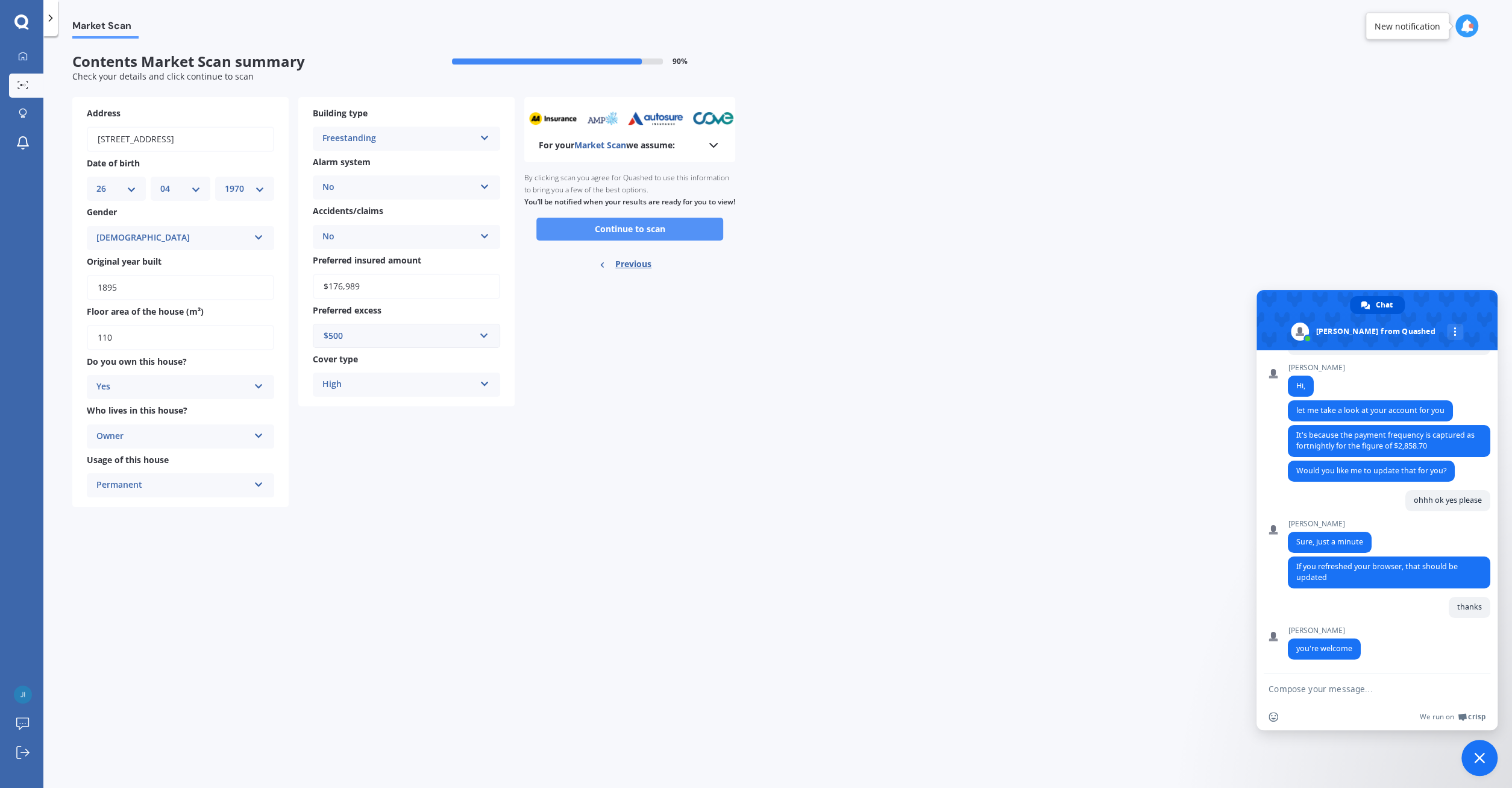
click at [630, 241] on button "Continue to scan" at bounding box center [630, 229] width 187 height 23
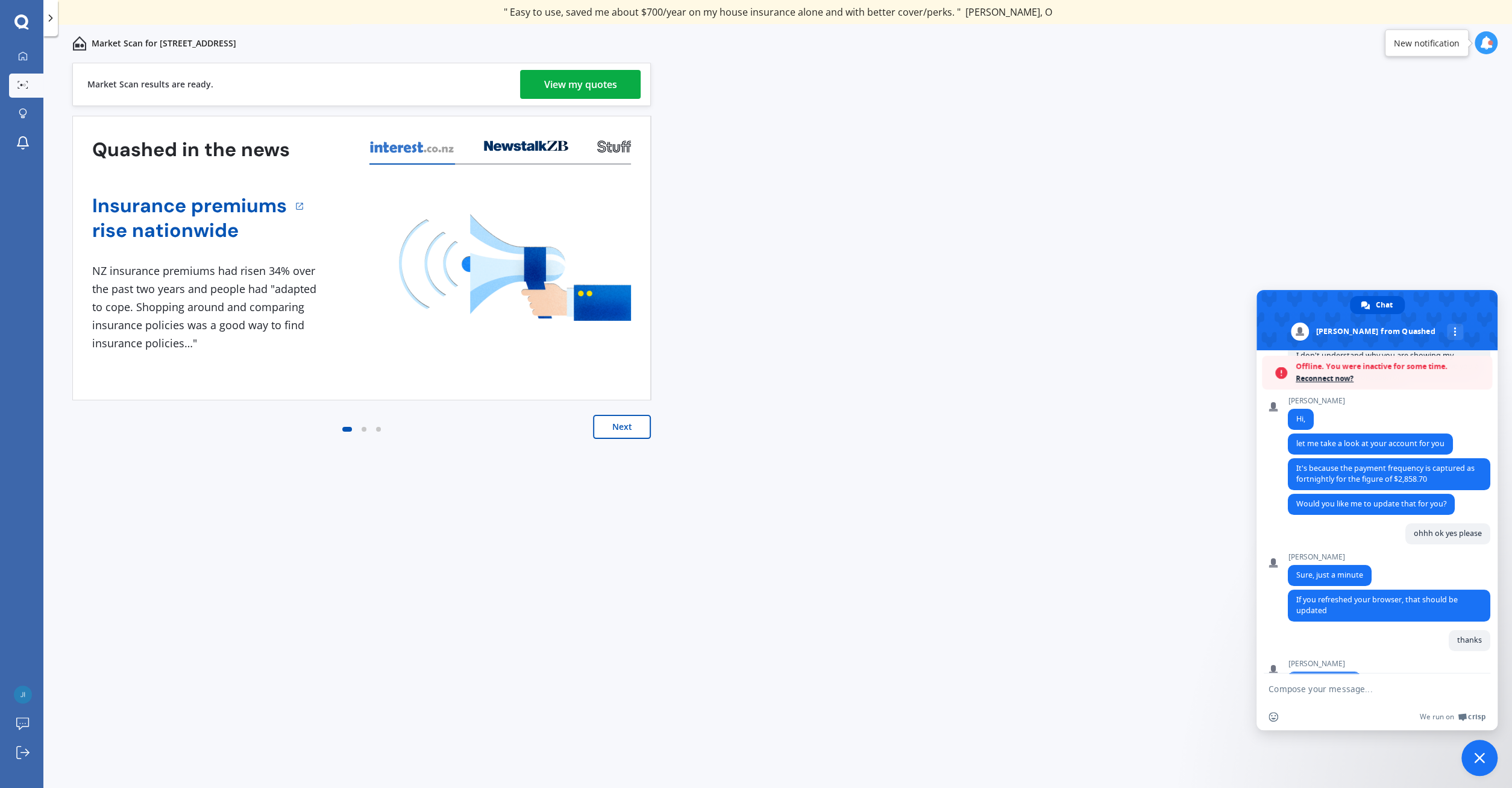
scroll to position [156, 0]
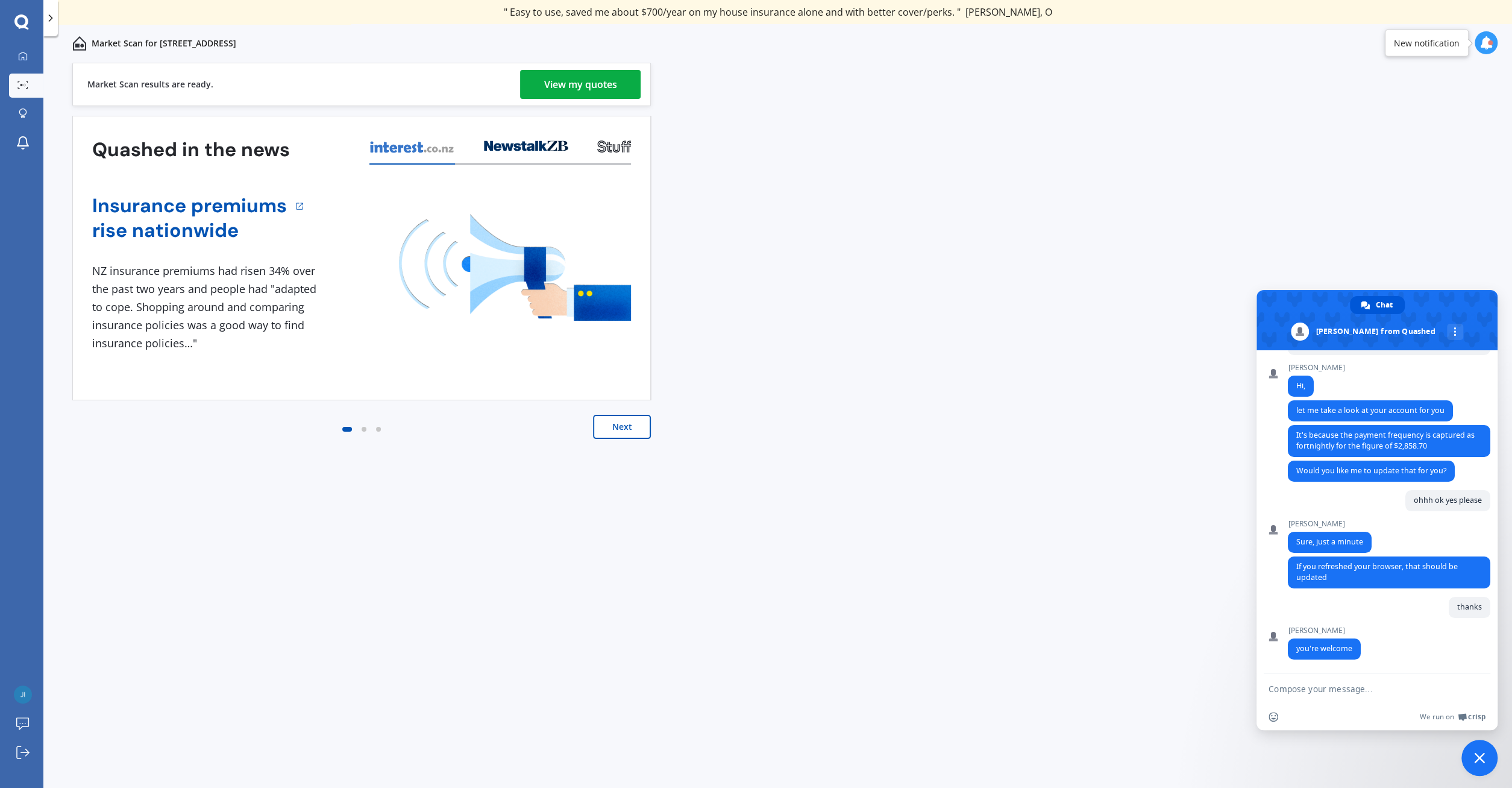
click at [594, 78] on div "View my quotes" at bounding box center [581, 84] width 73 height 29
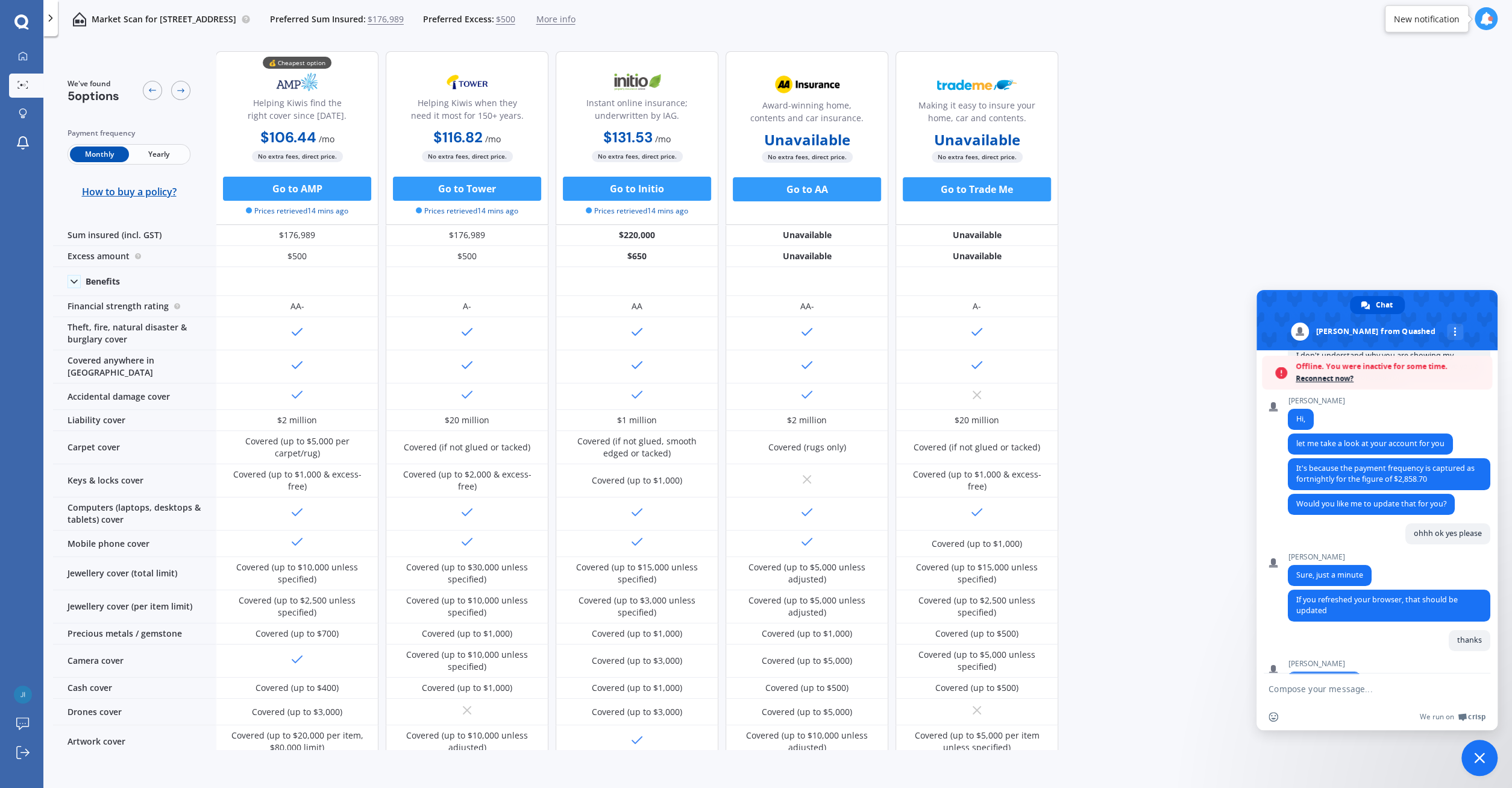
scroll to position [156, 0]
